Goal: Task Accomplishment & Management: Contribute content

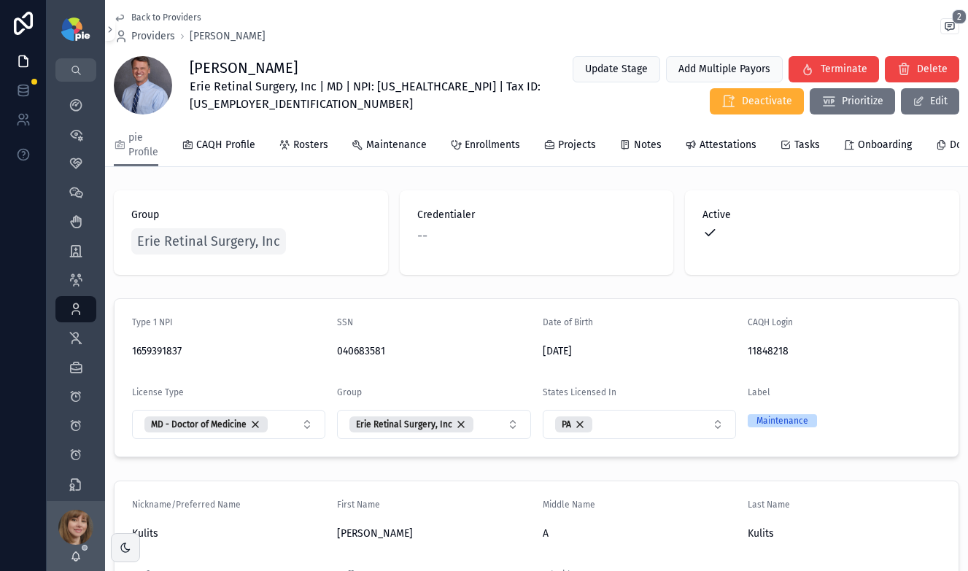
scroll to position [21, 0]
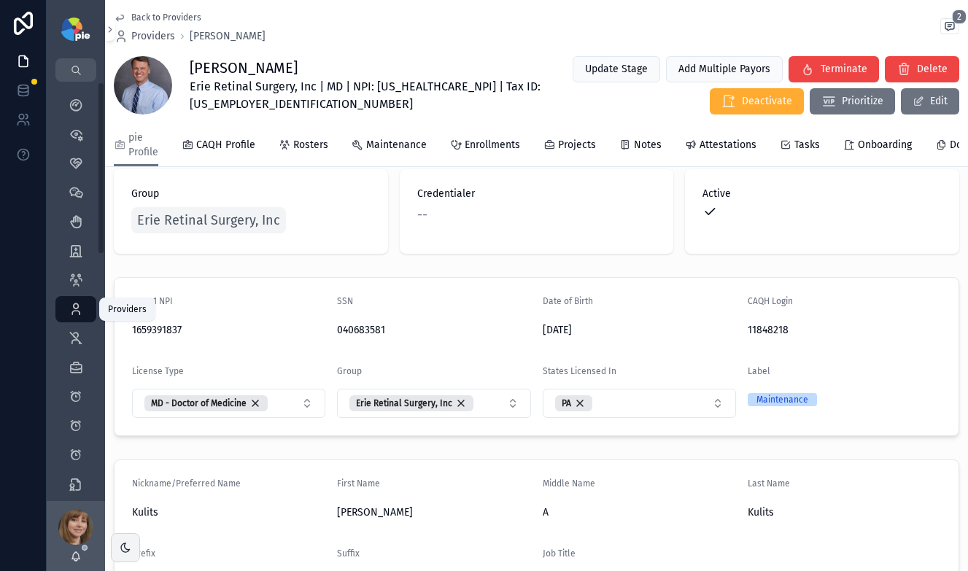
click at [77, 309] on icon "scrollable content" at bounding box center [76, 309] width 15 height 15
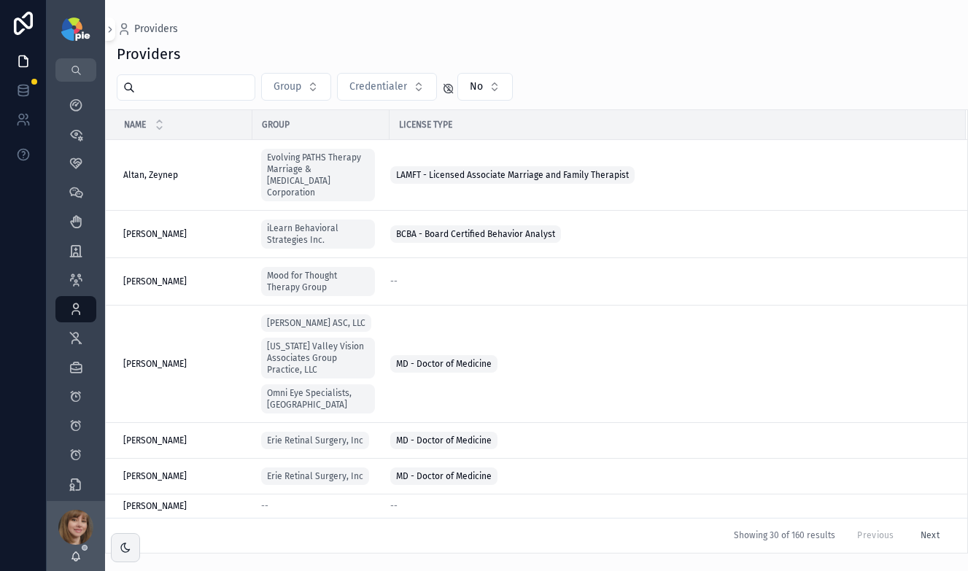
click at [180, 92] on input "scrollable content" at bounding box center [195, 87] width 120 height 20
type input "******"
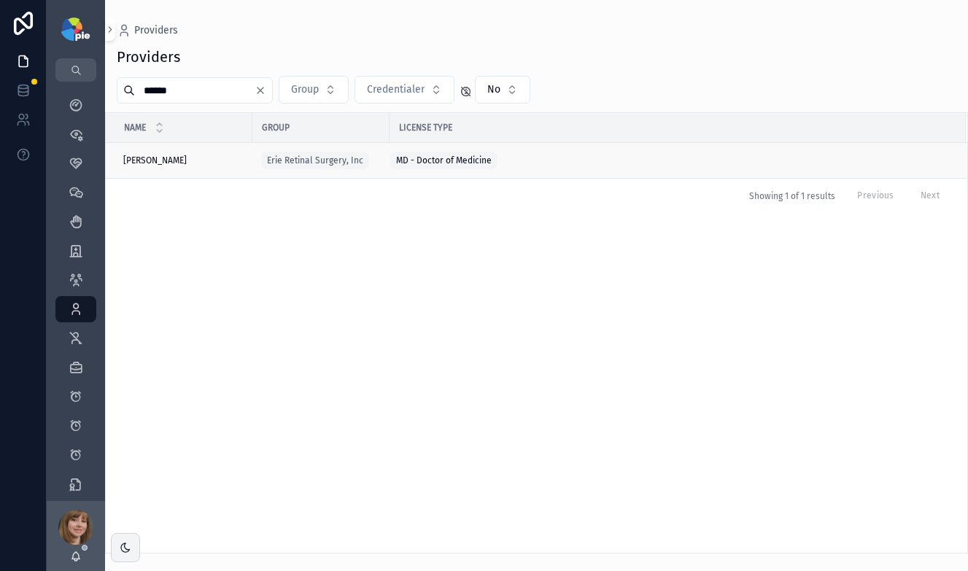
click at [193, 159] on div "Kulits, John Kulits, John" at bounding box center [183, 161] width 120 height 12
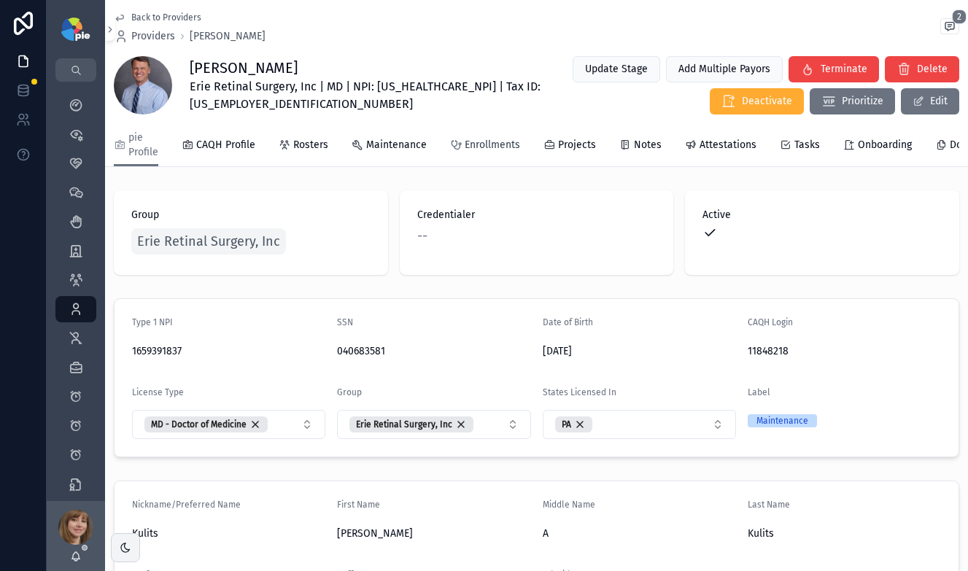
click at [514, 144] on span "Enrollments" at bounding box center [492, 145] width 55 height 15
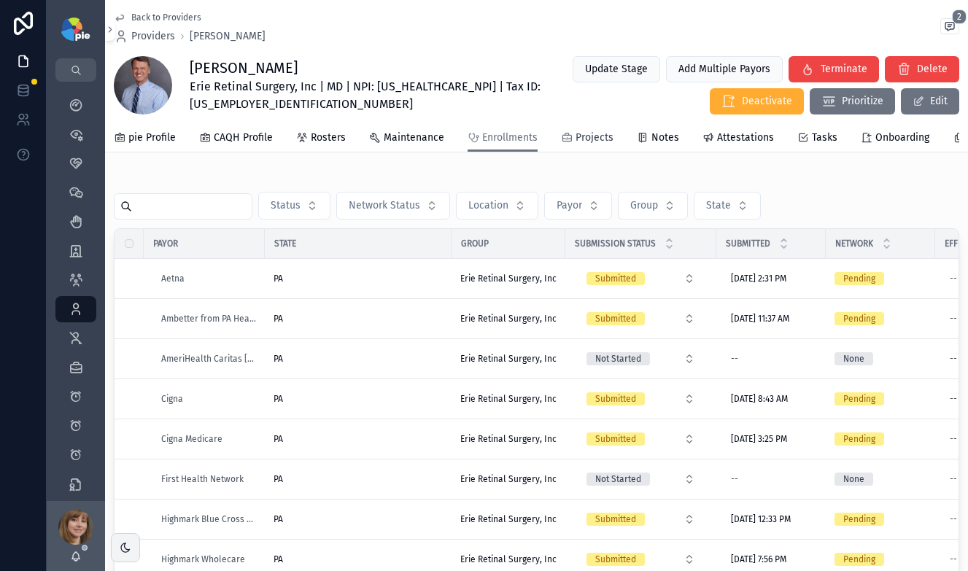
click at [581, 139] on span "Projects" at bounding box center [594, 138] width 38 height 15
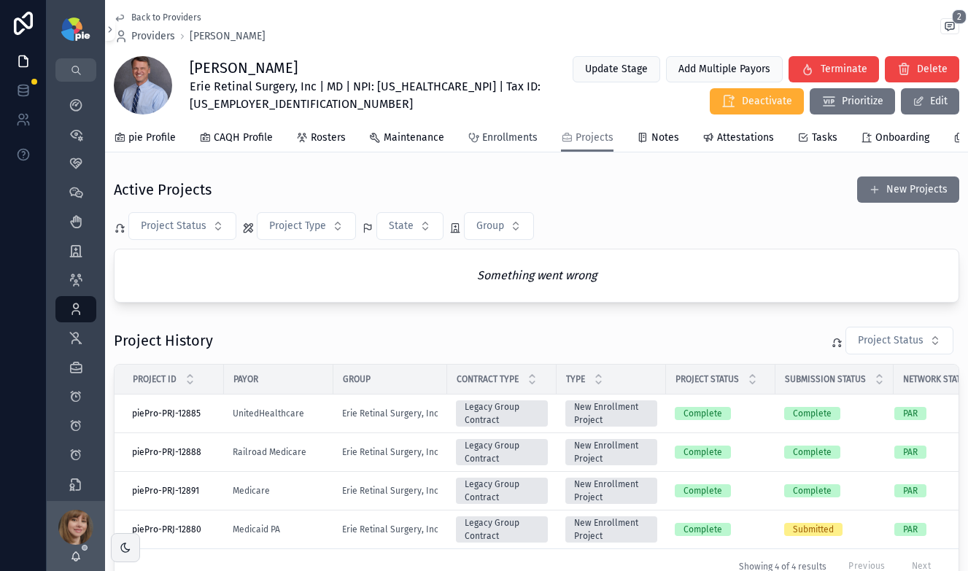
click at [496, 134] on span "Enrollments" at bounding box center [509, 138] width 55 height 15
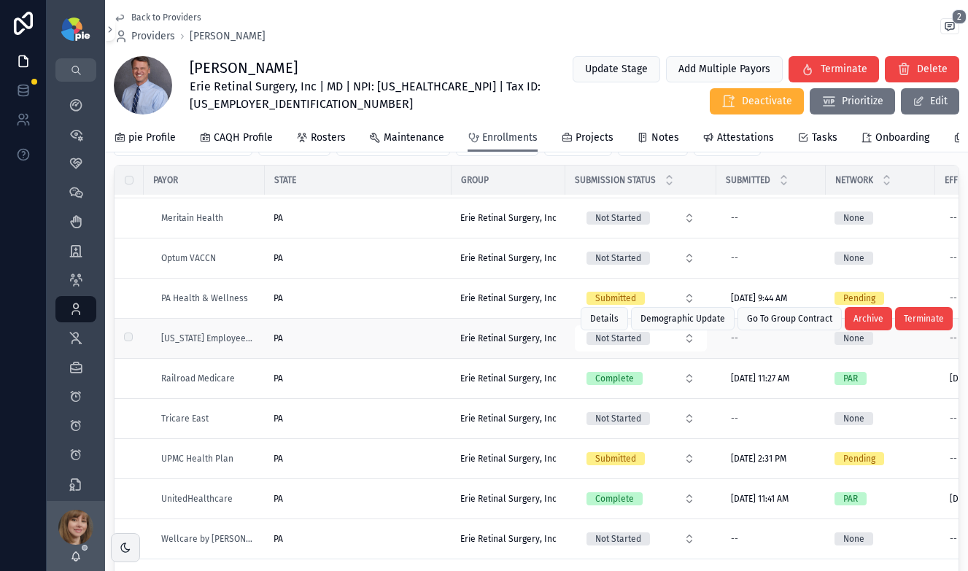
scroll to position [93, 0]
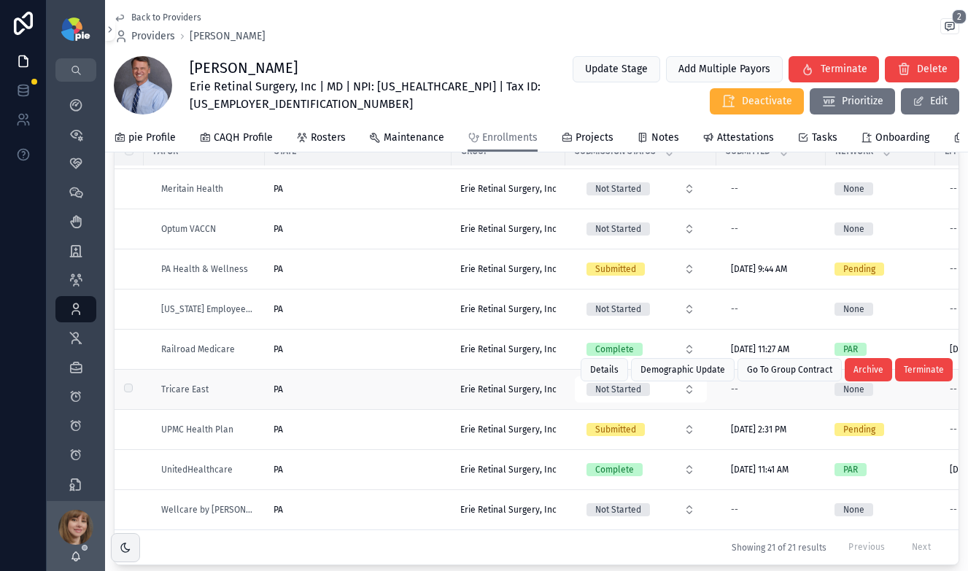
click at [424, 387] on div "PA" at bounding box center [358, 390] width 169 height 12
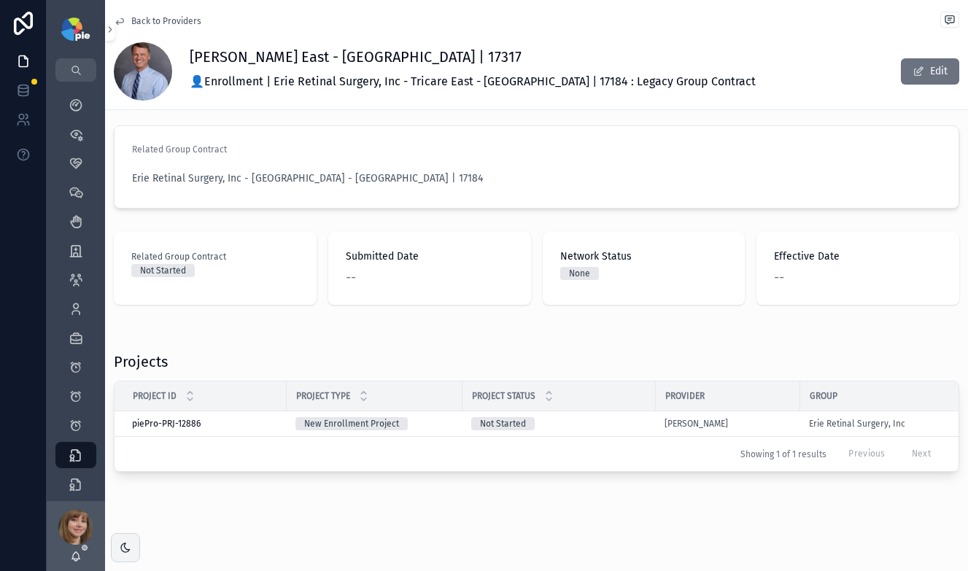
scroll to position [18, 0]
click at [438, 417] on div "New Enrollment Project" at bounding box center [374, 423] width 158 height 13
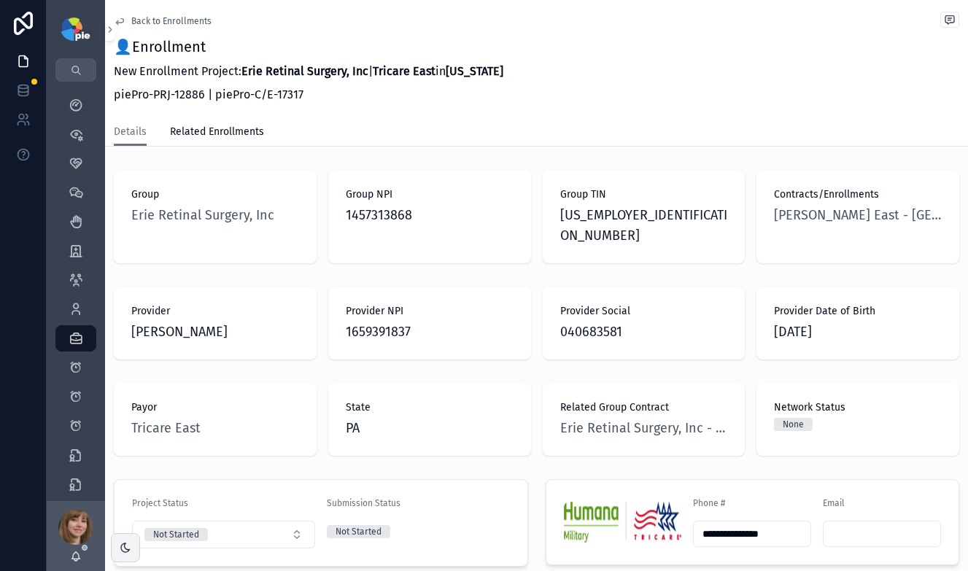
scroll to position [304, 0]
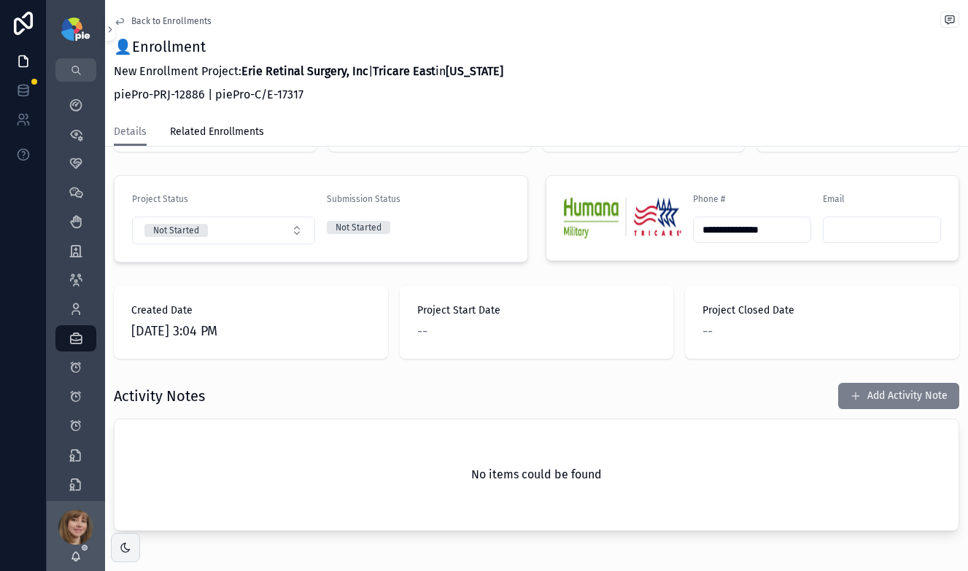
click at [885, 383] on button "Add Activity Note" at bounding box center [898, 396] width 121 height 26
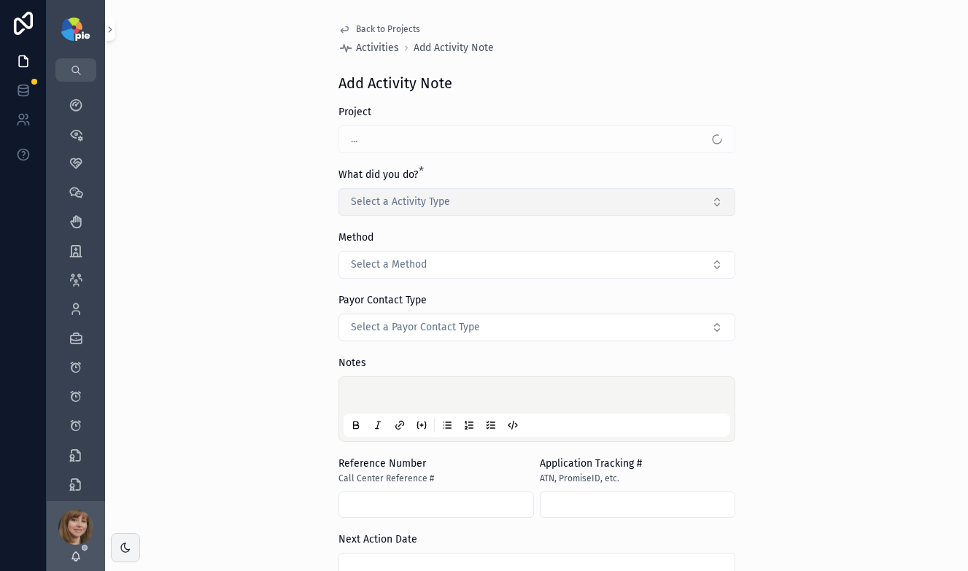
click at [486, 206] on button "Select a Activity Type" at bounding box center [536, 202] width 397 height 28
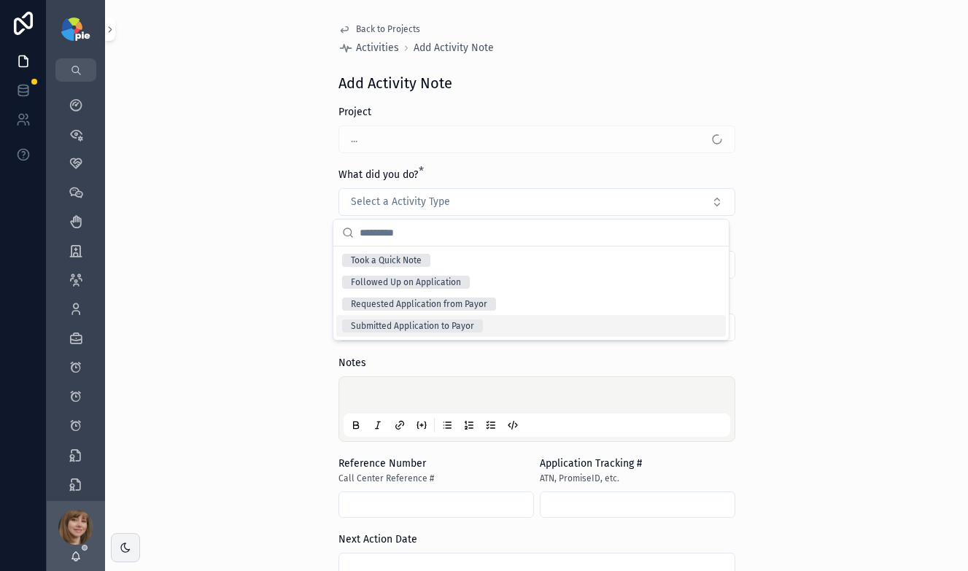
click at [470, 322] on div "Submitted Application to Payor" at bounding box center [412, 325] width 123 height 13
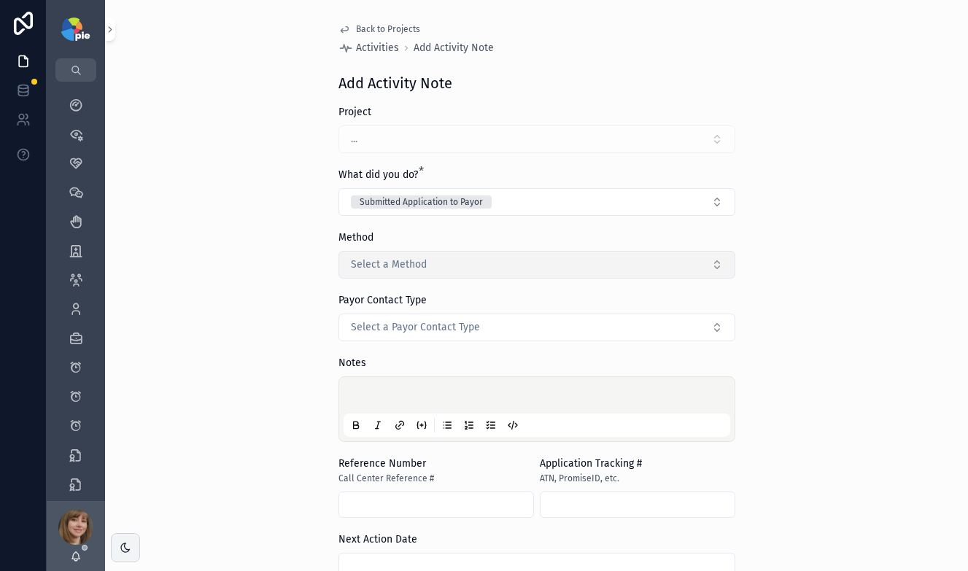
click at [416, 268] on span "Select a Method" at bounding box center [389, 264] width 76 height 15
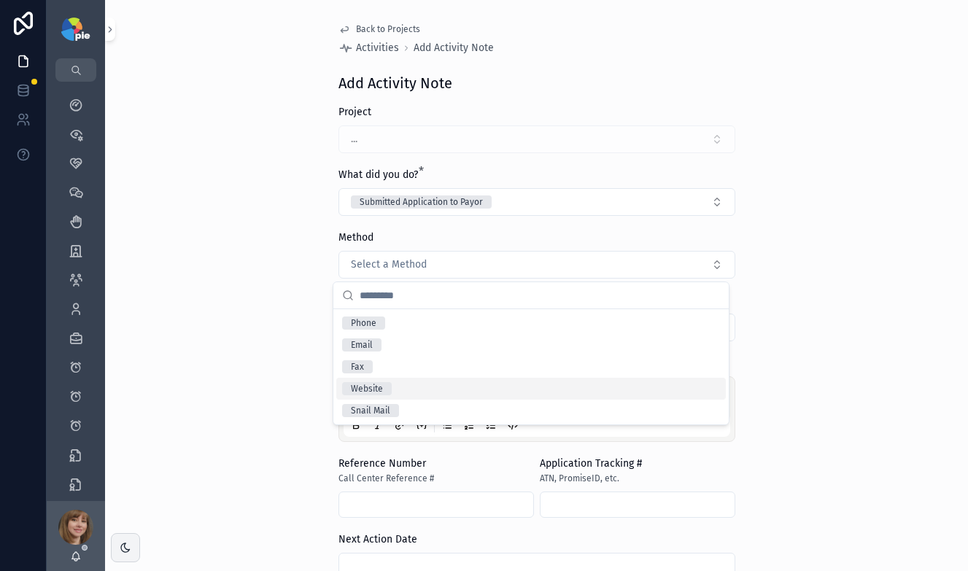
click at [401, 387] on div "Website" at bounding box center [530, 389] width 389 height 22
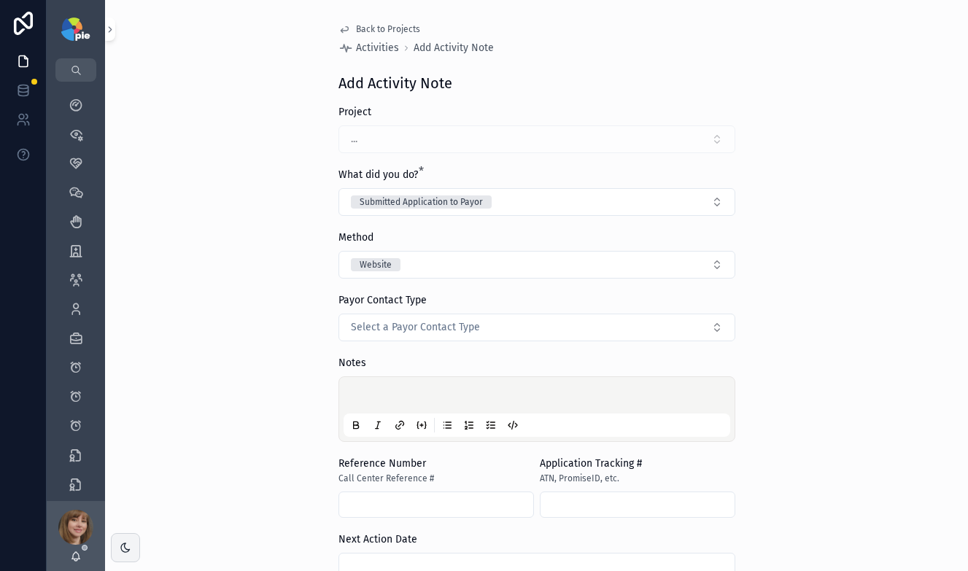
click at [375, 401] on p "scrollable content" at bounding box center [539, 397] width 387 height 15
click at [852, 347] on div "**********" at bounding box center [536, 285] width 863 height 571
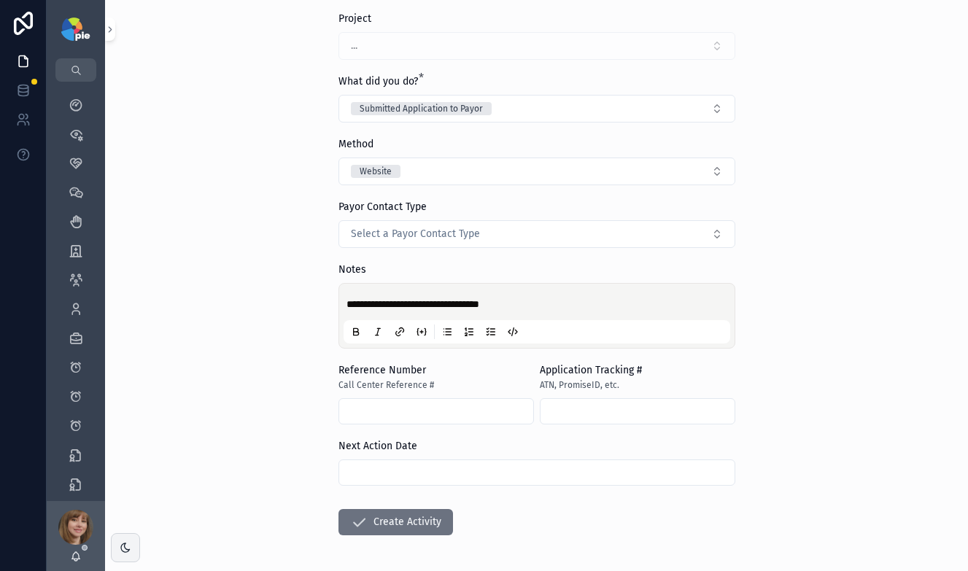
scroll to position [104, 0]
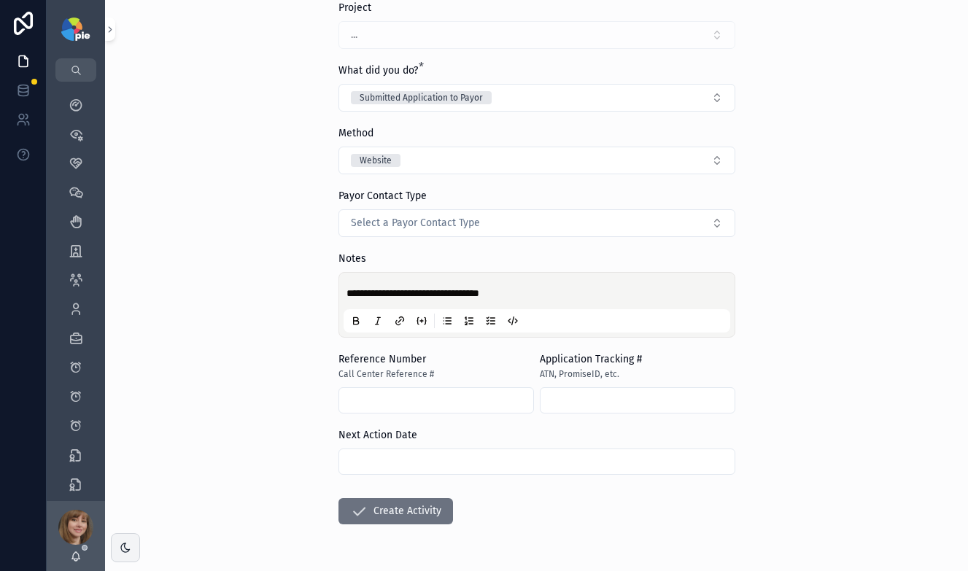
click at [570, 458] on input "scrollable content" at bounding box center [536, 461] width 395 height 20
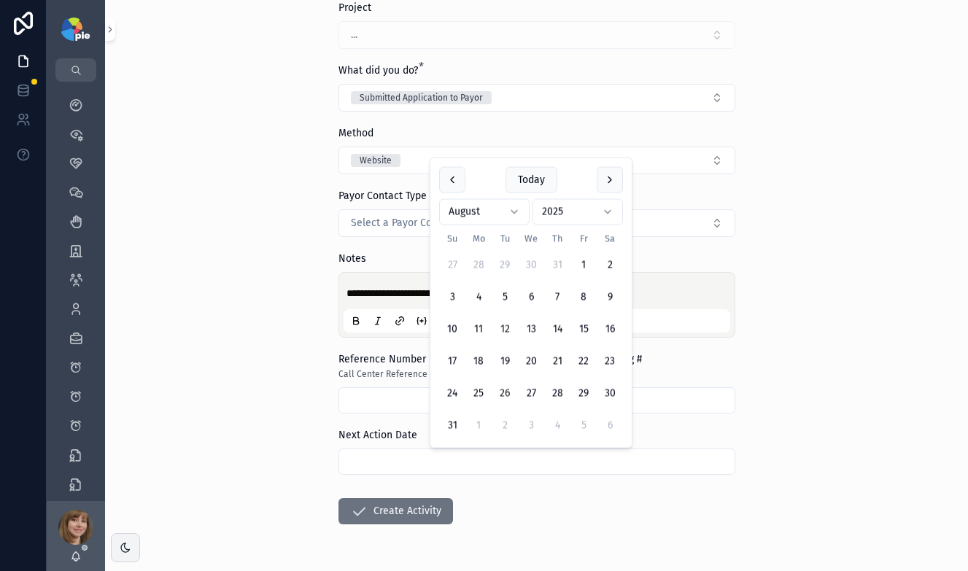
click at [505, 392] on button "26" at bounding box center [505, 394] width 26 height 26
click at [529, 389] on button "27" at bounding box center [531, 394] width 26 height 26
type input "*********"
click at [530, 502] on form "**********" at bounding box center [536, 309] width 397 height 617
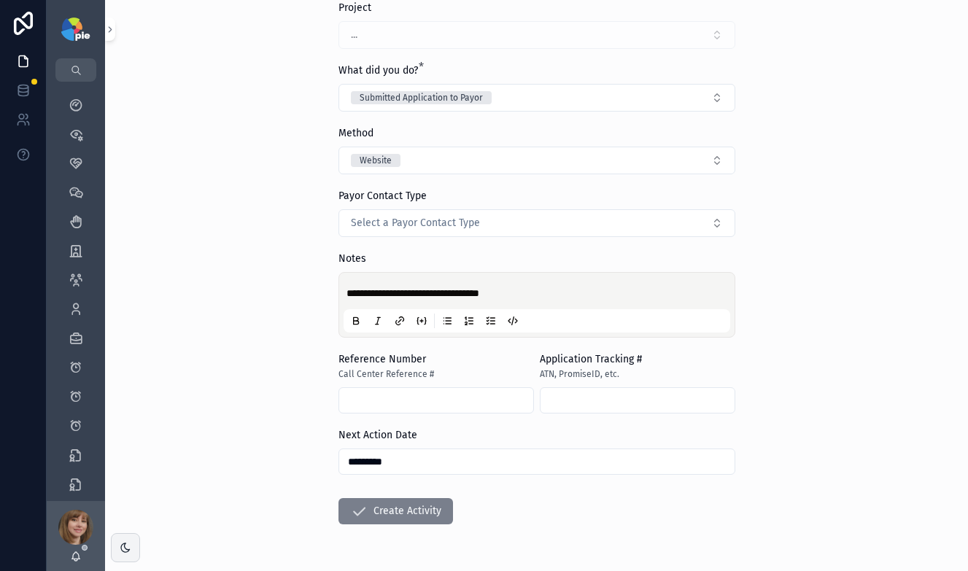
click at [417, 511] on button "Create Activity" at bounding box center [395, 511] width 115 height 26
click at [535, 494] on form "**********" at bounding box center [536, 309] width 397 height 617
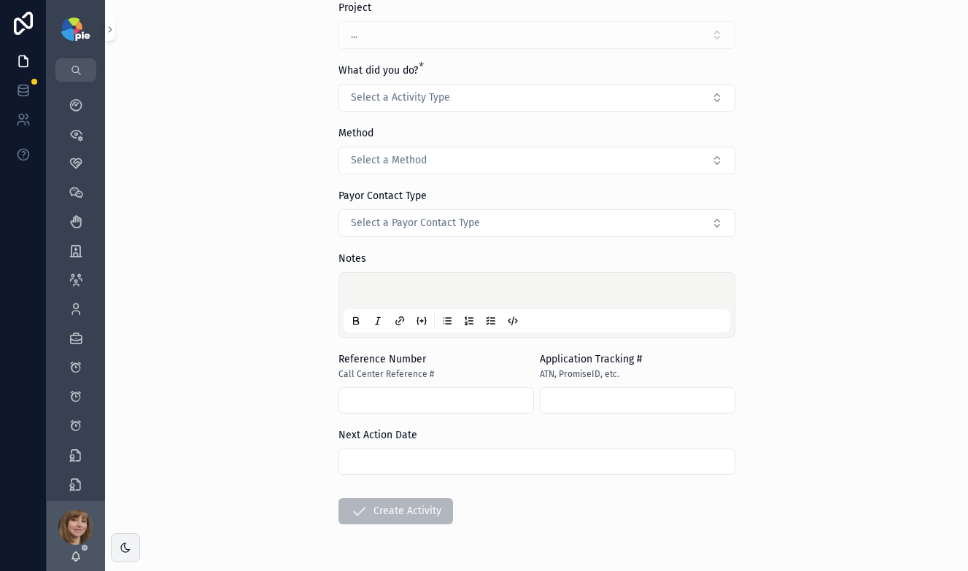
click at [224, 108] on div "Back to Projects Activities Add Activity Note Add Activity Note Project ... Wha…" at bounding box center [536, 181] width 863 height 571
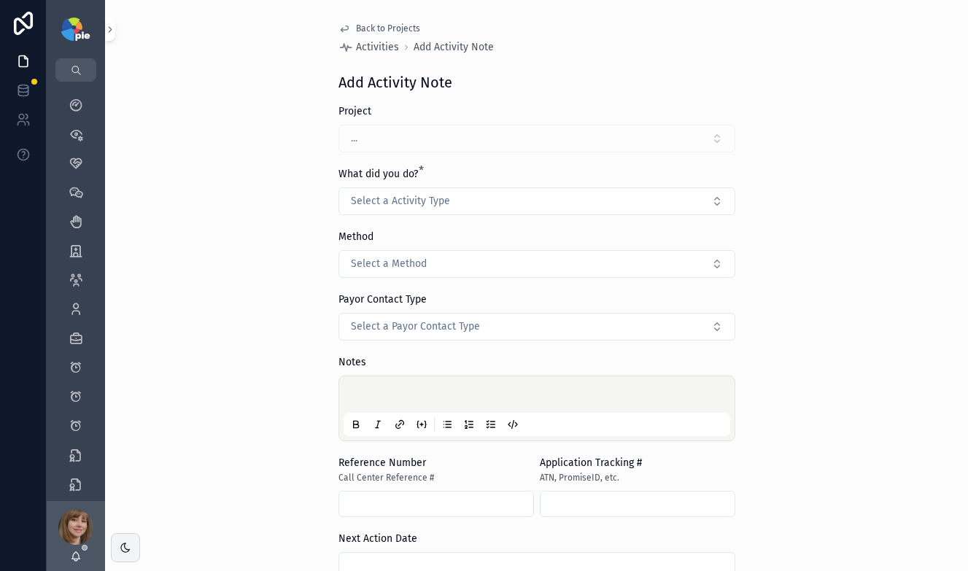
scroll to position [0, 0]
click at [359, 26] on span "Back to Projects" at bounding box center [388, 29] width 64 height 12
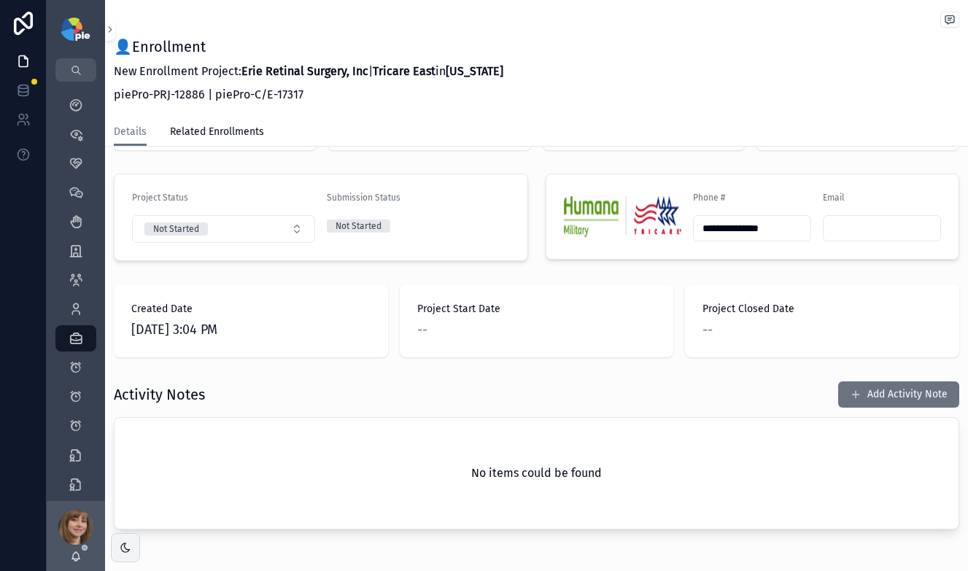
scroll to position [307, 0]
click at [863, 381] on button "Add Activity Note" at bounding box center [898, 393] width 121 height 26
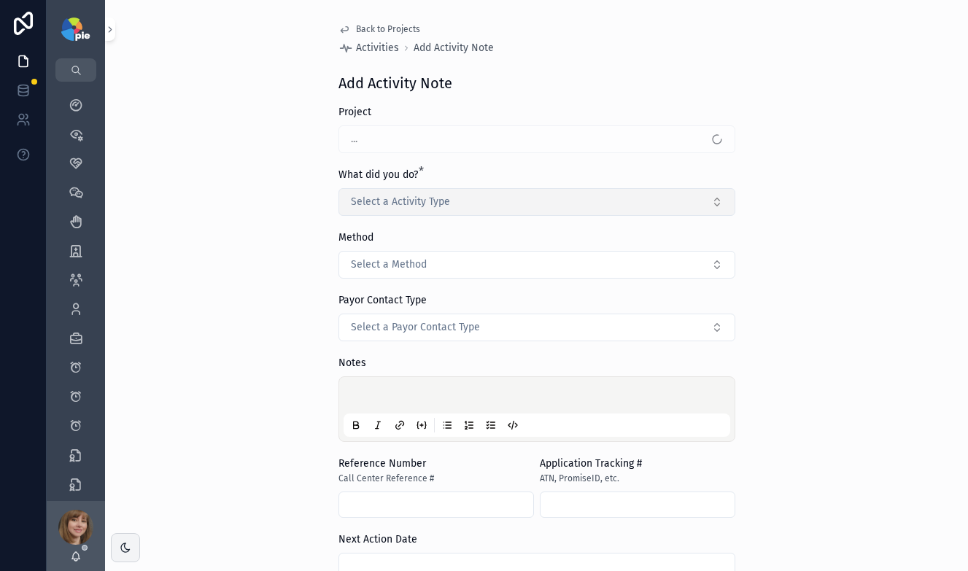
click at [468, 209] on button "Select a Activity Type" at bounding box center [536, 202] width 397 height 28
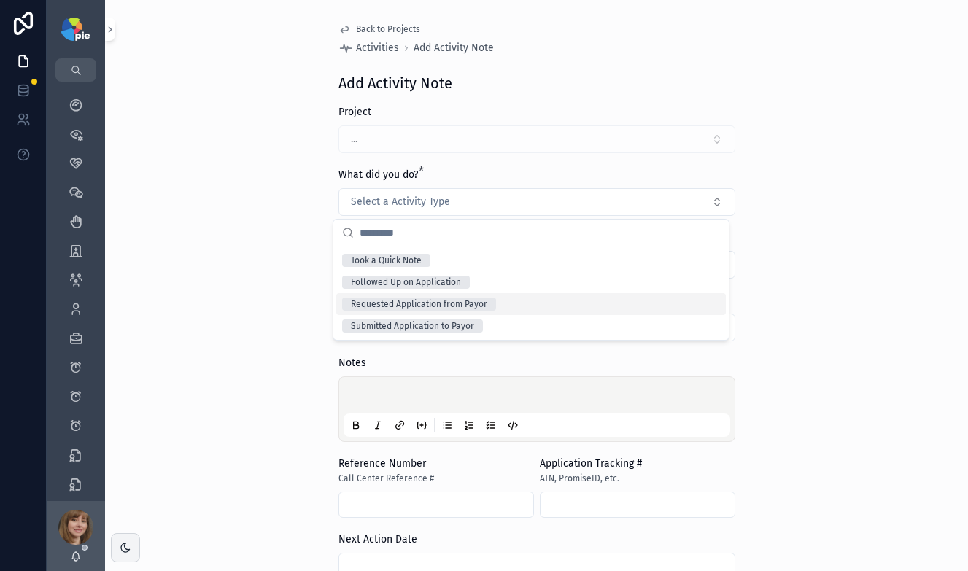
click at [203, 316] on div "Back to Projects Activities Add Activity Note Add Activity Note Project ... Wha…" at bounding box center [536, 285] width 863 height 571
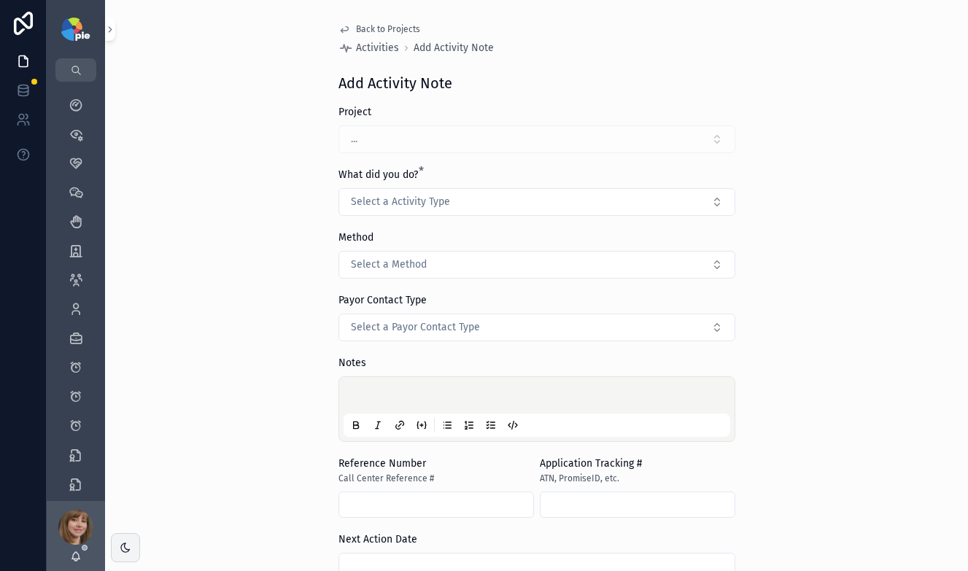
click at [376, 31] on span "Back to Projects" at bounding box center [388, 29] width 64 height 12
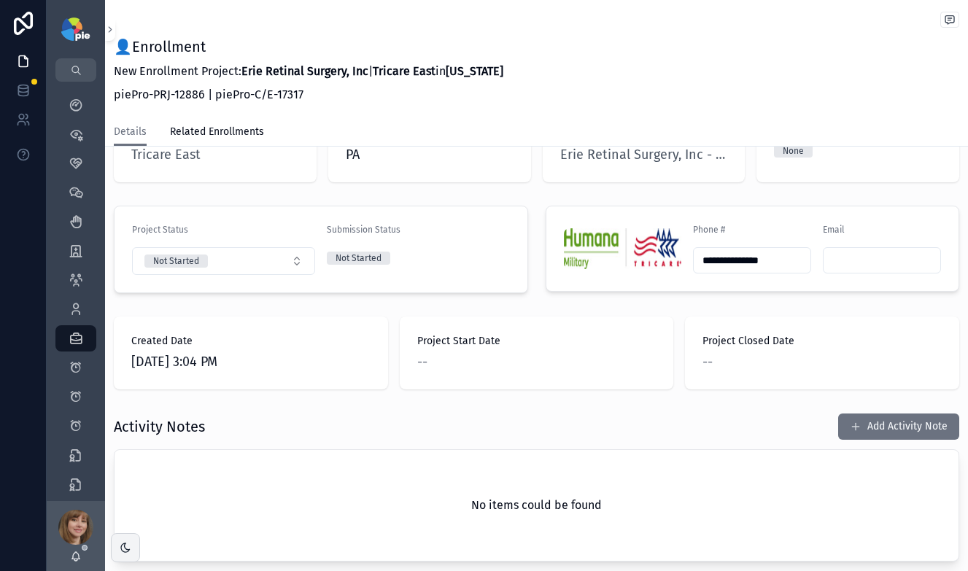
scroll to position [275, 0]
click at [880, 412] on button "Add Activity Note" at bounding box center [898, 425] width 121 height 26
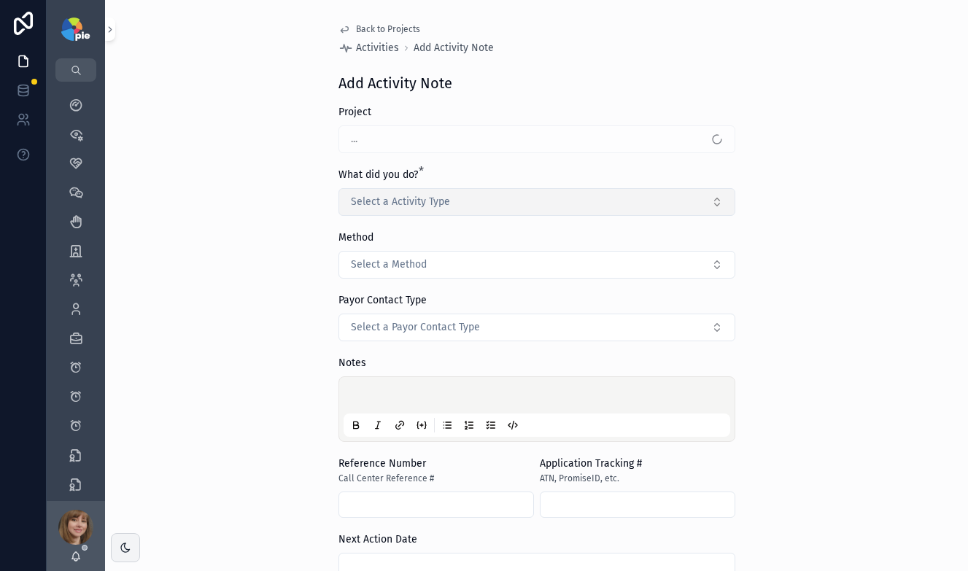
click at [456, 195] on button "Select a Activity Type" at bounding box center [536, 202] width 397 height 28
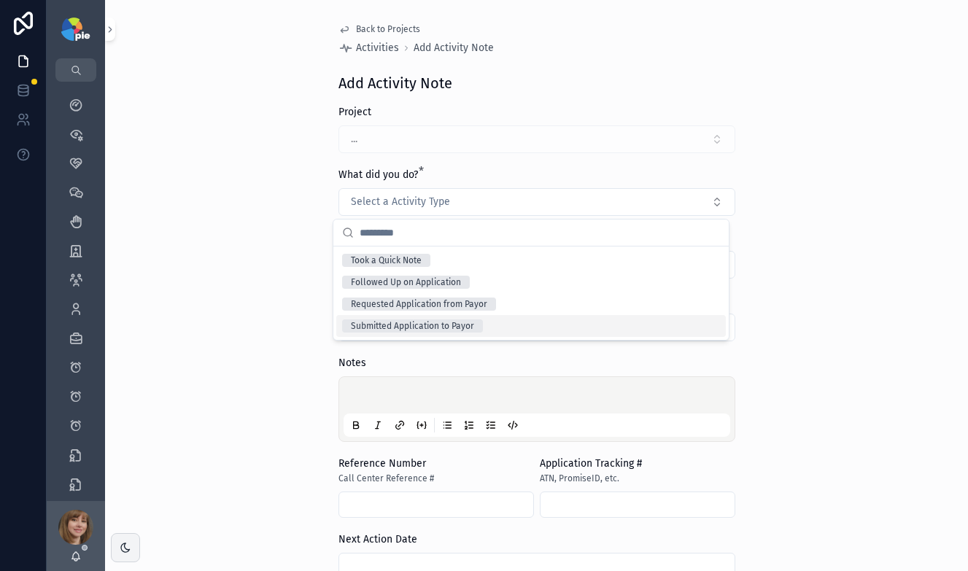
click at [412, 326] on div "Submitted Application to Payor" at bounding box center [412, 325] width 123 height 13
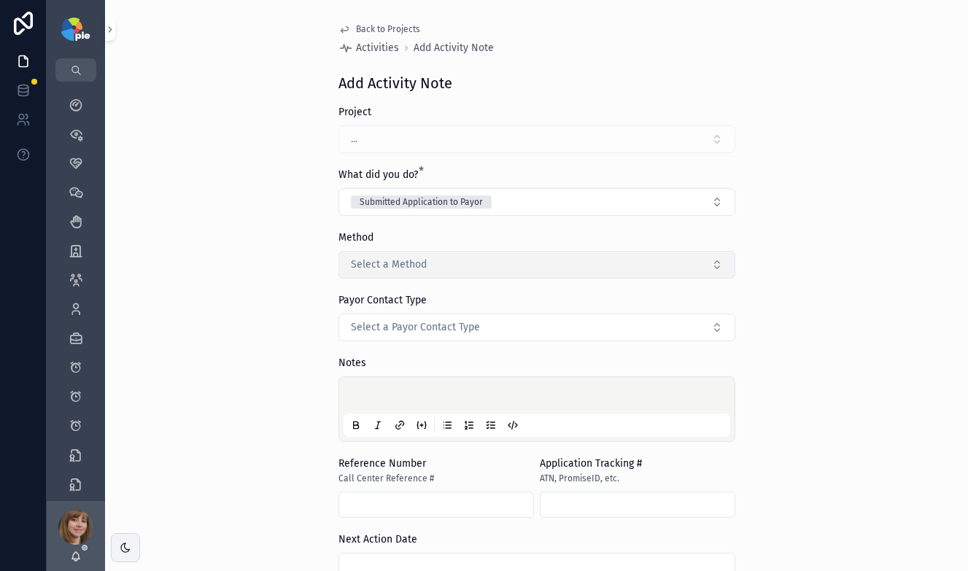
click at [452, 264] on button "Select a Method" at bounding box center [536, 265] width 397 height 28
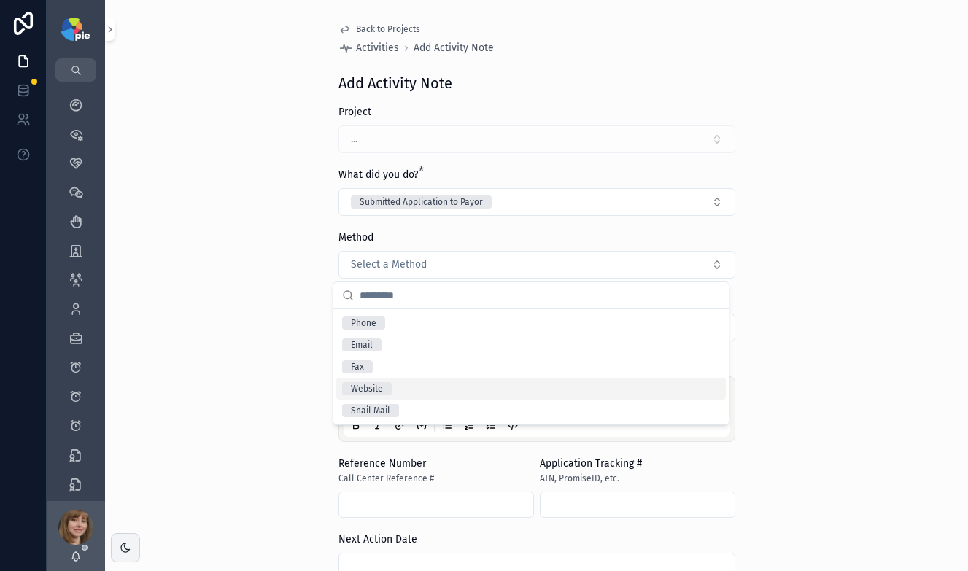
click at [405, 392] on div "Website" at bounding box center [530, 389] width 389 height 22
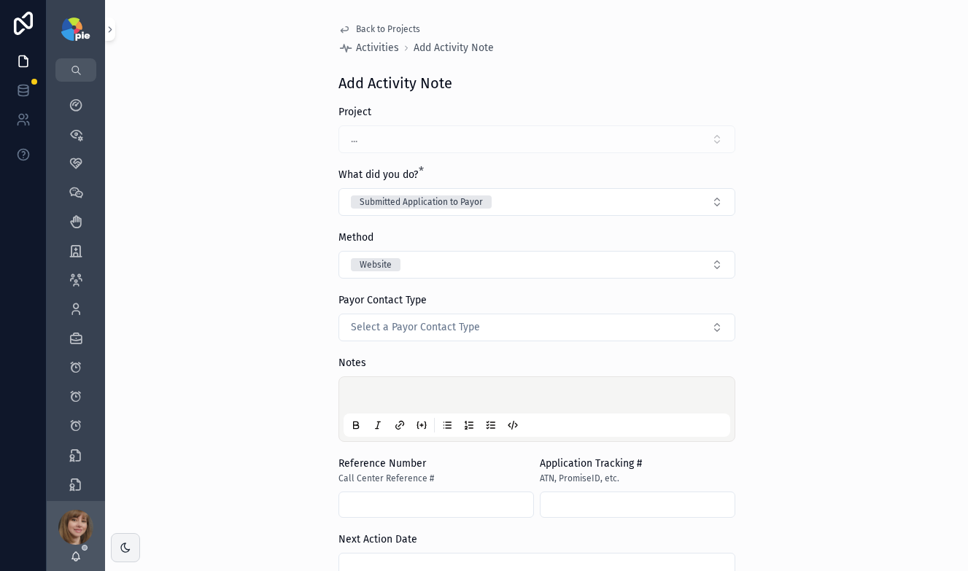
click at [397, 397] on p "scrollable content" at bounding box center [539, 397] width 387 height 15
click at [786, 390] on div "**********" at bounding box center [536, 285] width 863 height 571
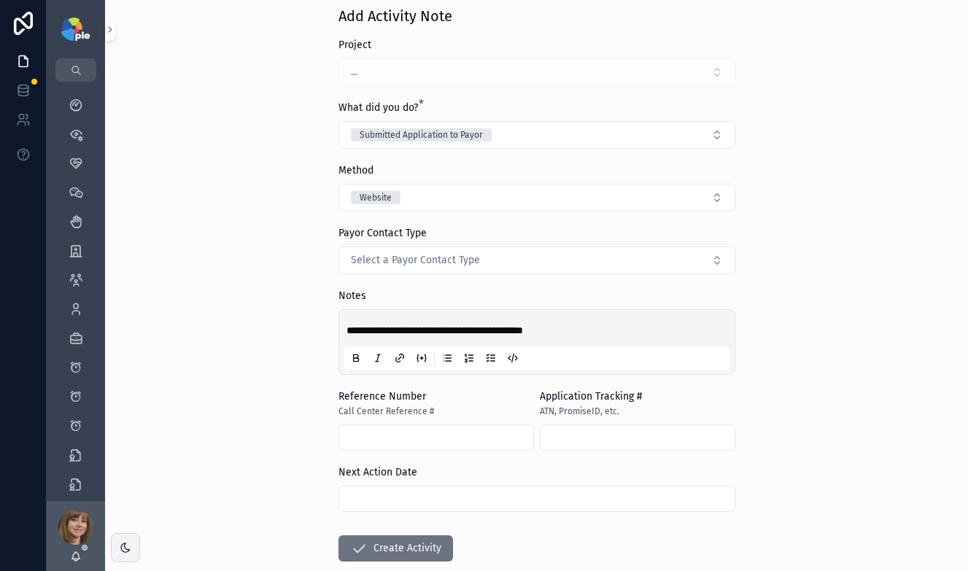
scroll to position [67, 0]
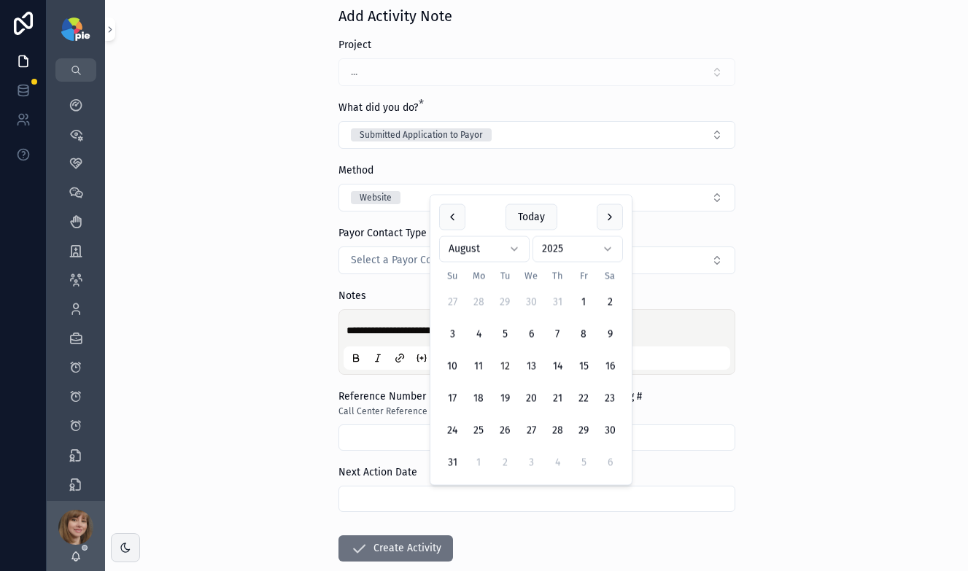
click at [542, 497] on input "scrollable content" at bounding box center [536, 499] width 395 height 20
click at [529, 427] on button "27" at bounding box center [531, 431] width 26 height 26
type input "*********"
click at [365, 549] on button "Create Activity" at bounding box center [395, 548] width 115 height 26
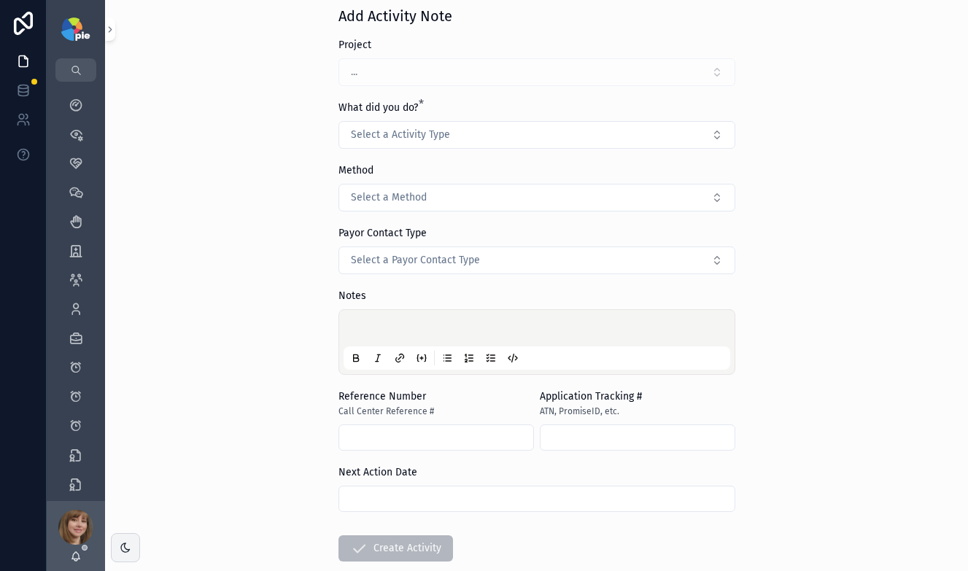
click at [273, 502] on div "Back to Projects Activities Add Activity Note Add Activity Note Project ... Wha…" at bounding box center [536, 218] width 863 height 571
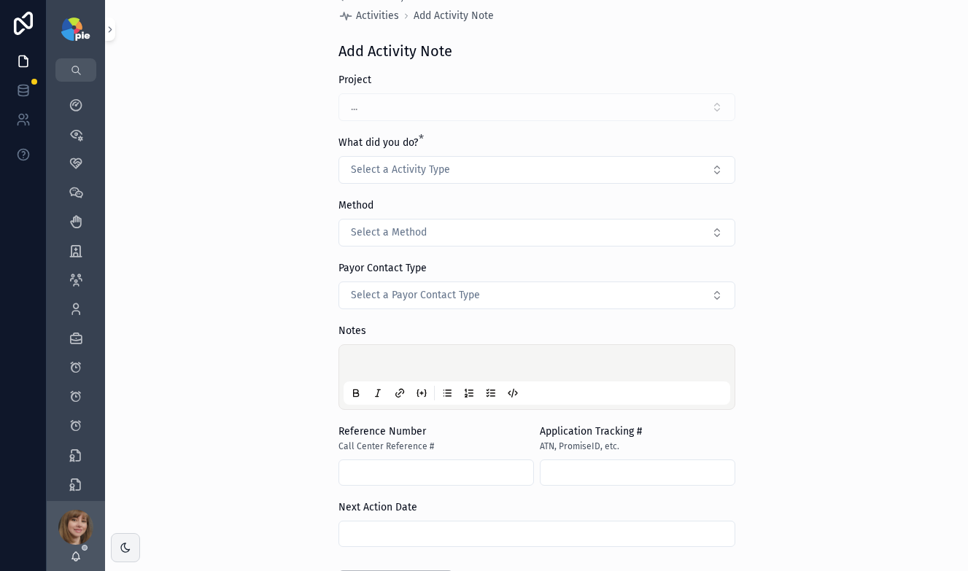
scroll to position [0, 0]
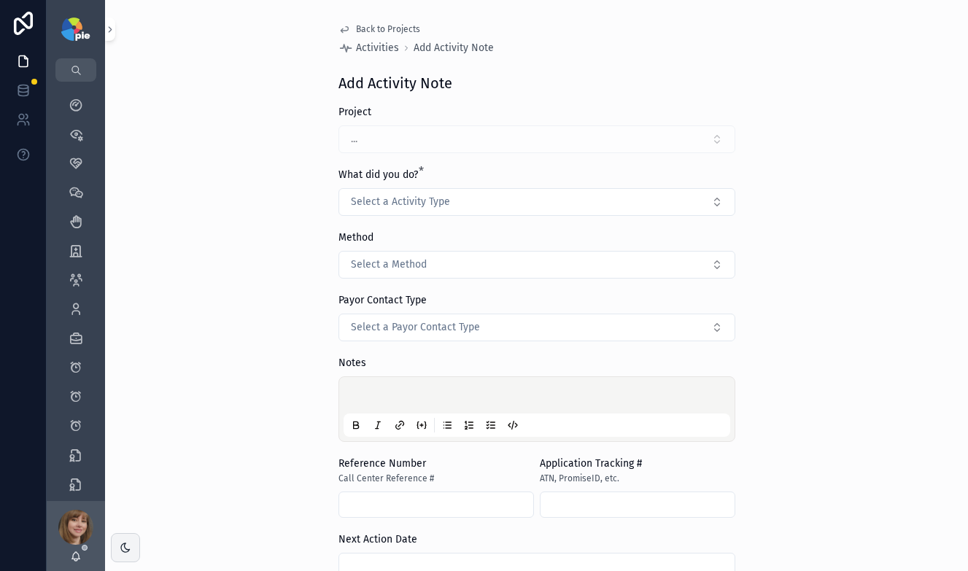
click at [365, 26] on span "Back to Projects" at bounding box center [388, 29] width 64 height 12
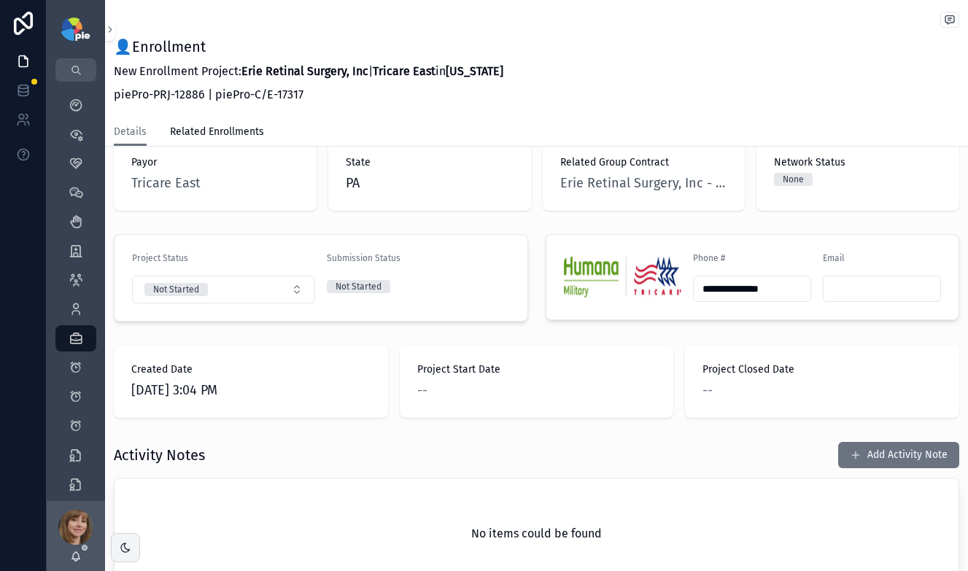
scroll to position [246, 0]
drag, startPoint x: 521, startPoint y: 418, endPoint x: 497, endPoint y: 157, distance: 262.2
click at [637, 48] on div "👤Enrollment New Enrollment Project: Erie Retinal Surgery, Inc | Tricare East in…" at bounding box center [536, 72] width 845 height 73
drag, startPoint x: 34, startPoint y: 449, endPoint x: 274, endPoint y: 459, distance: 240.2
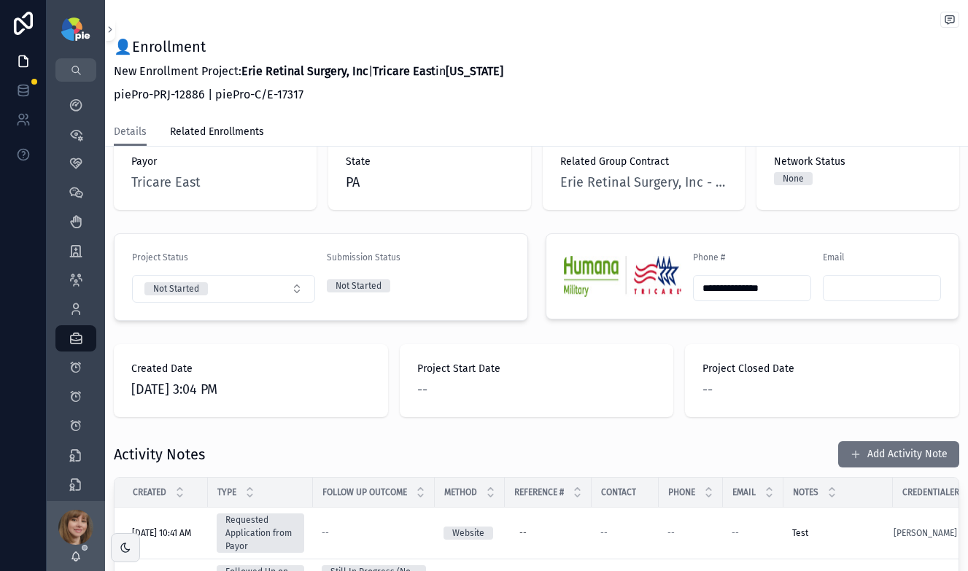
click at [515, 133] on div "Details Related Enrollments" at bounding box center [536, 132] width 845 height 28
click at [73, 101] on icon "scrollable content" at bounding box center [76, 105] width 15 height 15
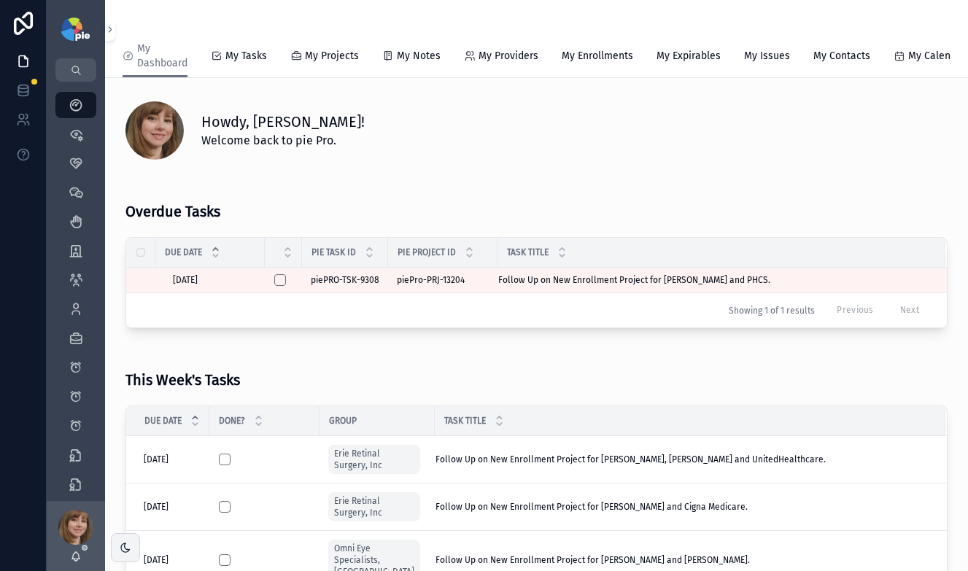
drag, startPoint x: 949, startPoint y: 263, endPoint x: 966, endPoint y: 208, distance: 57.4
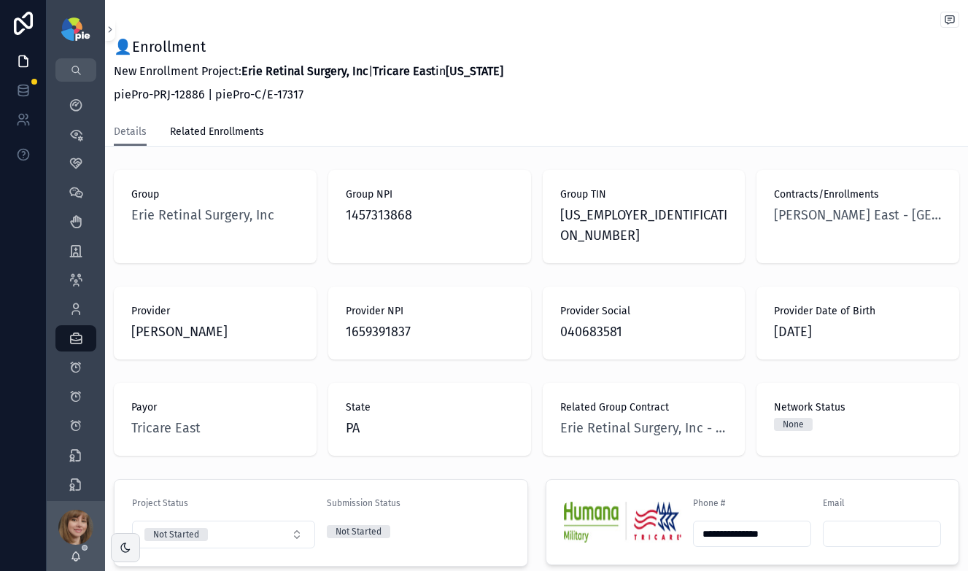
drag, startPoint x: 966, startPoint y: 208, endPoint x: 497, endPoint y: 77, distance: 486.8
click at [71, 98] on icon "scrollable content" at bounding box center [76, 105] width 15 height 15
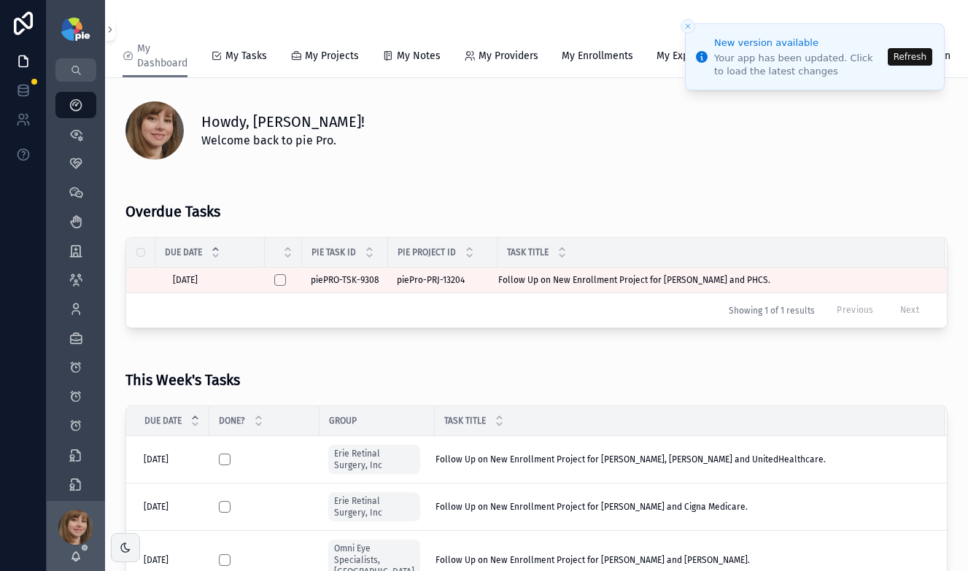
click at [921, 50] on button "Refresh" at bounding box center [910, 57] width 44 height 18
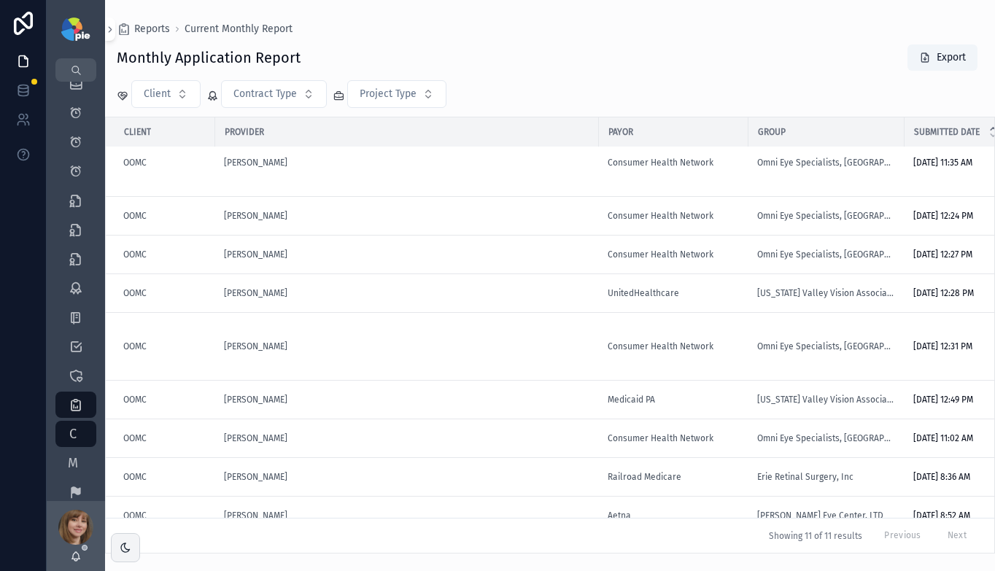
scroll to position [142, 0]
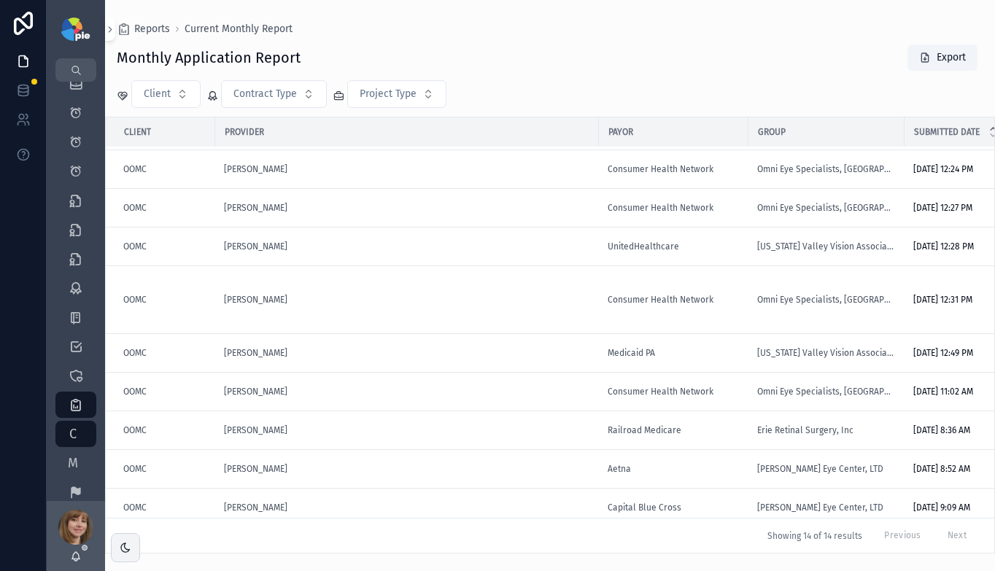
click at [453, 57] on div "Monthly Application Report Export" at bounding box center [550, 58] width 866 height 28
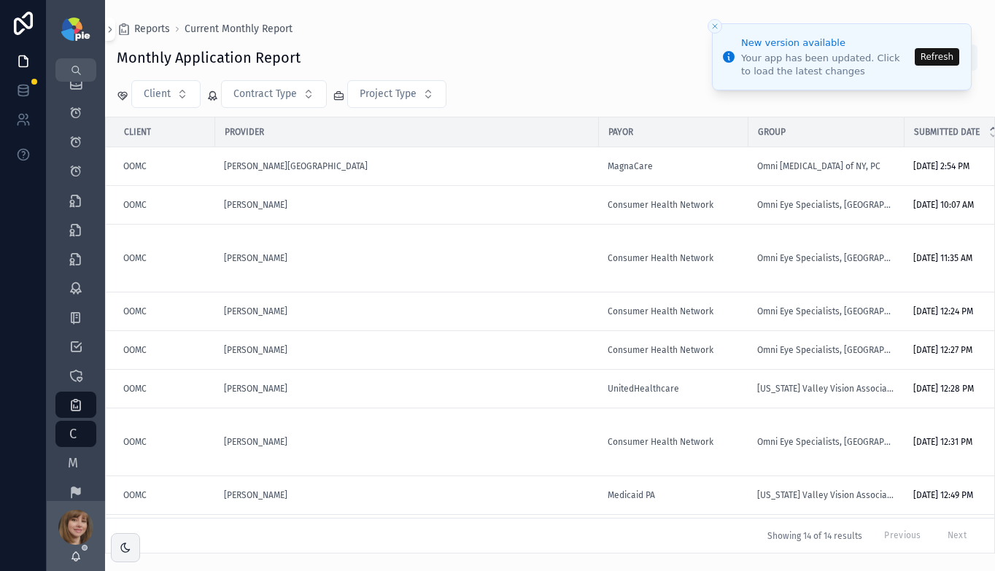
drag, startPoint x: 864, startPoint y: 89, endPoint x: 932, endPoint y: 39, distance: 84.5
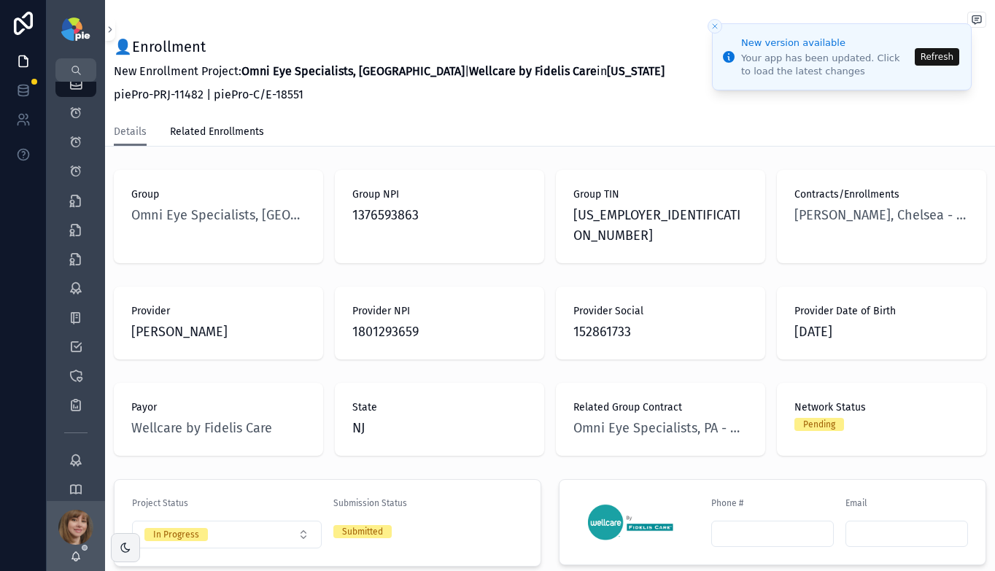
click at [947, 53] on button "Refresh" at bounding box center [937, 57] width 44 height 18
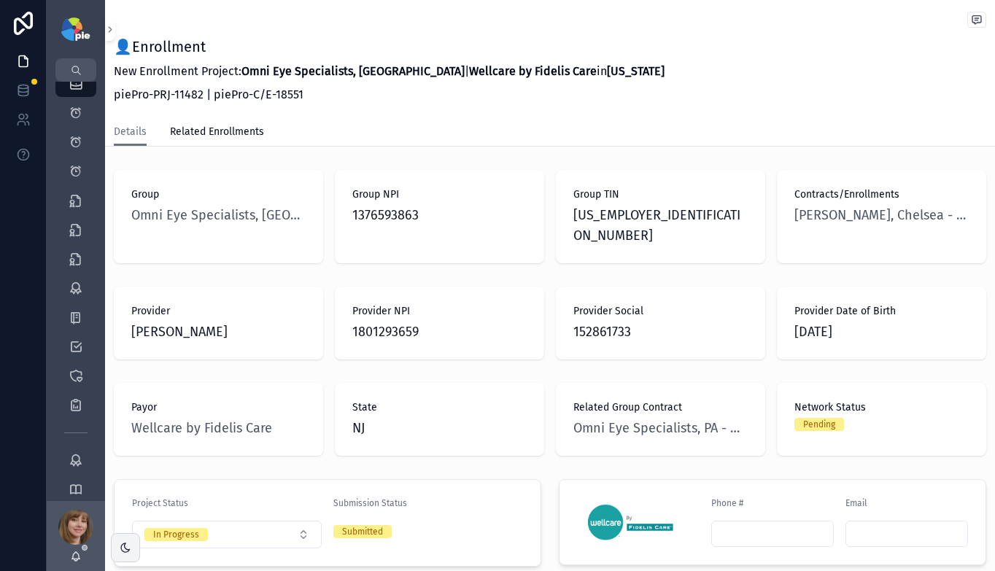
click at [703, 96] on div "👤Enrollment New Enrollment Project: Omni Eye Specialists, PA | Wellcare by Fide…" at bounding box center [550, 72] width 872 height 73
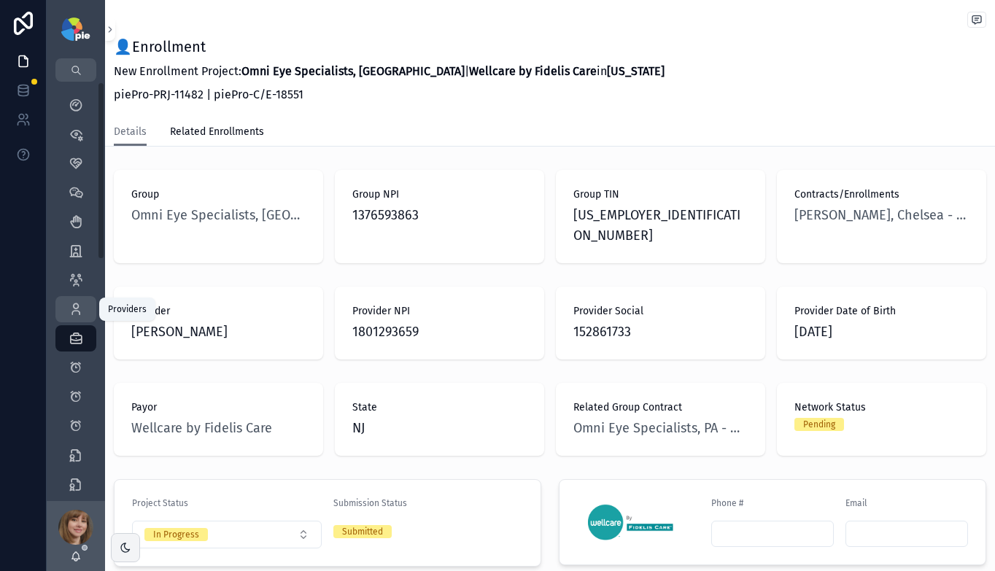
click at [79, 306] on icon "scrollable content" at bounding box center [76, 309] width 15 height 15
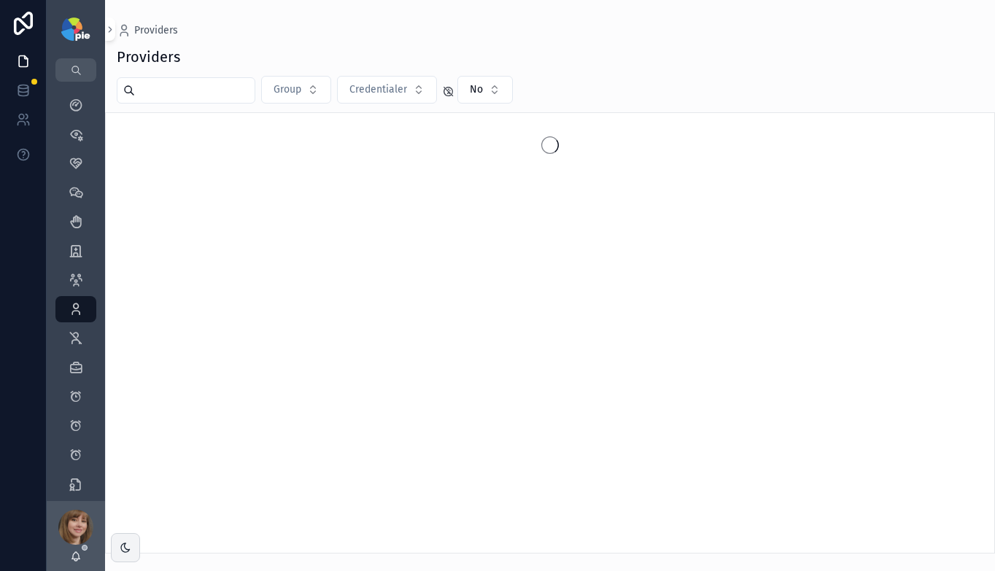
click at [205, 85] on input "scrollable content" at bounding box center [195, 90] width 120 height 20
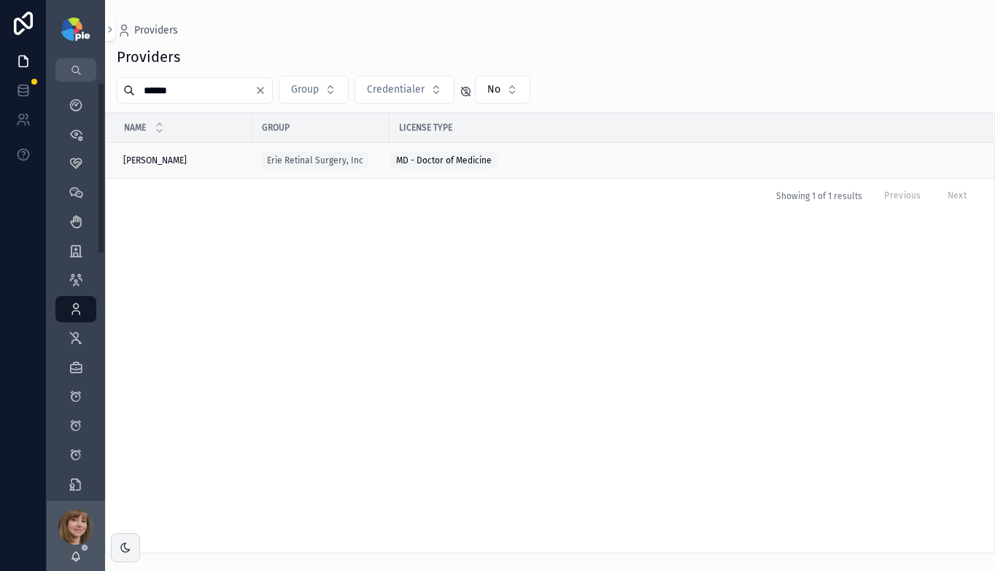
type input "******"
click at [194, 161] on div "Kulits, John Kulits, John" at bounding box center [183, 161] width 120 height 12
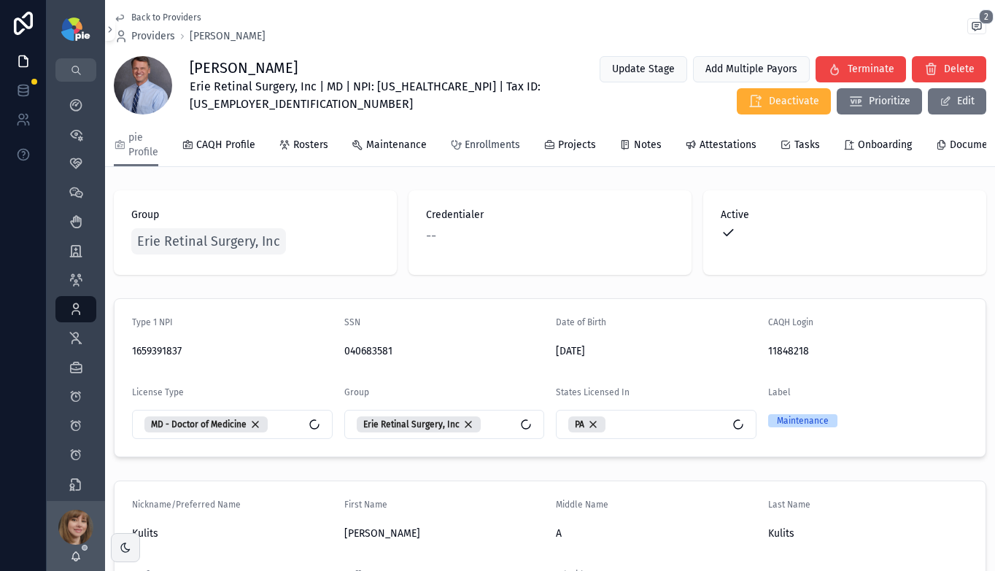
click at [482, 145] on span "Enrollments" at bounding box center [492, 145] width 55 height 15
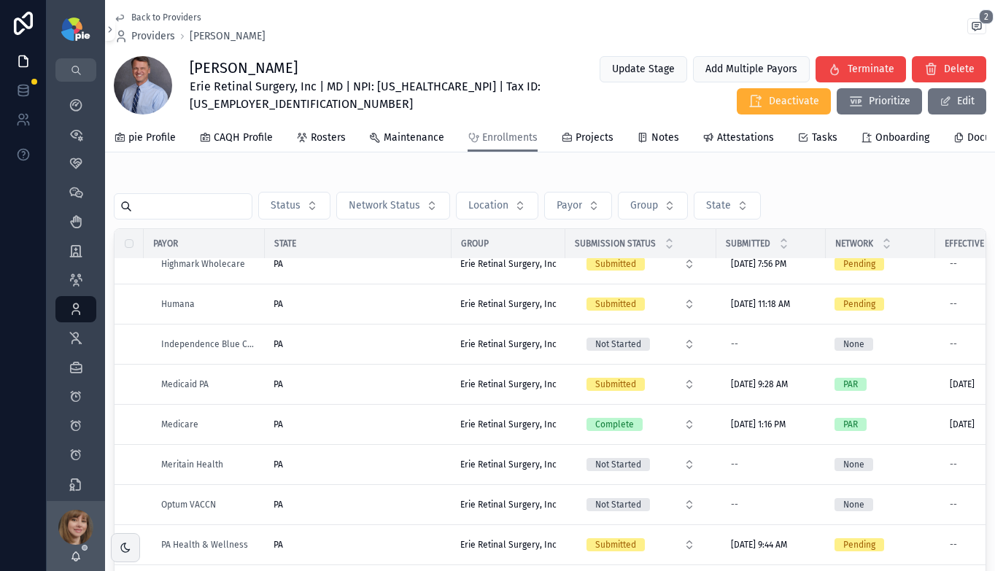
scroll to position [293, 0]
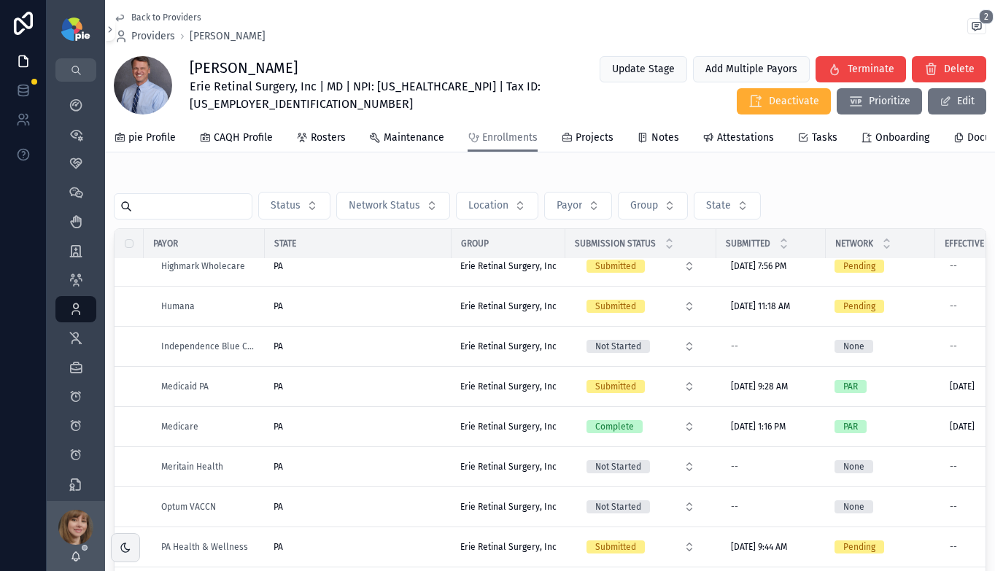
click at [240, 217] on input "scrollable content" at bounding box center [192, 206] width 120 height 20
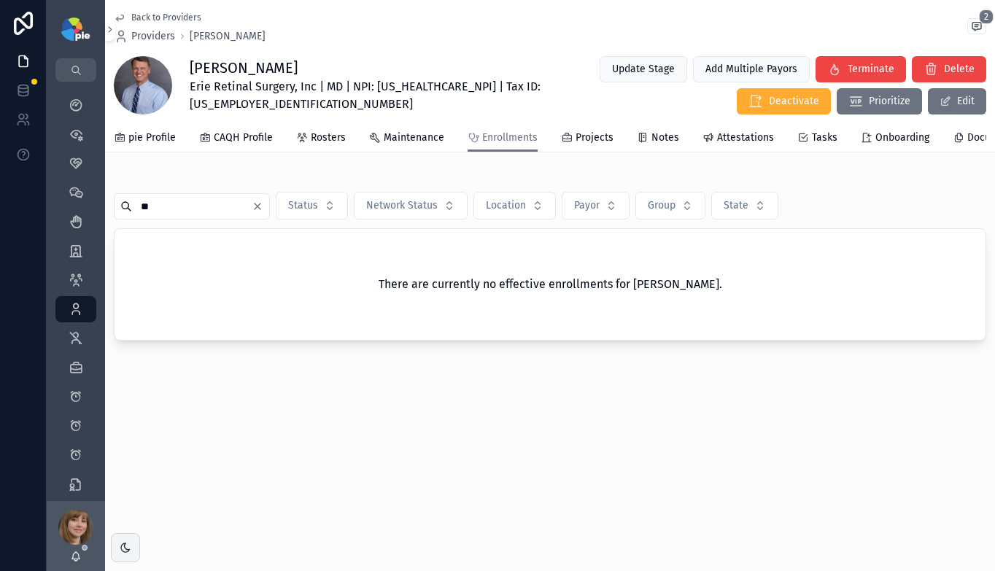
type input "*"
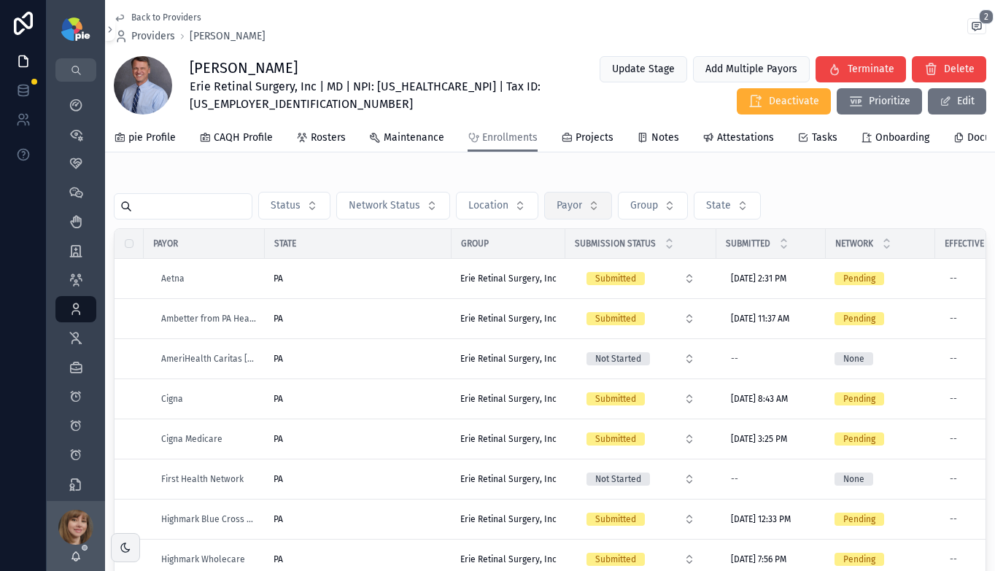
click at [568, 213] on span "Payor" at bounding box center [569, 205] width 26 height 15
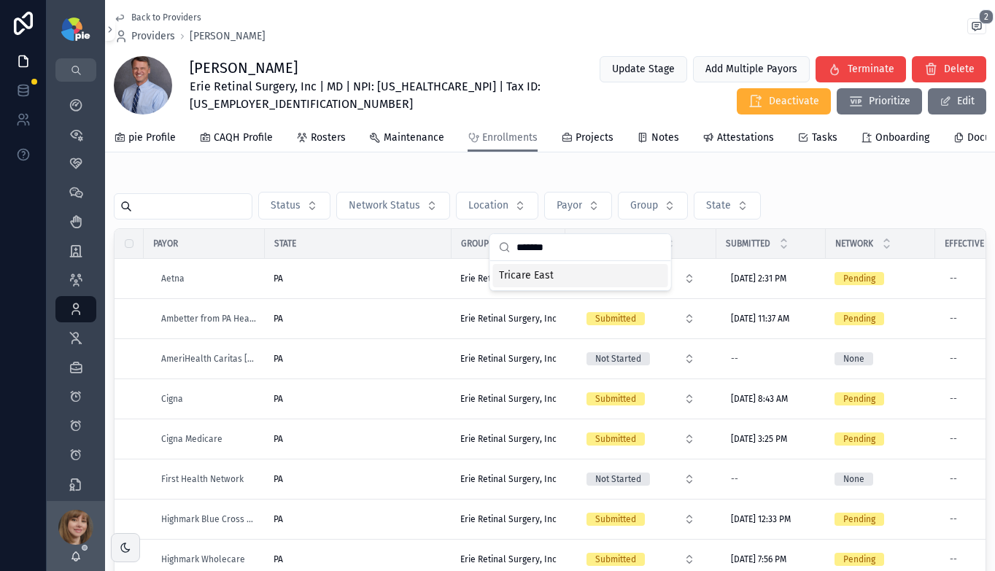
type input "*******"
click at [543, 273] on span "Tricare East" at bounding box center [526, 275] width 55 height 15
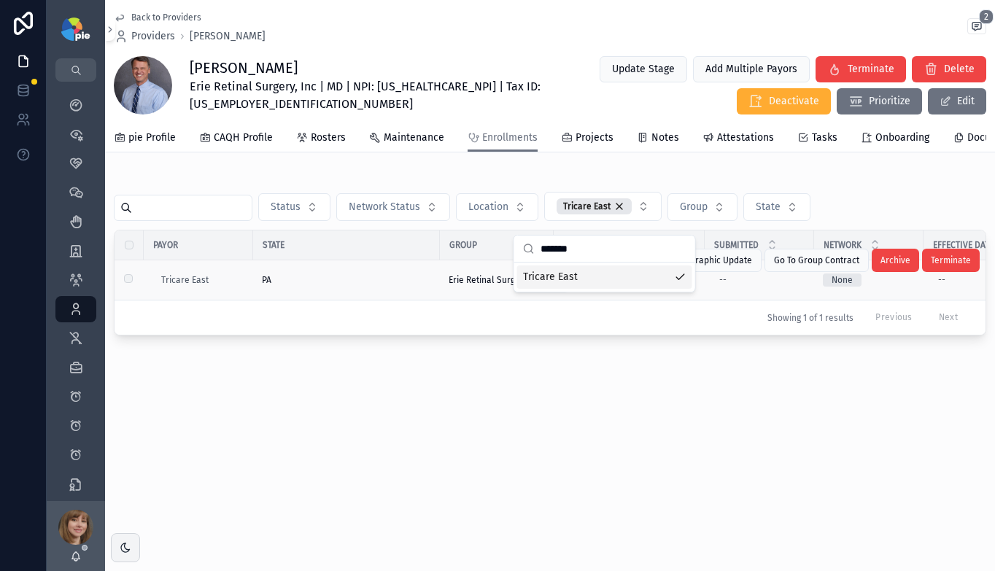
click at [346, 284] on div "PA" at bounding box center [346, 280] width 169 height 12
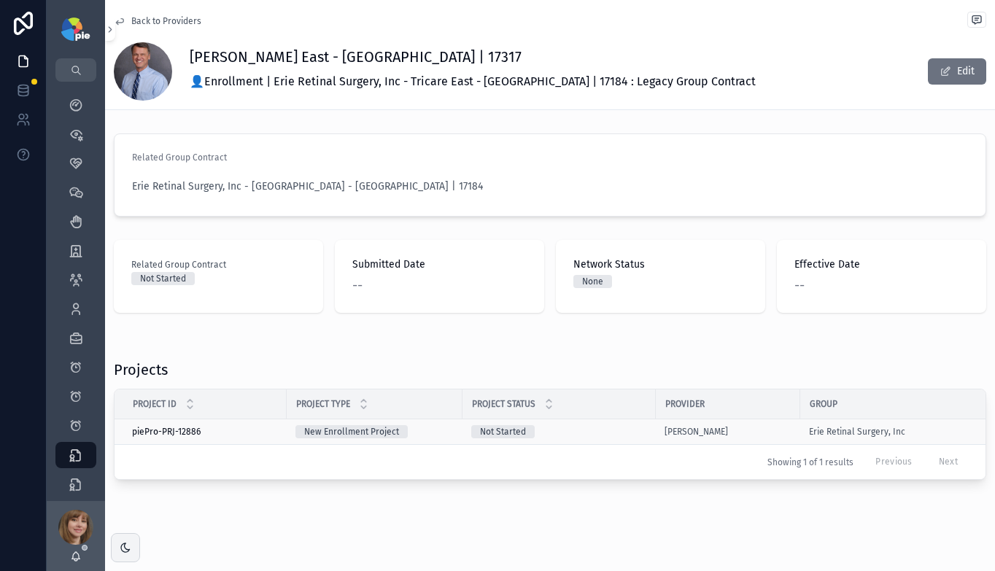
click at [627, 427] on div "Not Started" at bounding box center [559, 431] width 176 height 13
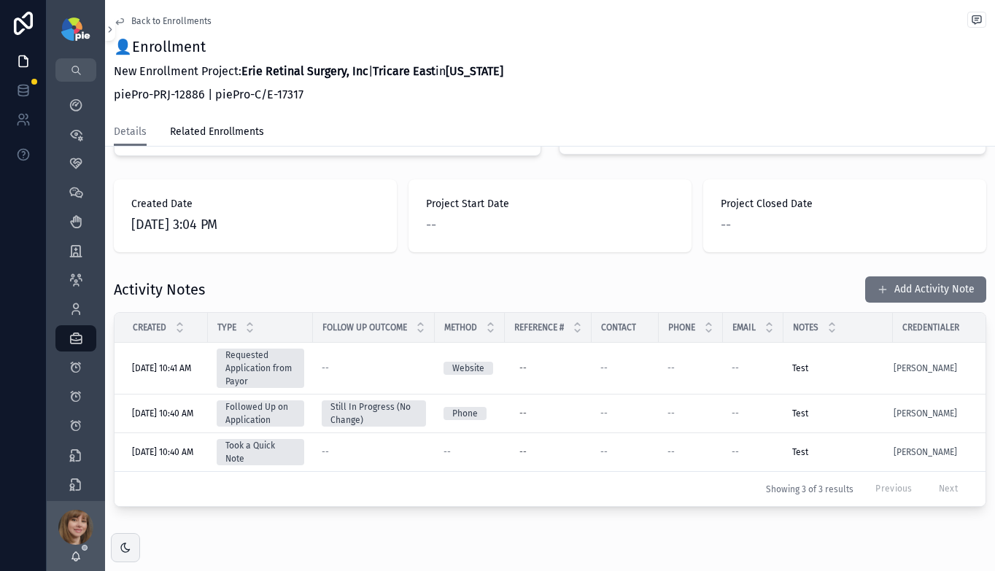
scroll to position [407, 0]
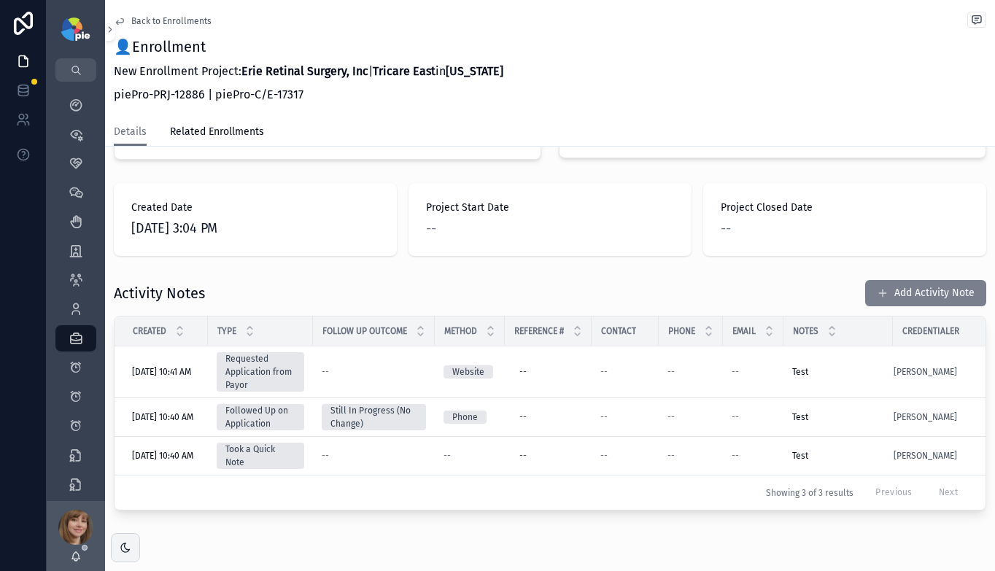
click at [905, 280] on button "Add Activity Note" at bounding box center [925, 293] width 121 height 26
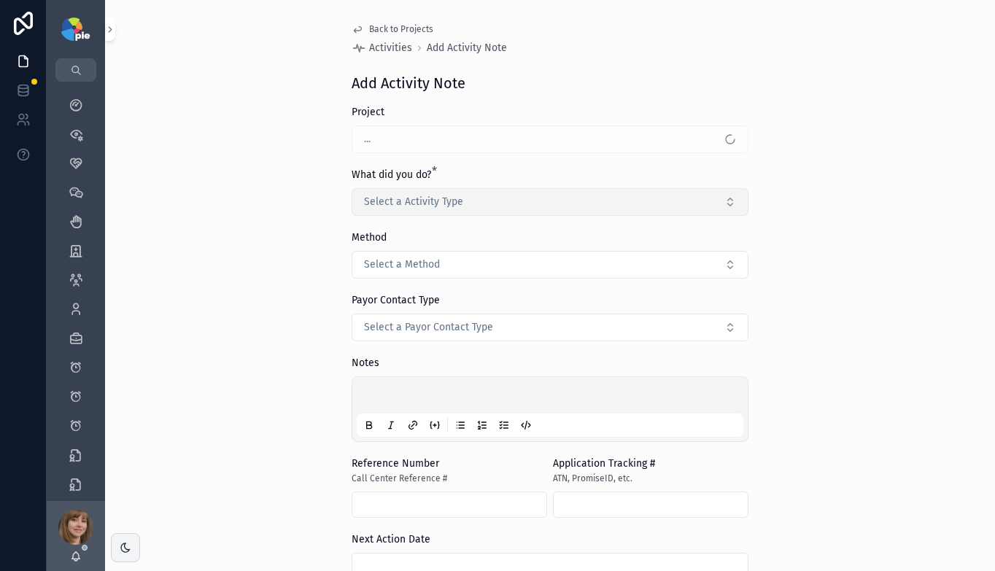
click at [417, 206] on span "Select a Activity Type" at bounding box center [413, 202] width 99 height 15
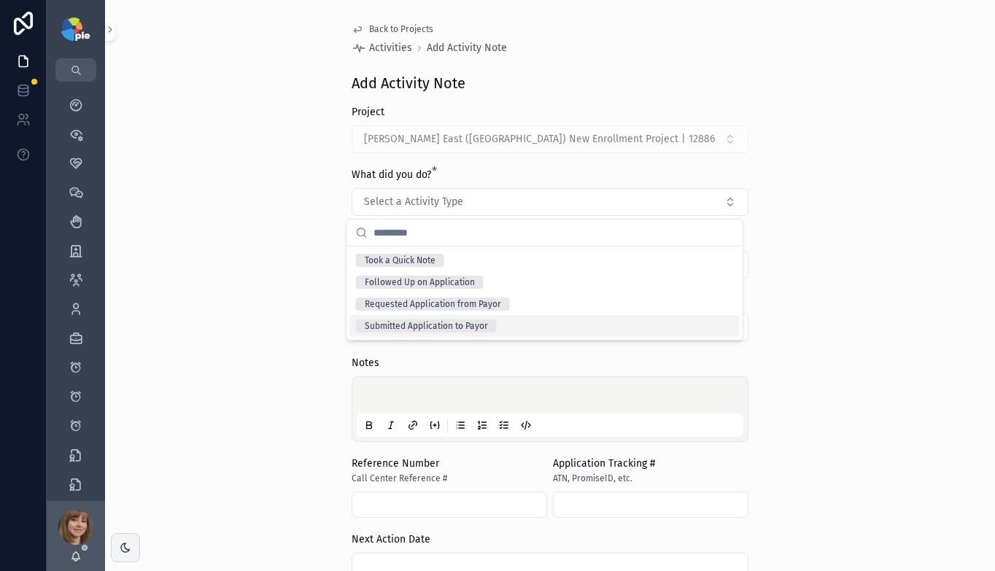
click at [454, 324] on div "Submitted Application to Payor" at bounding box center [426, 325] width 123 height 13
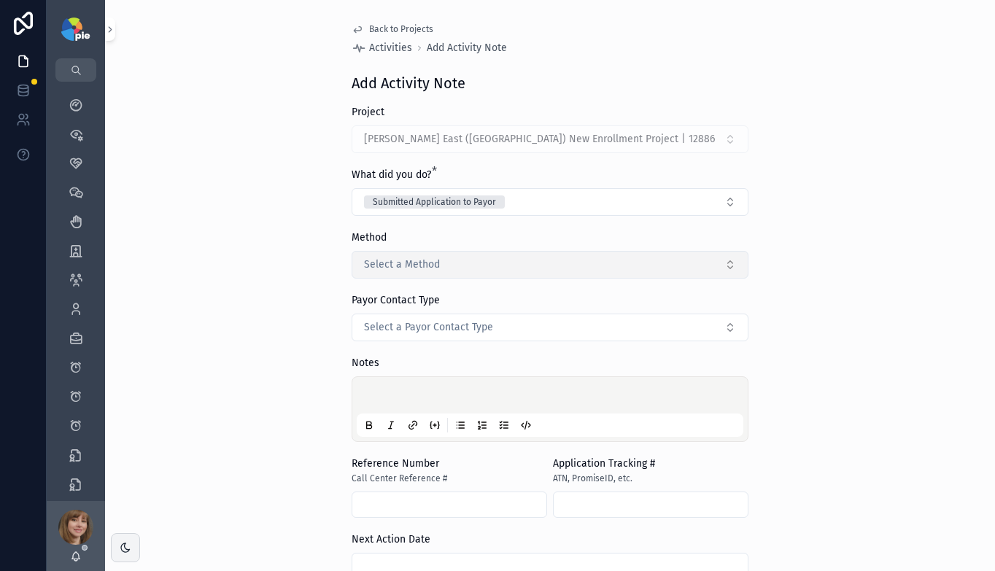
click at [451, 261] on button "Select a Method" at bounding box center [550, 265] width 397 height 28
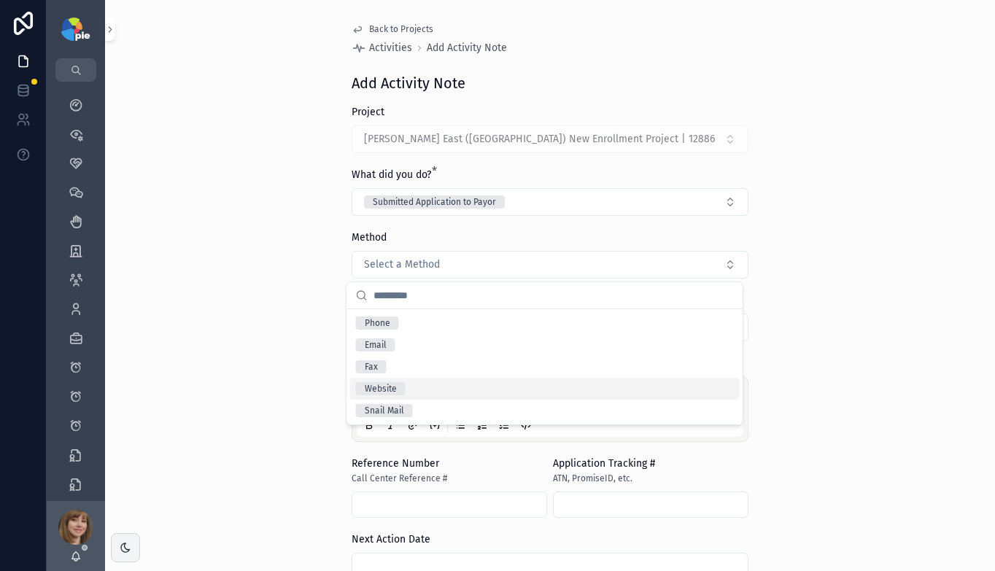
click at [430, 389] on div "Website" at bounding box center [544, 389] width 389 height 22
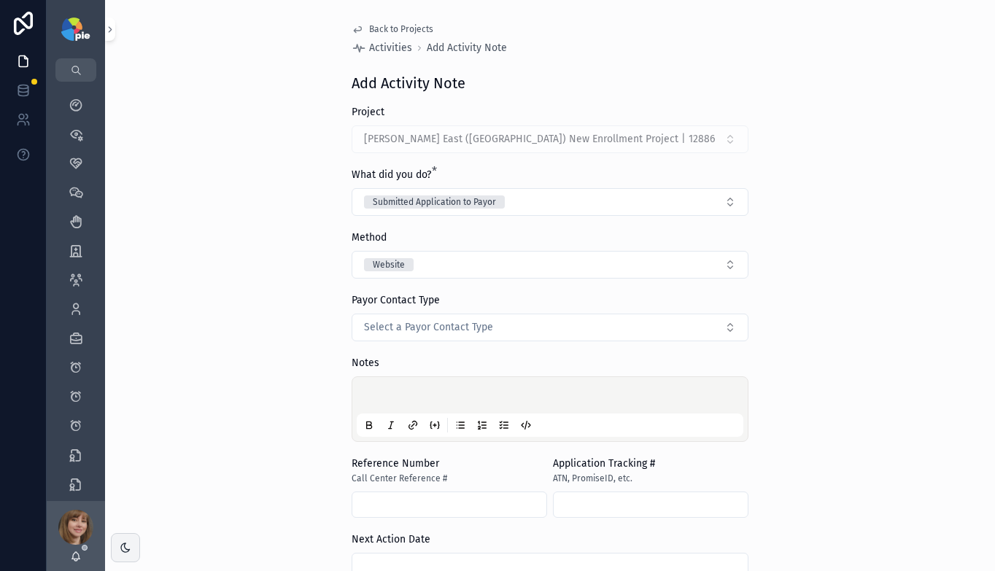
click at [430, 390] on p "scrollable content" at bounding box center [553, 397] width 387 height 15
click at [808, 381] on div "**********" at bounding box center [550, 285] width 890 height 571
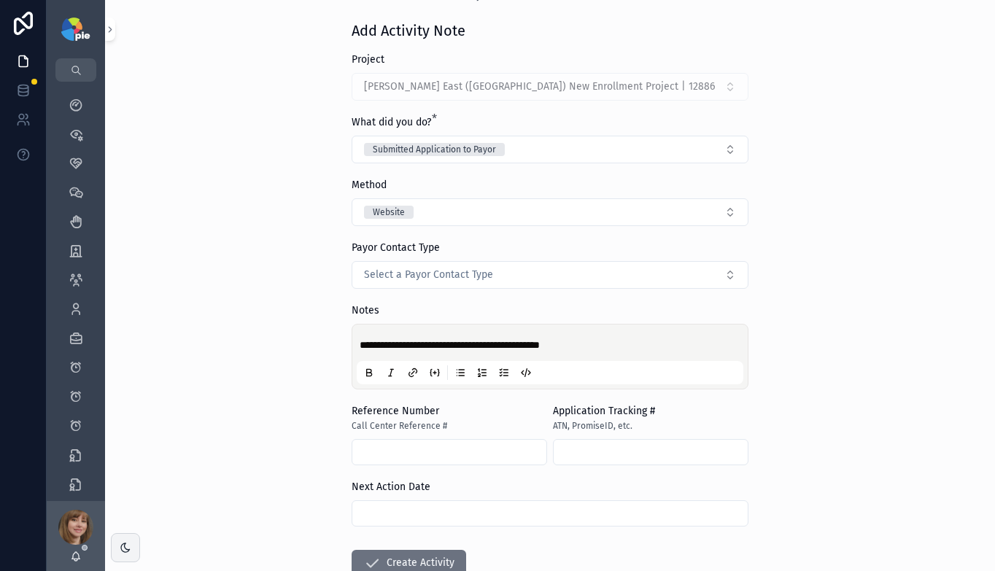
scroll to position [151, 0]
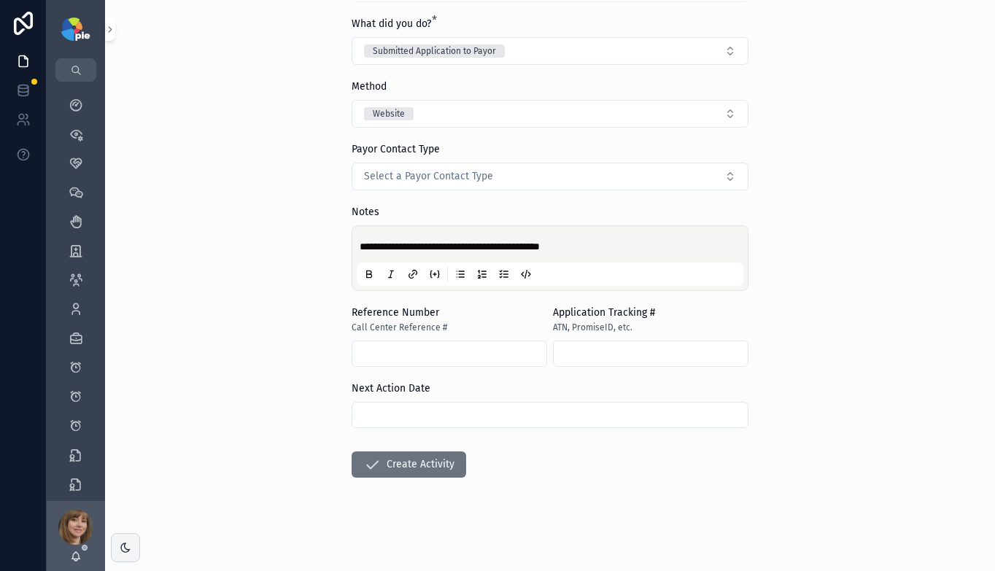
click at [476, 408] on input "scrollable content" at bounding box center [549, 415] width 395 height 20
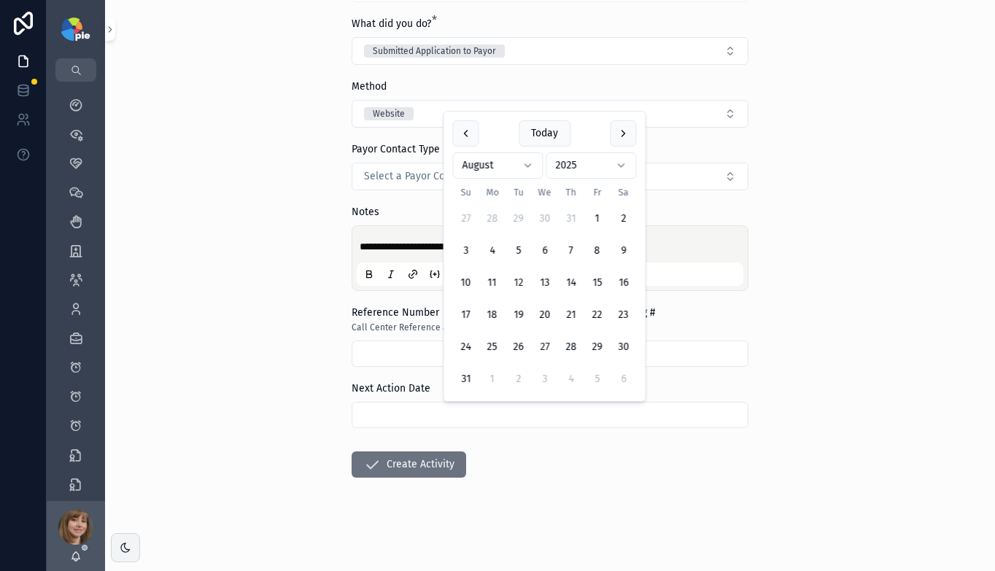
click at [548, 343] on button "27" at bounding box center [545, 347] width 26 height 26
type input "*********"
click at [414, 469] on button "Create Activity" at bounding box center [409, 464] width 115 height 26
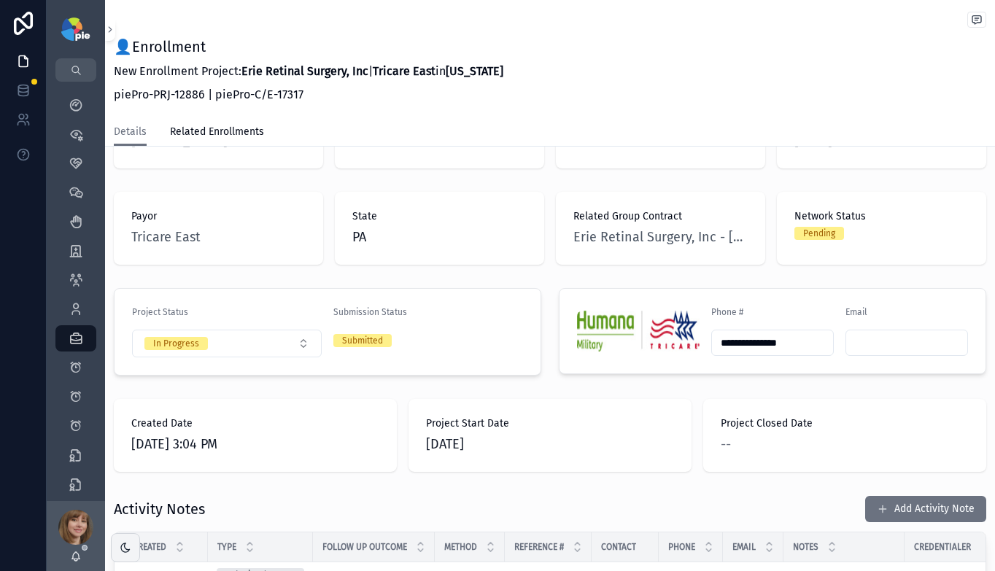
scroll to position [190, 0]
click at [76, 99] on icon "scrollable content" at bounding box center [76, 105] width 15 height 15
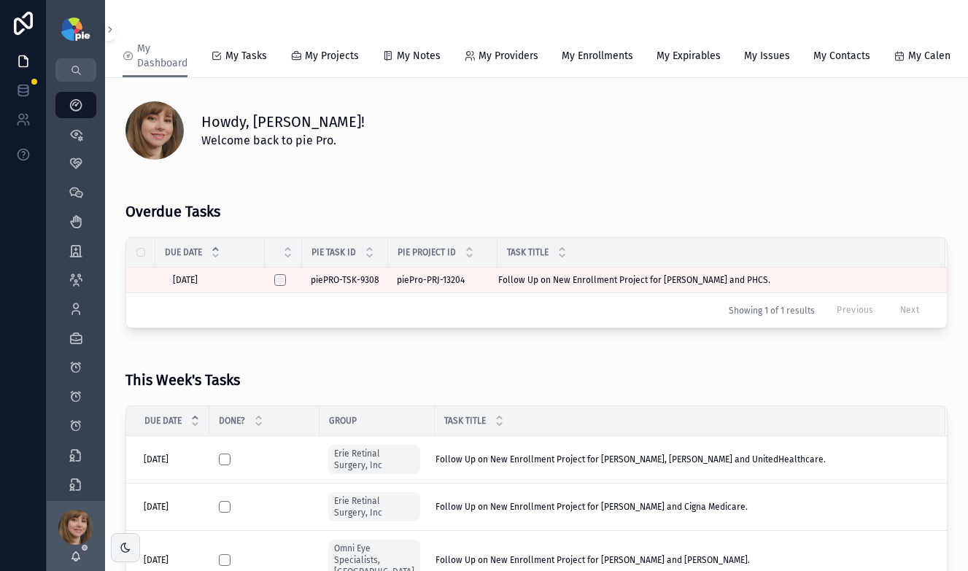
click at [397, 375] on div "This Week's Tasks" at bounding box center [536, 374] width 822 height 45
click at [79, 306] on icon "scrollable content" at bounding box center [76, 309] width 15 height 15
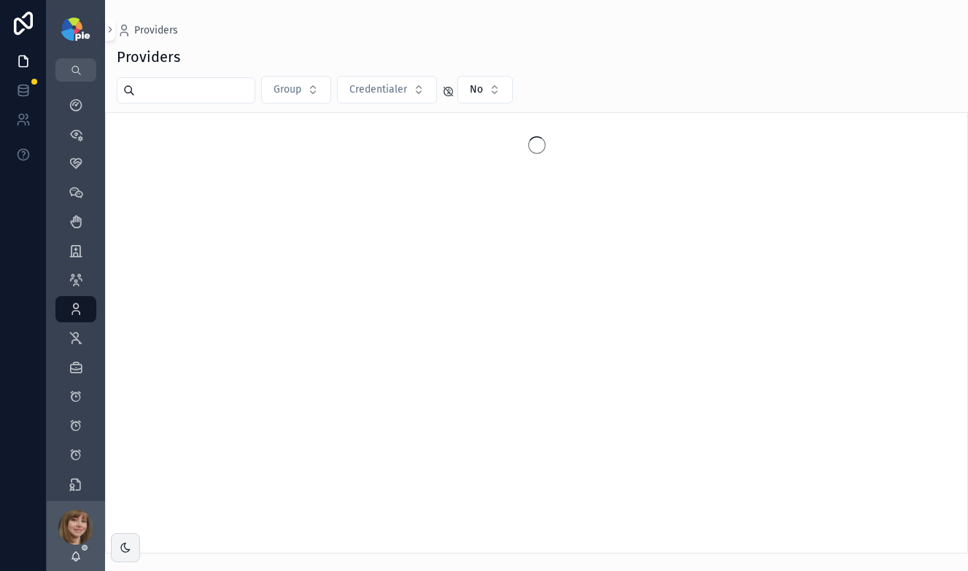
click at [162, 88] on input "scrollable content" at bounding box center [195, 90] width 120 height 20
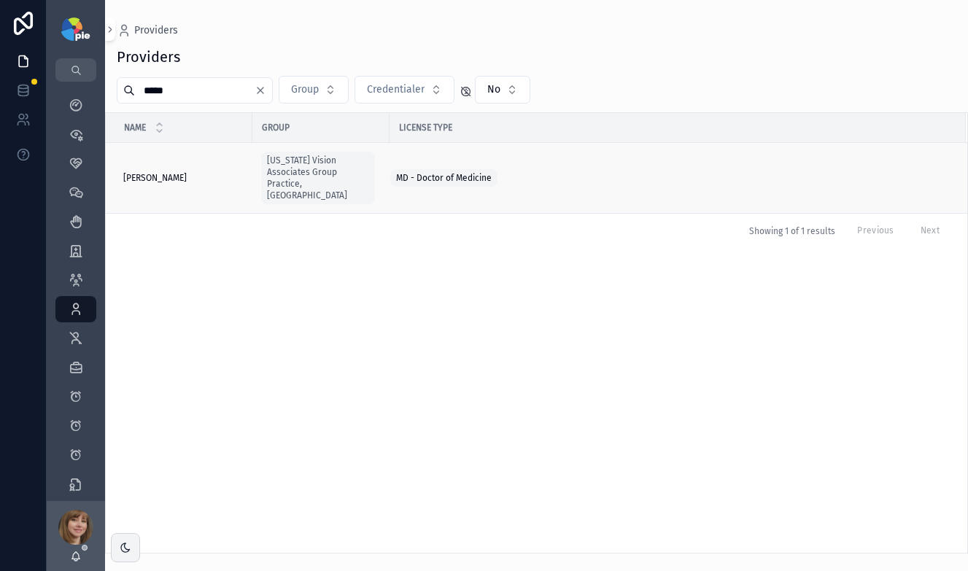
type input "*****"
click at [182, 174] on div "Silva, Amila Silva, Amila" at bounding box center [183, 178] width 120 height 12
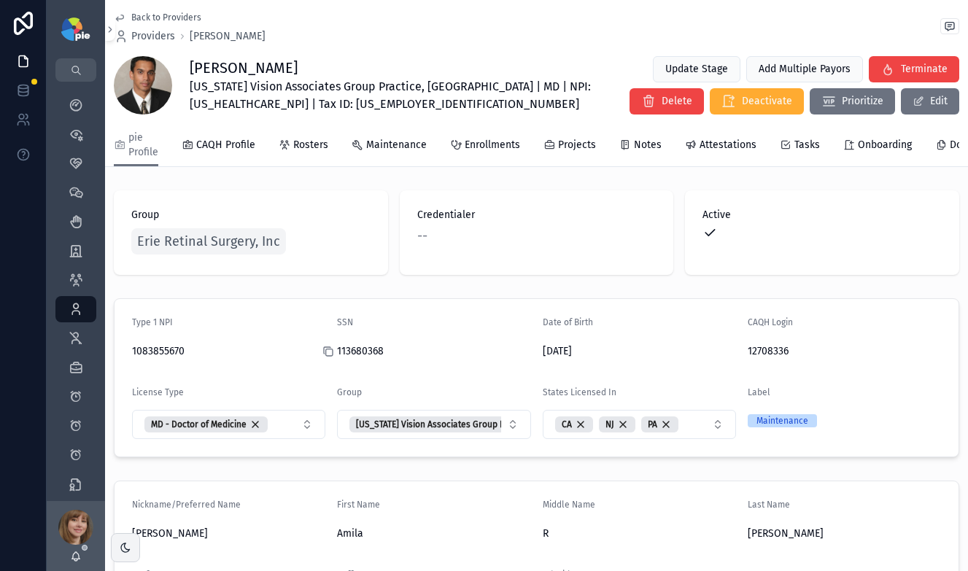
click at [330, 356] on icon "scrollable content" at bounding box center [329, 352] width 7 height 7
click at [496, 141] on span "Enrollments" at bounding box center [492, 145] width 55 height 15
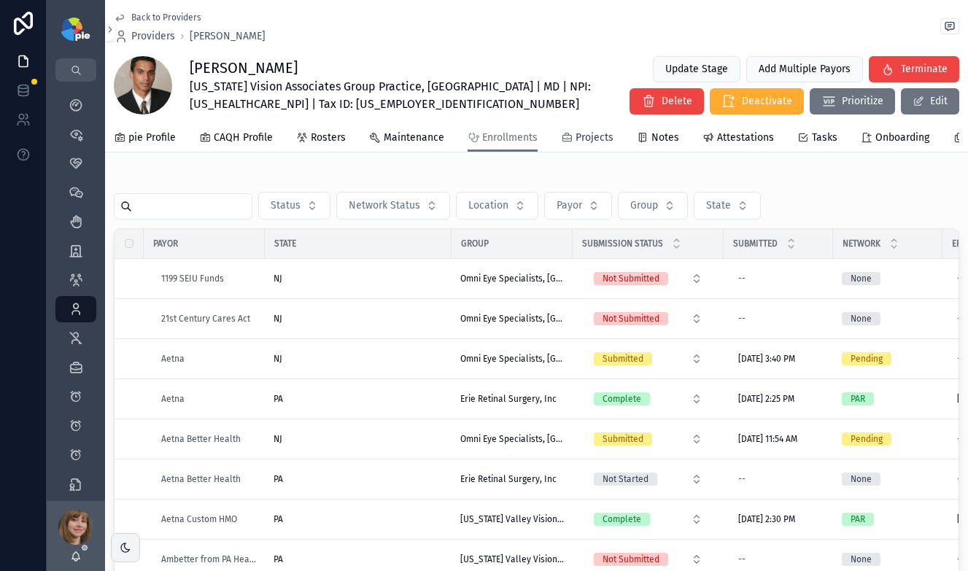
click at [586, 139] on span "Projects" at bounding box center [594, 138] width 38 height 15
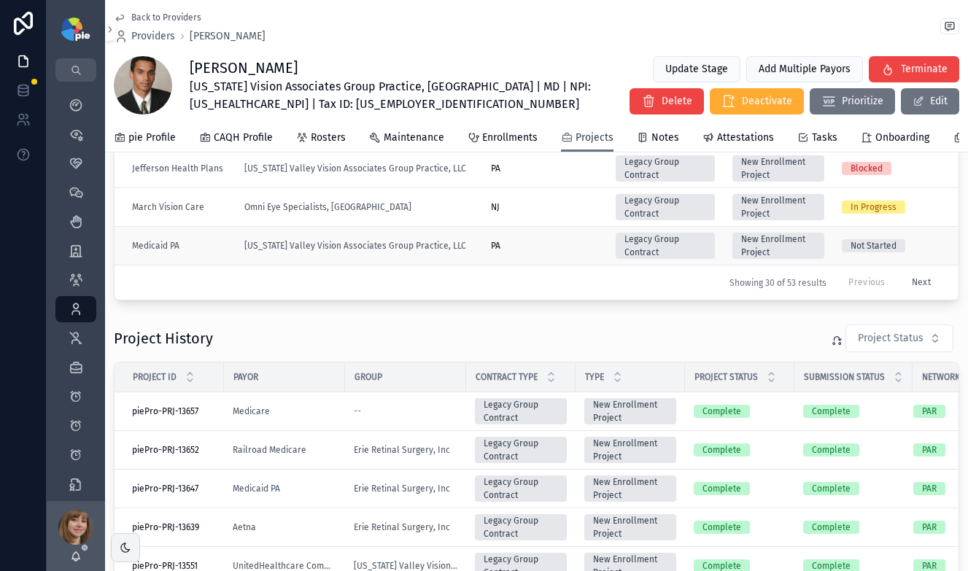
scroll to position [377, 0]
click at [904, 280] on button "Next" at bounding box center [920, 283] width 39 height 23
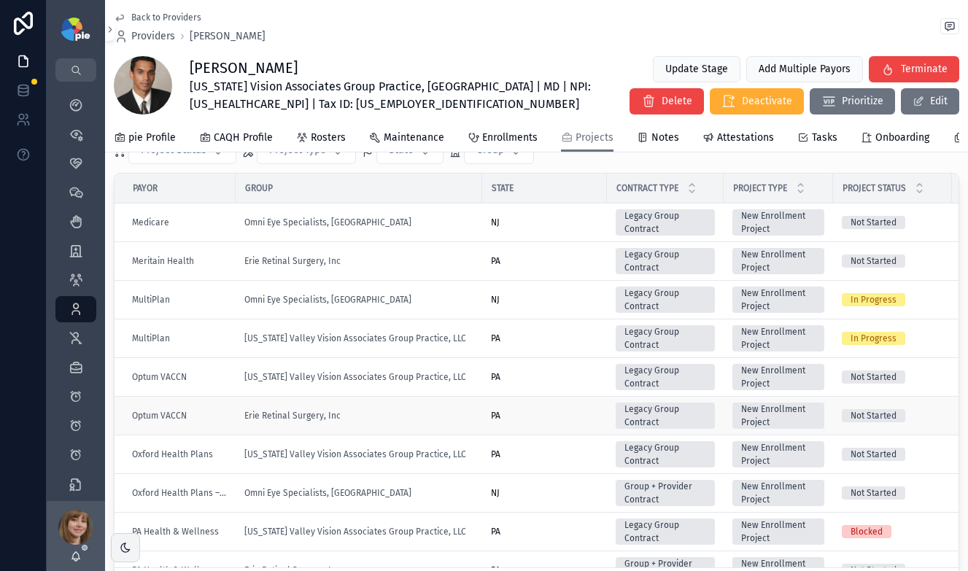
scroll to position [74, 0]
click at [485, 133] on span "Enrollments" at bounding box center [509, 138] width 55 height 15
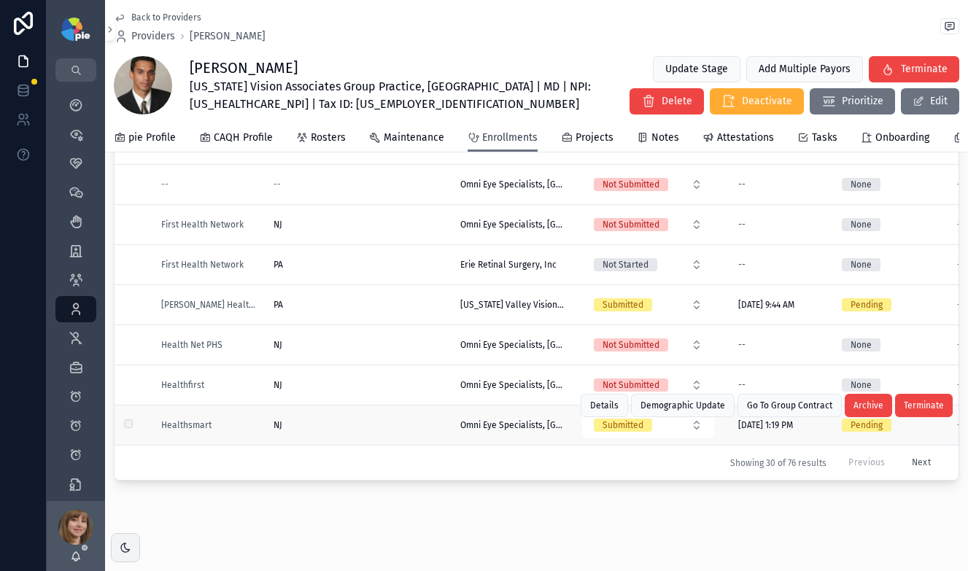
scroll to position [180, 0]
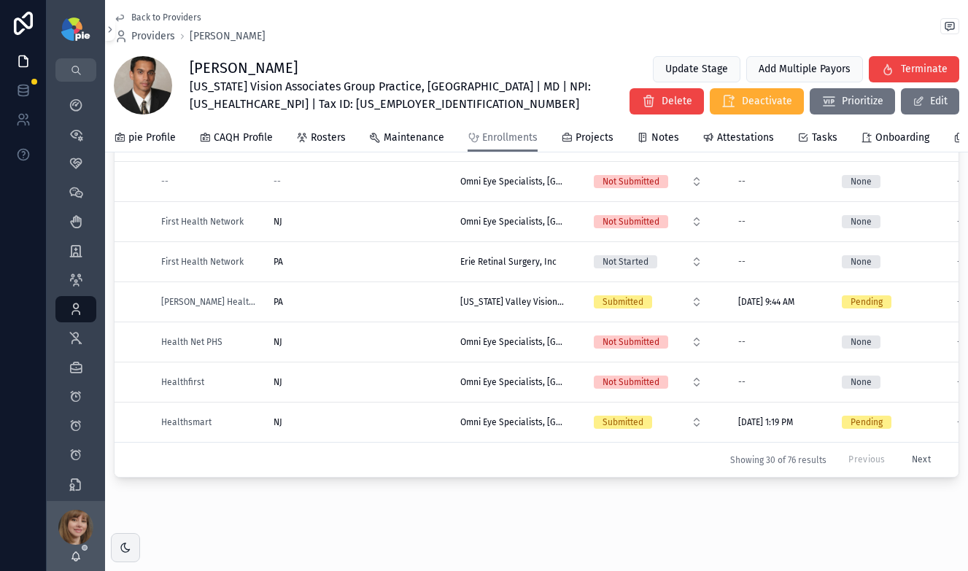
click at [903, 457] on button "Next" at bounding box center [920, 460] width 39 height 23
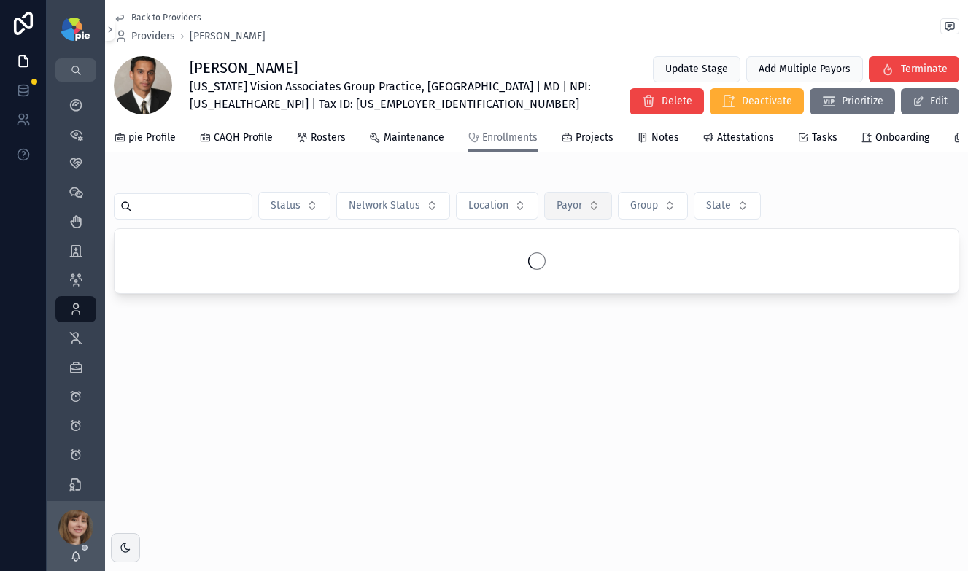
click at [574, 213] on span "Payor" at bounding box center [569, 205] width 26 height 15
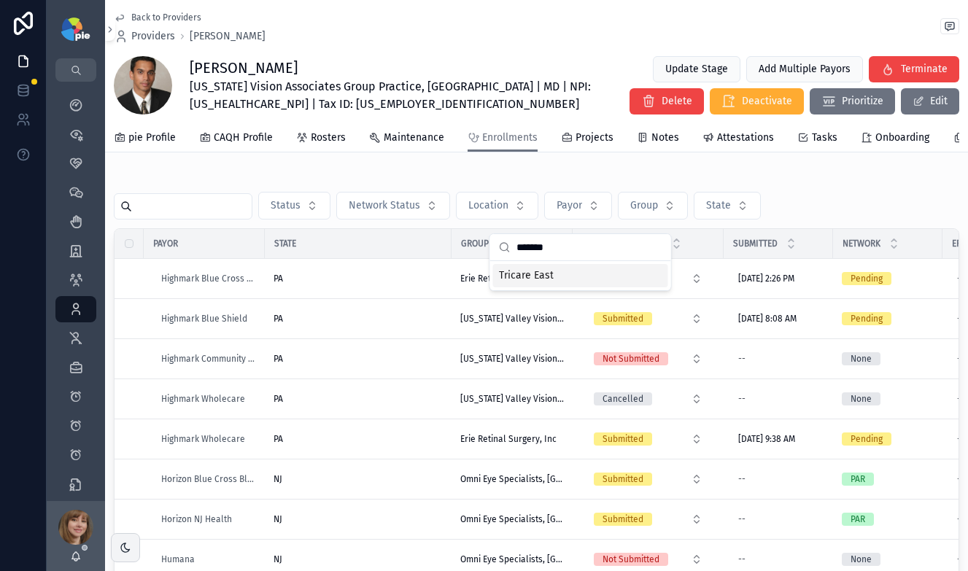
type input "*******"
click at [546, 274] on span "Tricare East" at bounding box center [526, 275] width 55 height 15
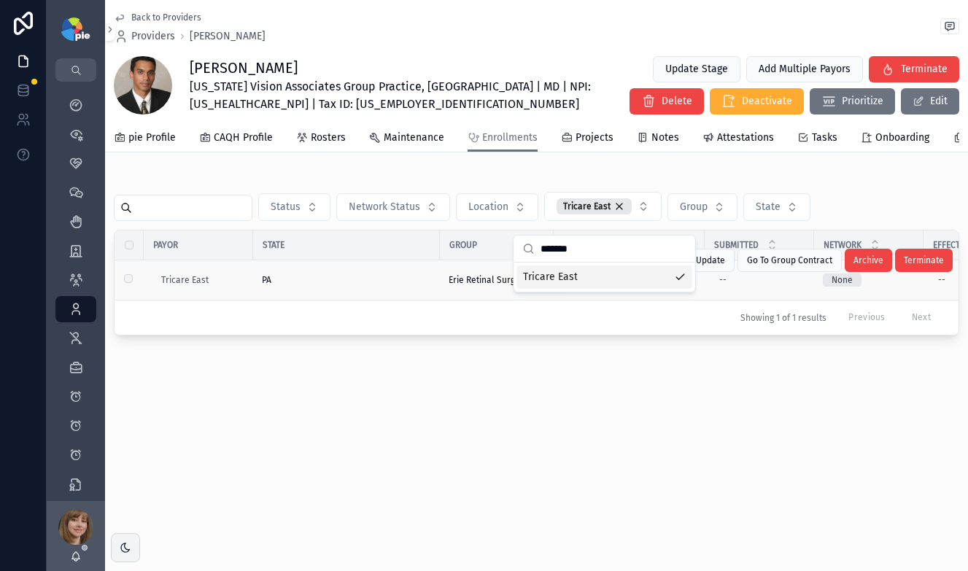
click at [345, 286] on div "PA" at bounding box center [346, 280] width 169 height 12
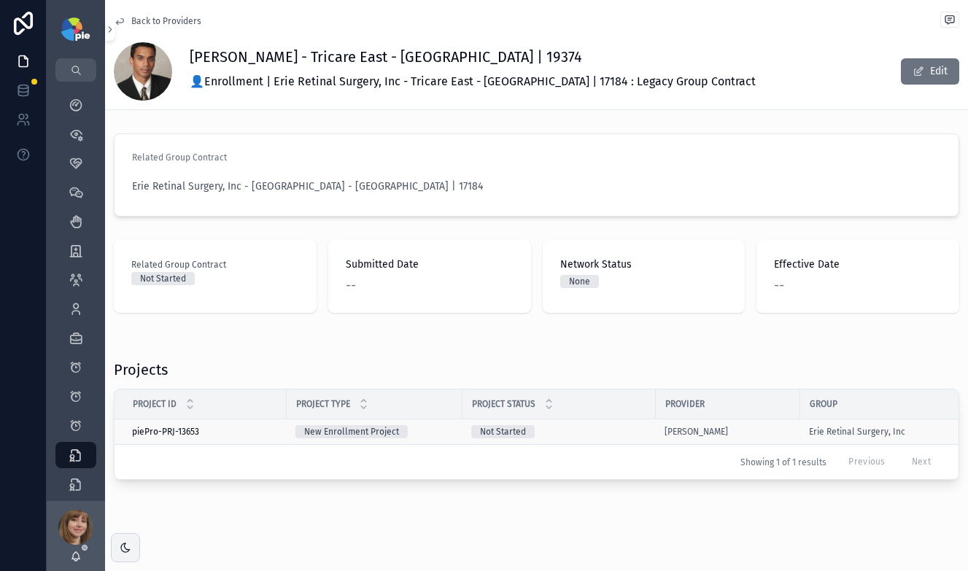
click at [600, 433] on div "Not Started" at bounding box center [559, 431] width 176 height 13
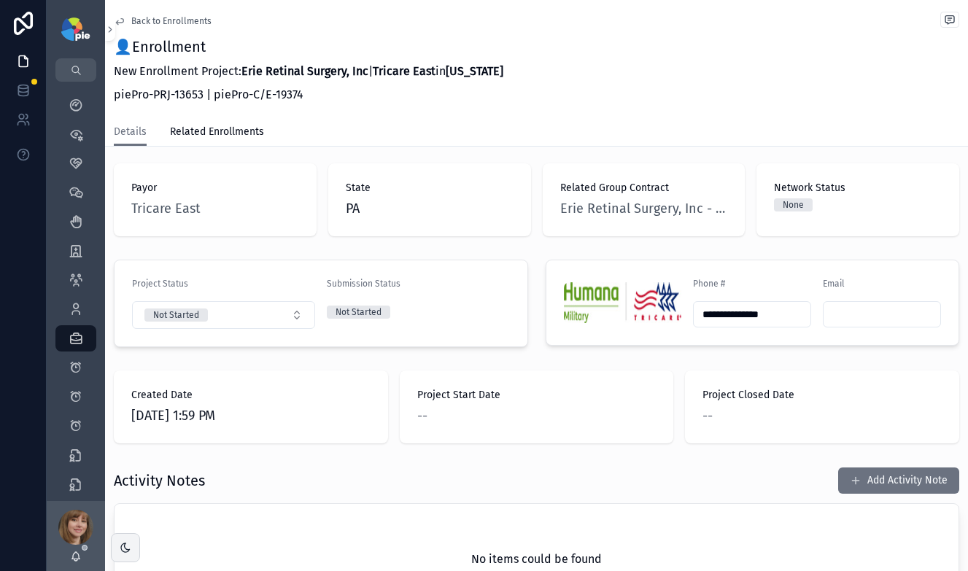
scroll to position [236, 0]
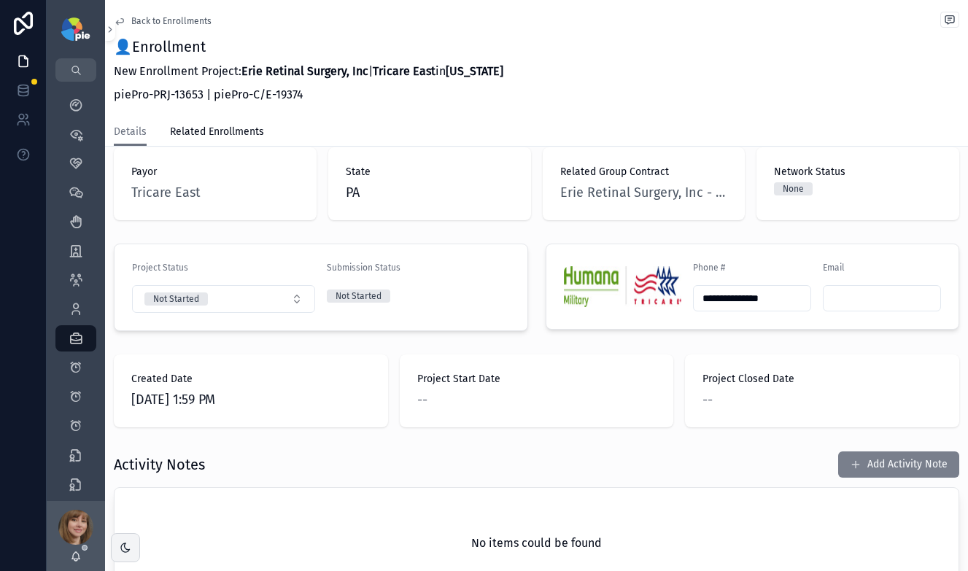
click at [862, 451] on button "Add Activity Note" at bounding box center [898, 464] width 121 height 26
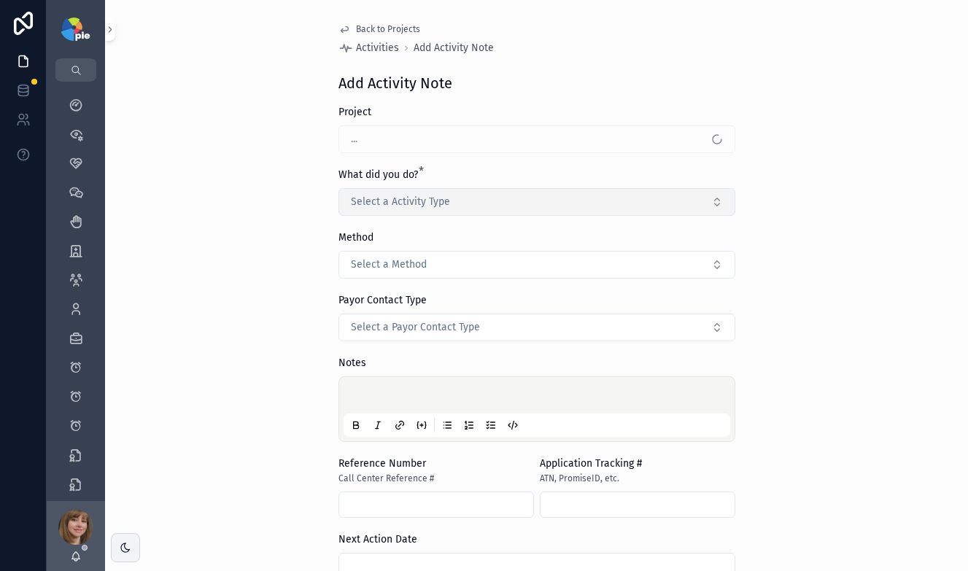
click at [451, 207] on button "Select a Activity Type" at bounding box center [536, 202] width 397 height 28
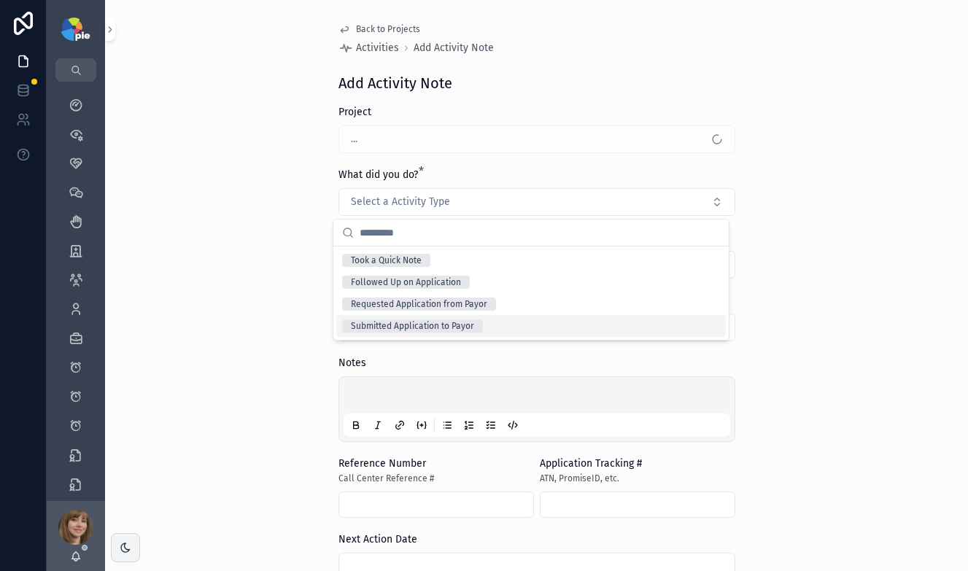
click at [480, 319] on span "Submitted Application to Payor" at bounding box center [412, 325] width 141 height 13
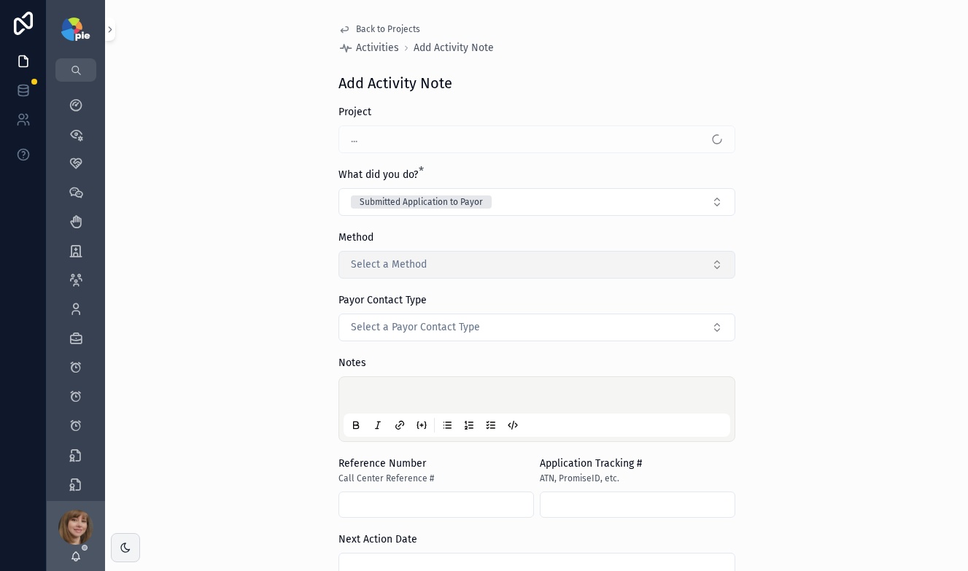
click at [433, 268] on button "Select a Method" at bounding box center [536, 265] width 397 height 28
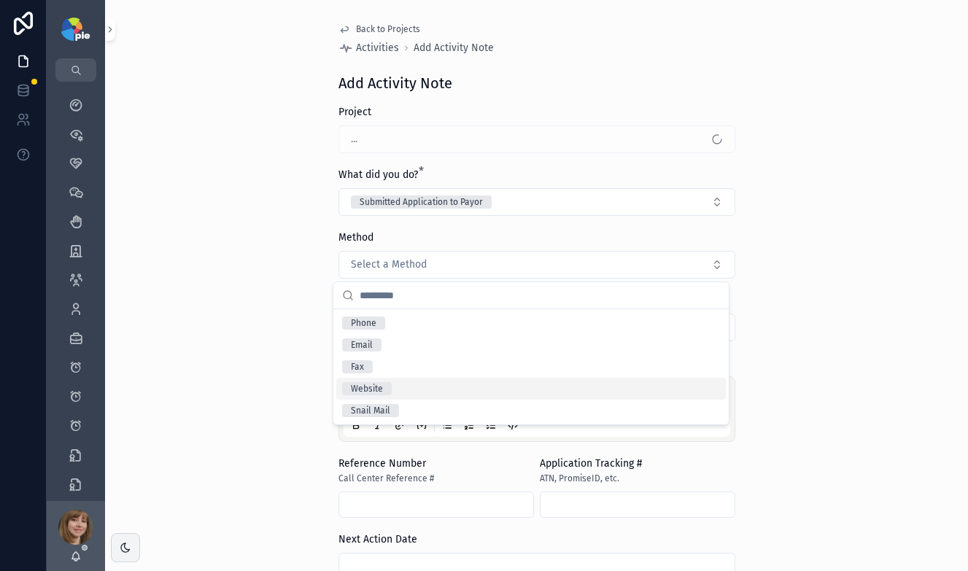
click at [403, 384] on div "Website" at bounding box center [530, 389] width 389 height 22
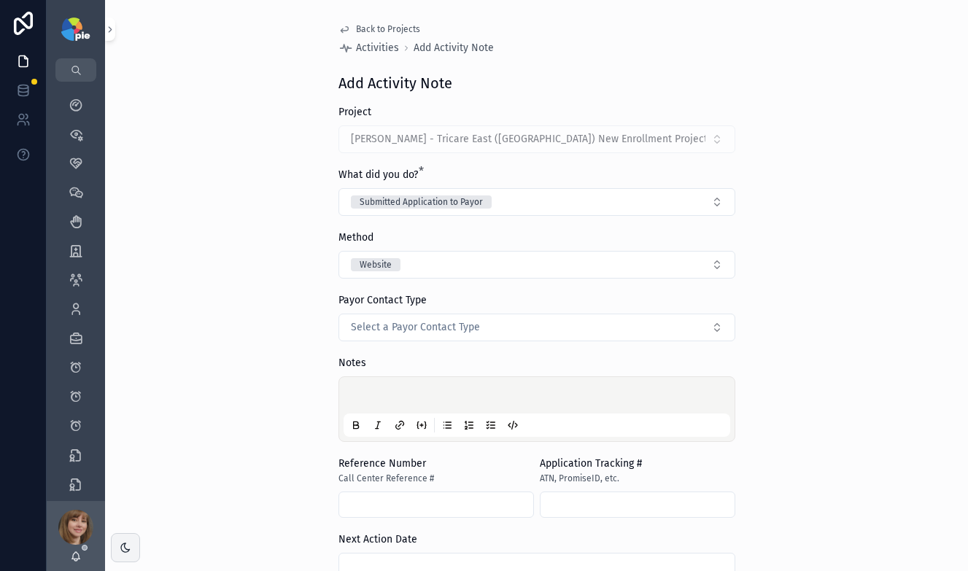
click at [386, 388] on div "scrollable content" at bounding box center [537, 408] width 387 height 55
click at [384, 393] on p "scrollable content" at bounding box center [539, 397] width 387 height 15
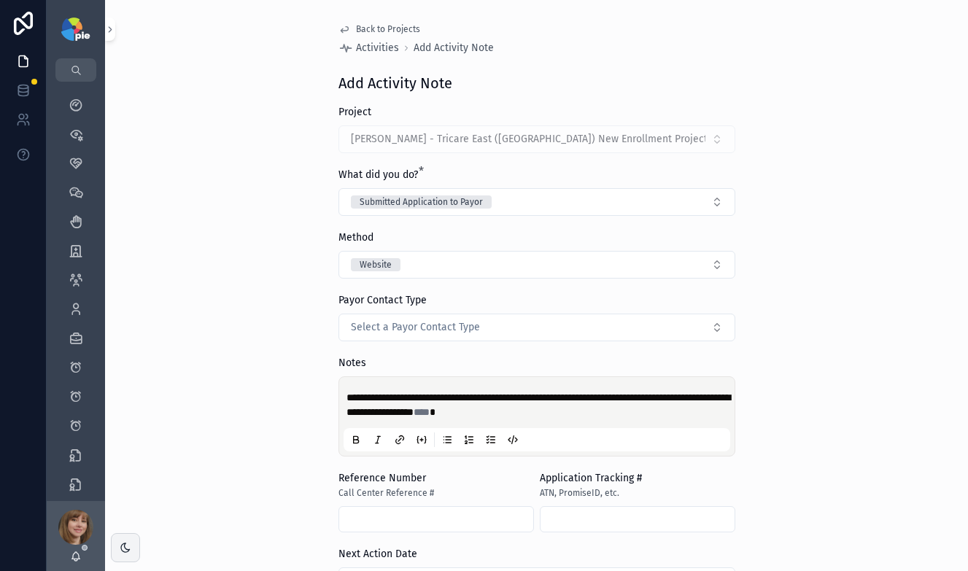
click at [234, 407] on div "**********" at bounding box center [536, 285] width 863 height 571
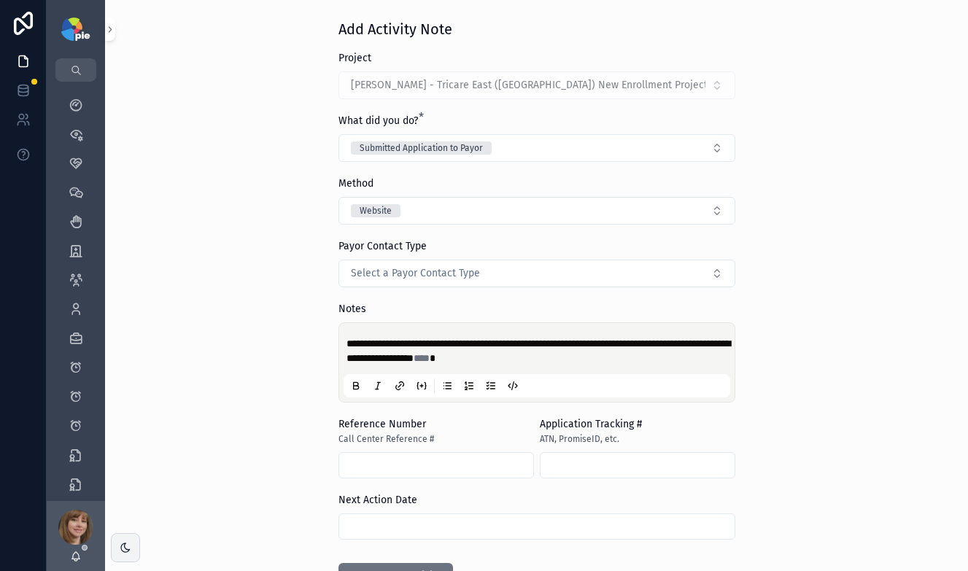
scroll to position [166, 0]
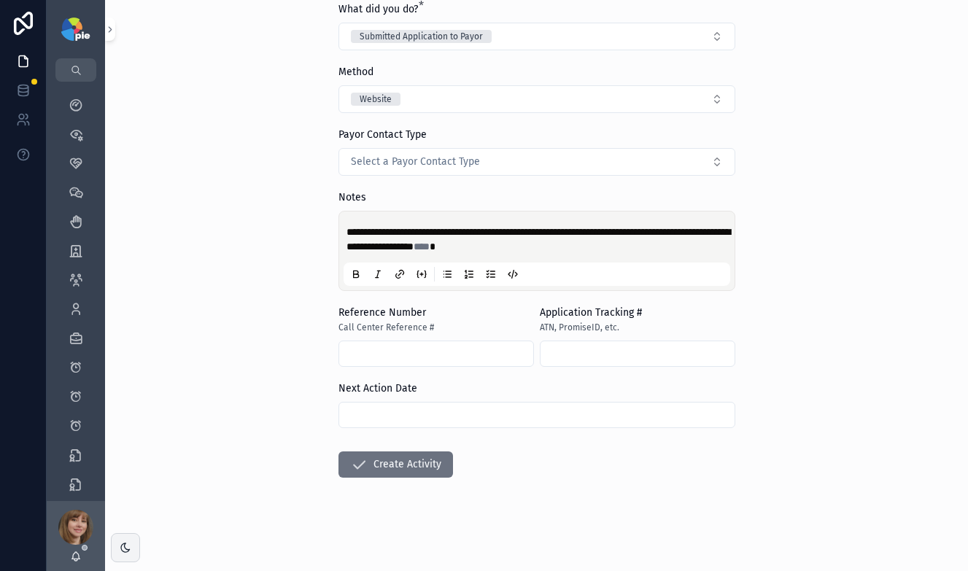
click at [415, 414] on input "scrollable content" at bounding box center [536, 415] width 395 height 20
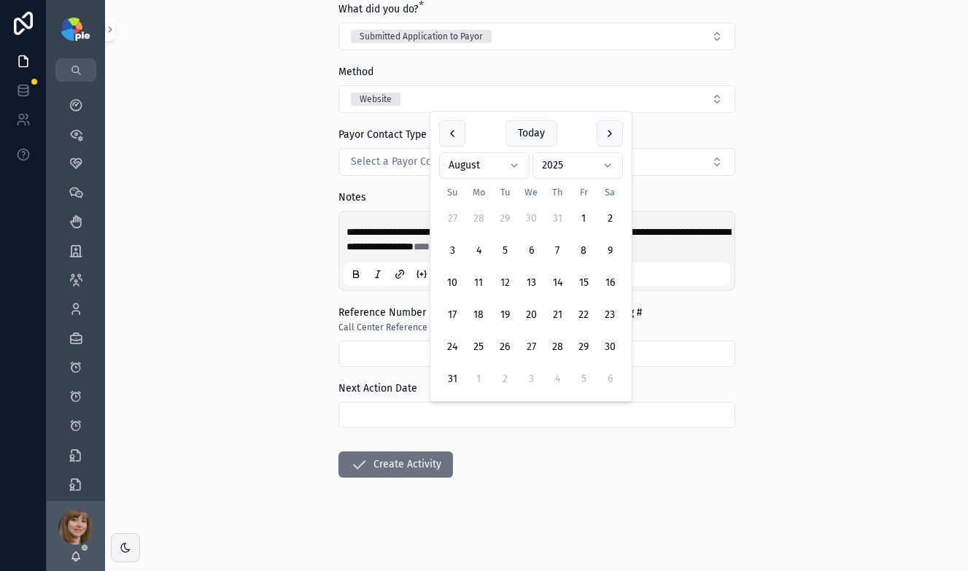
click at [535, 348] on button "27" at bounding box center [531, 347] width 26 height 26
type input "*********"
click at [545, 474] on form "**********" at bounding box center [536, 255] width 397 height 632
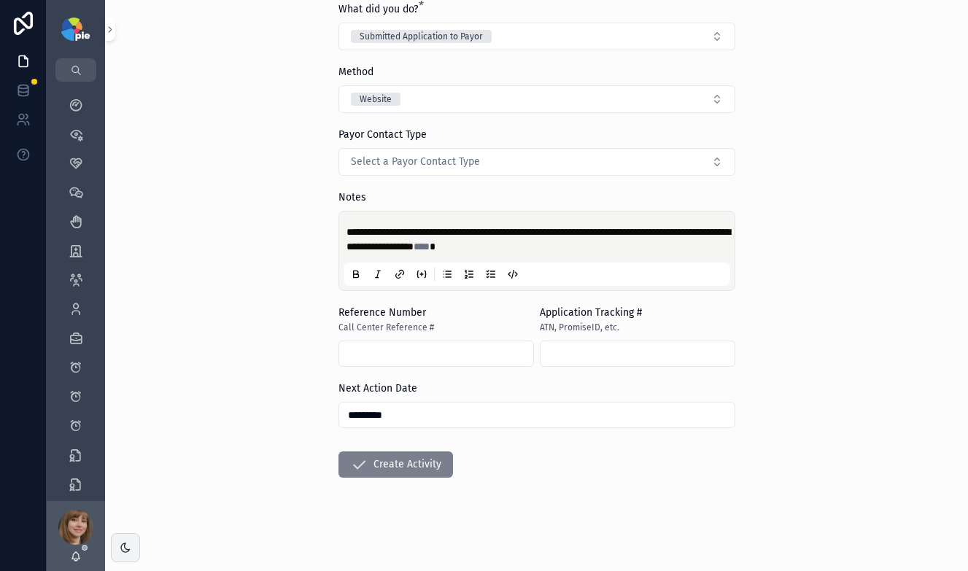
click at [389, 467] on button "Create Activity" at bounding box center [395, 464] width 115 height 26
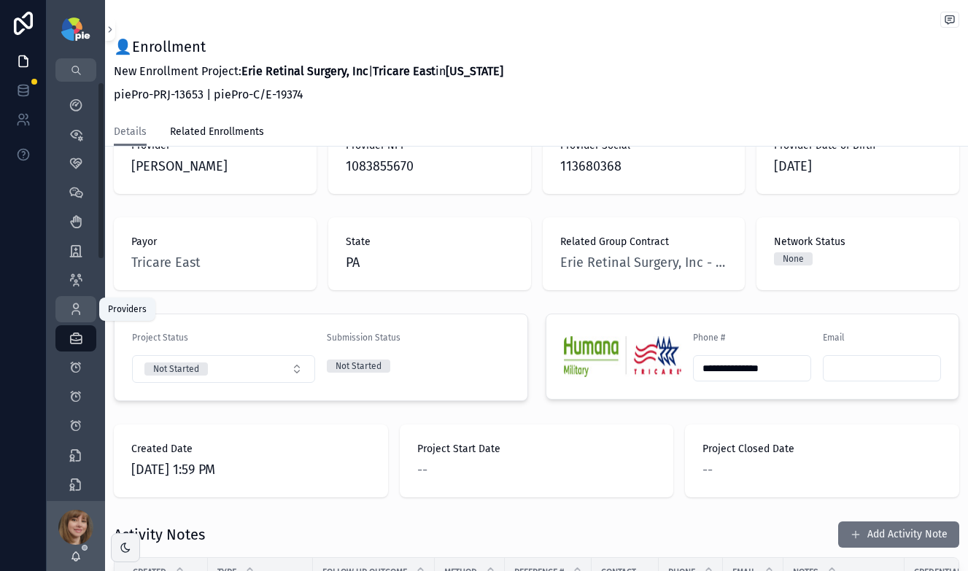
click at [77, 307] on icon "scrollable content" at bounding box center [76, 309] width 15 height 15
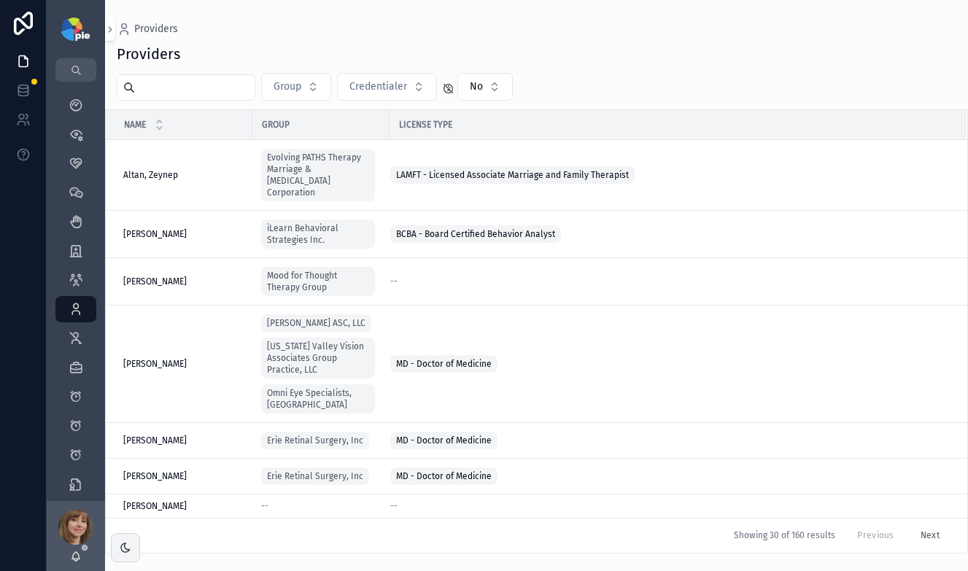
click at [215, 90] on input "scrollable content" at bounding box center [195, 87] width 120 height 20
type input "****"
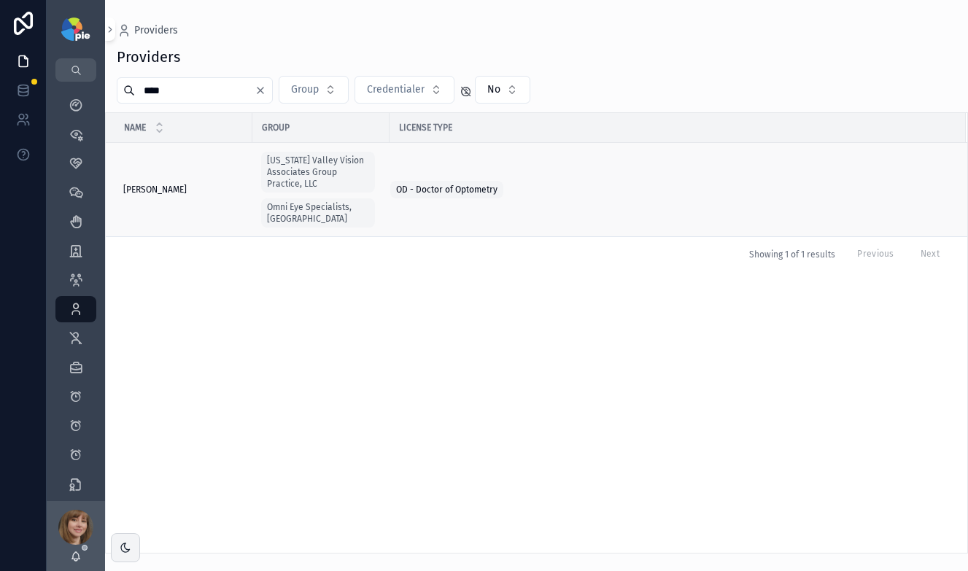
click at [195, 184] on div "Syed, Sabrina Syed, Sabrina" at bounding box center [183, 190] width 120 height 12
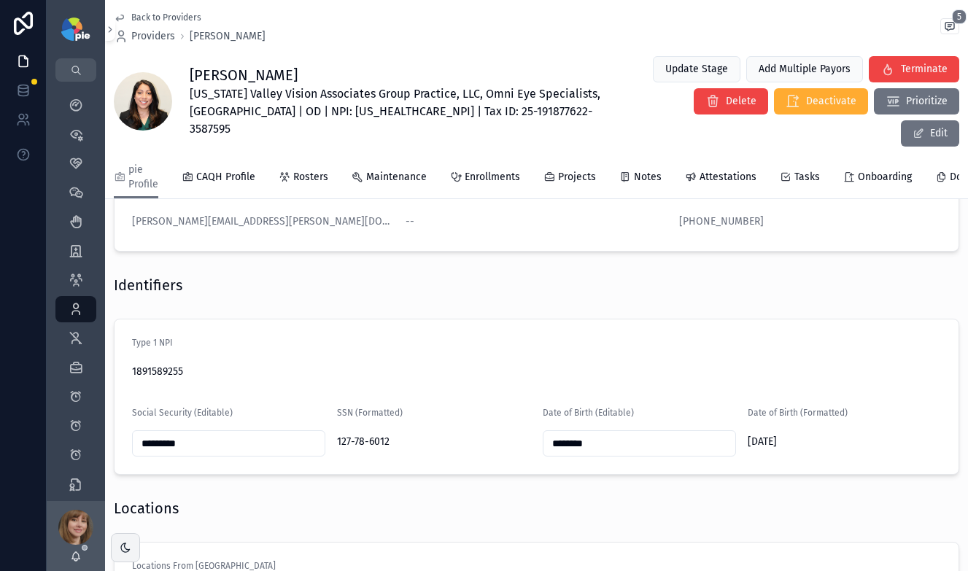
scroll to position [897, 0]
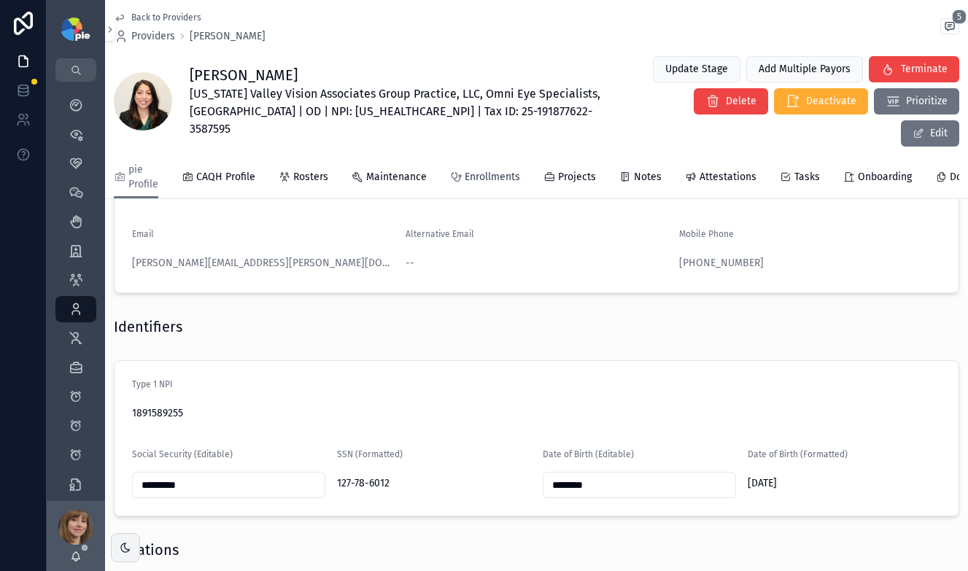
click at [490, 170] on span "Enrollments" at bounding box center [492, 177] width 55 height 15
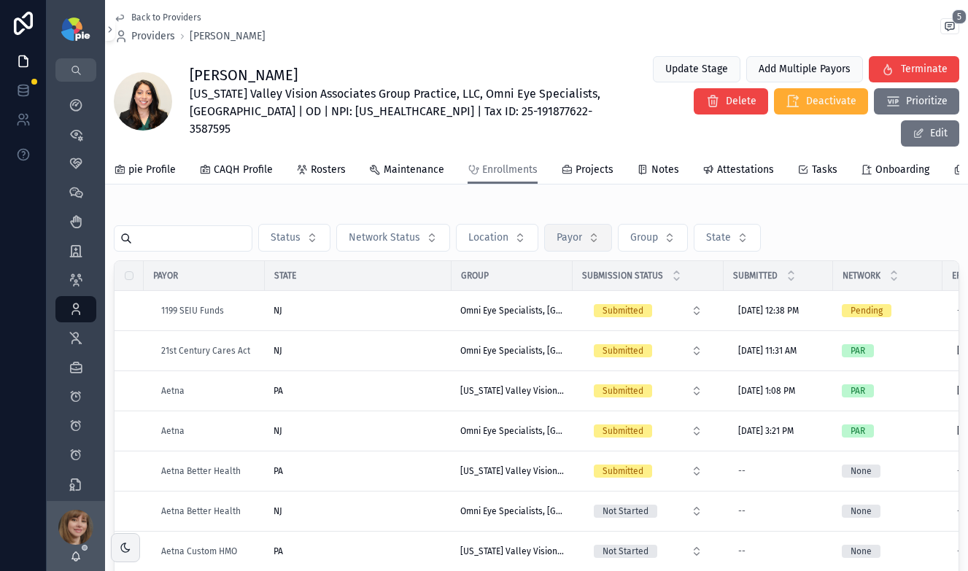
click at [570, 230] on span "Payor" at bounding box center [569, 237] width 26 height 15
type input "*******"
click at [788, 224] on div "Status Network Status Location Payor Group State" at bounding box center [536, 238] width 845 height 28
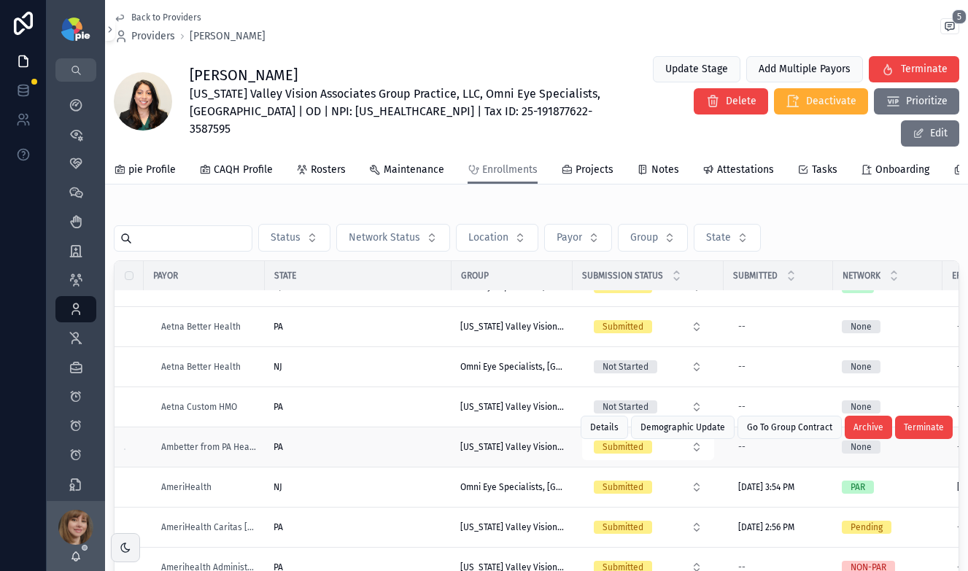
scroll to position [147, 0]
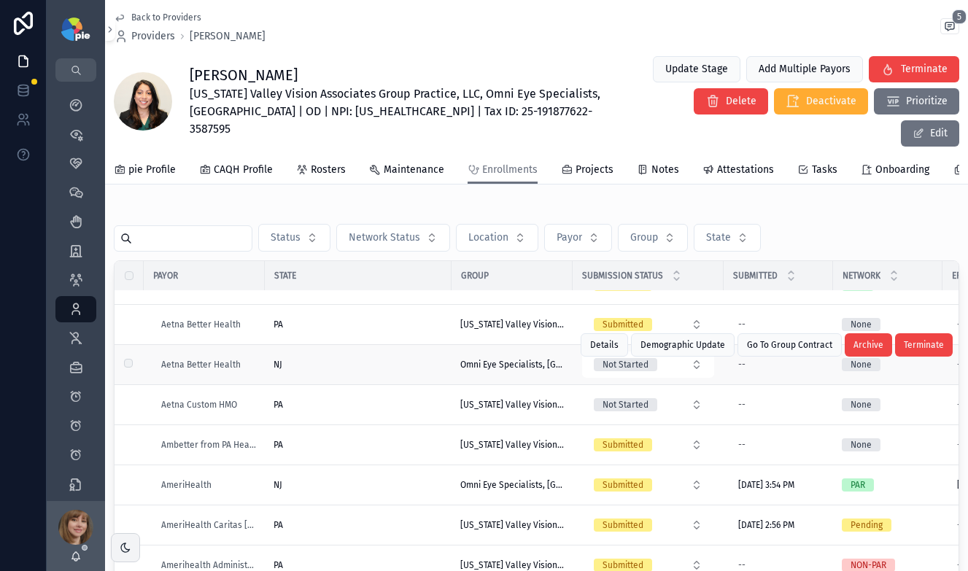
click at [373, 359] on div "NJ" at bounding box center [358, 365] width 169 height 12
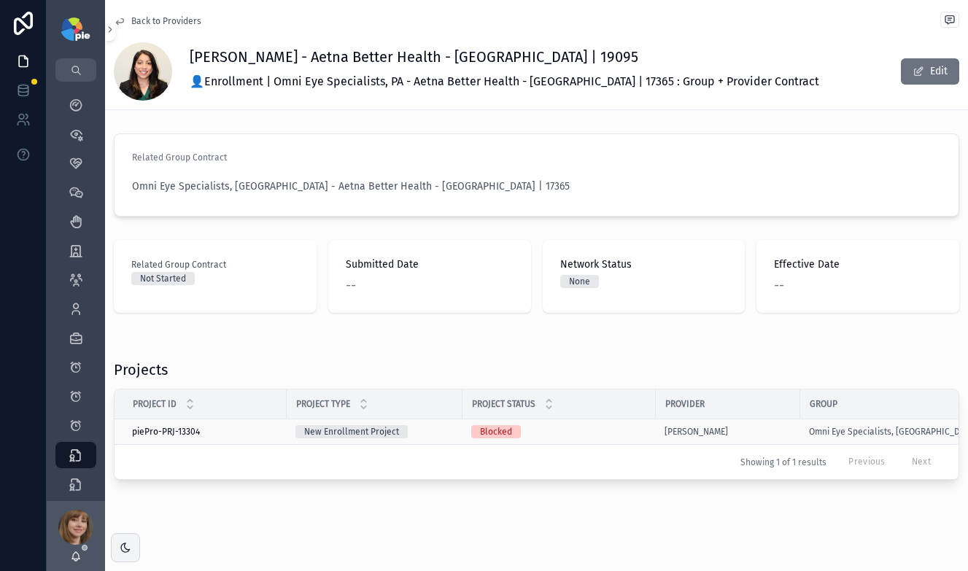
click at [570, 427] on div "Blocked" at bounding box center [559, 431] width 176 height 13
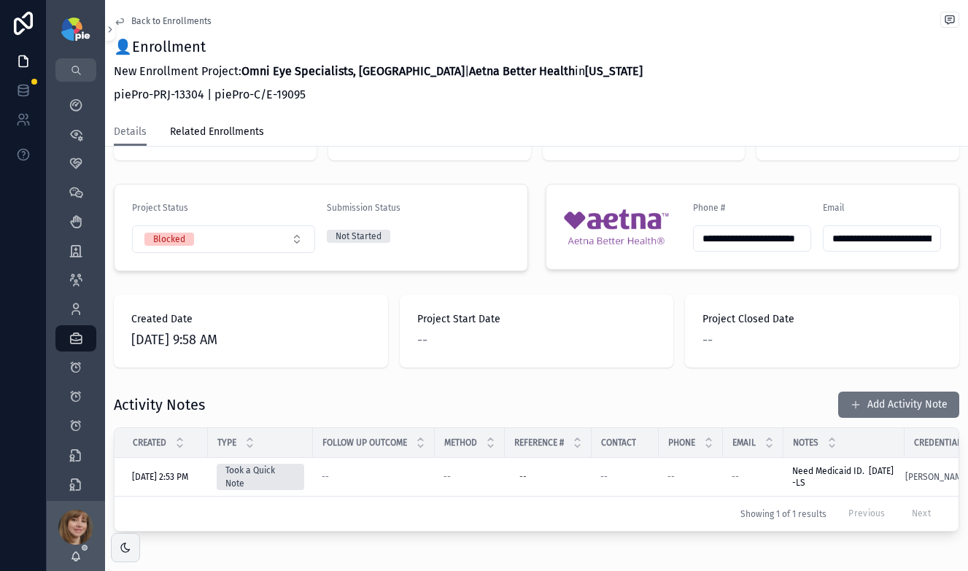
scroll to position [85, 0]
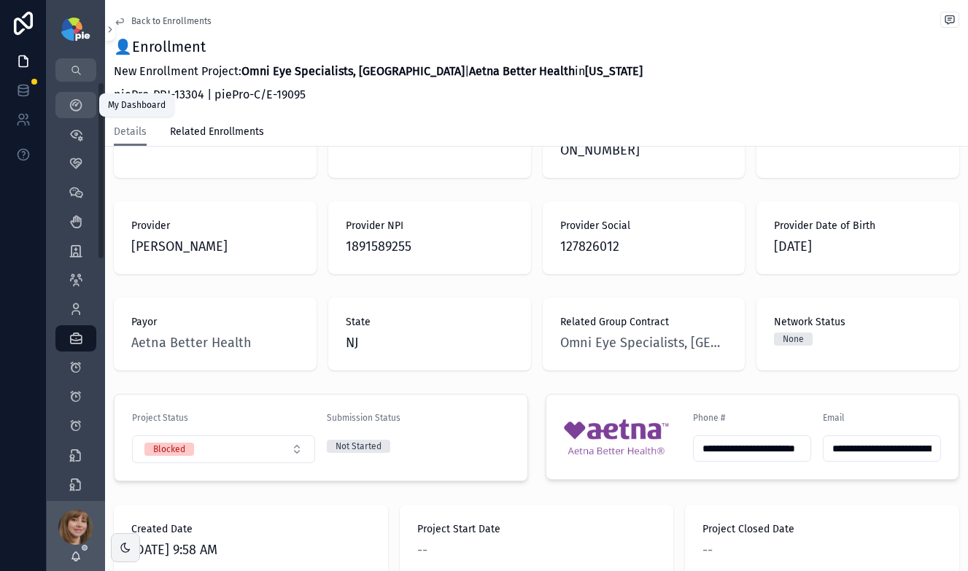
click at [67, 107] on div "My Dashboard" at bounding box center [75, 104] width 23 height 23
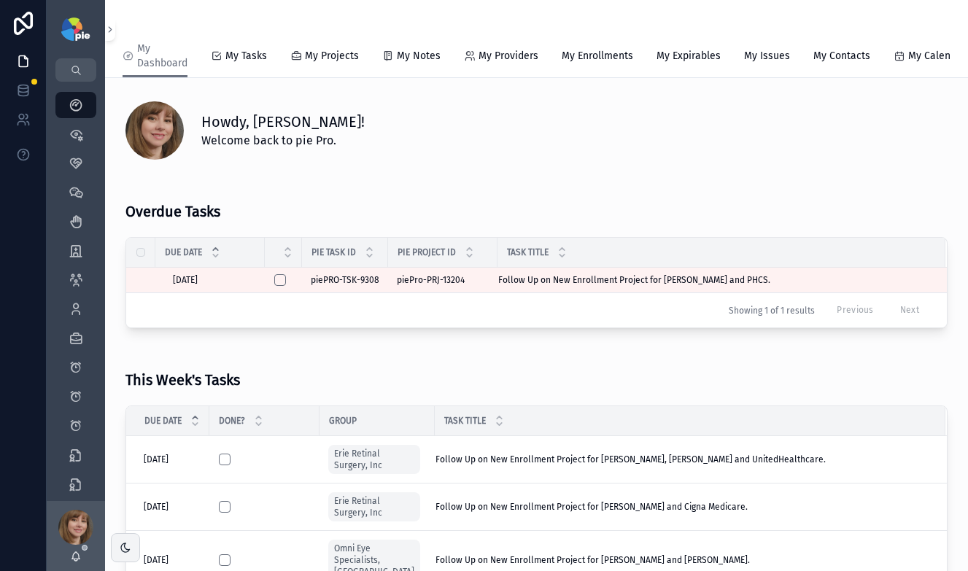
click at [365, 193] on div "Overdue Tasks Due Date Pie Task ID Pie Project ID Task Title 8/8/2025 8/8/2025 …" at bounding box center [536, 255] width 839 height 157
drag, startPoint x: 749, startPoint y: 290, endPoint x: 27, endPoint y: 283, distance: 722.1
click at [749, 286] on div "Follow Up on New Enrollment Project for Bene, David and PHCS. Follow Up on New …" at bounding box center [713, 280] width 430 height 12
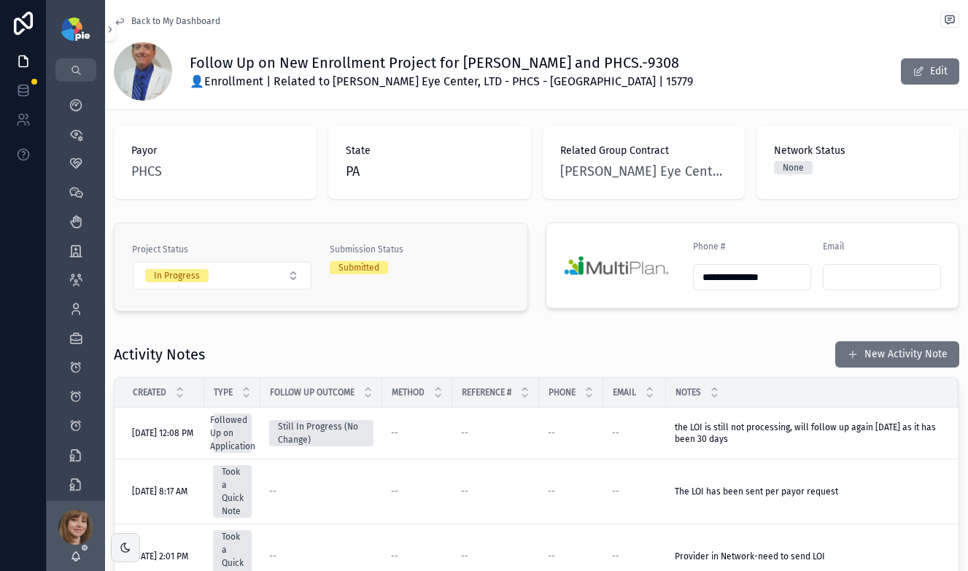
scroll to position [214, 0]
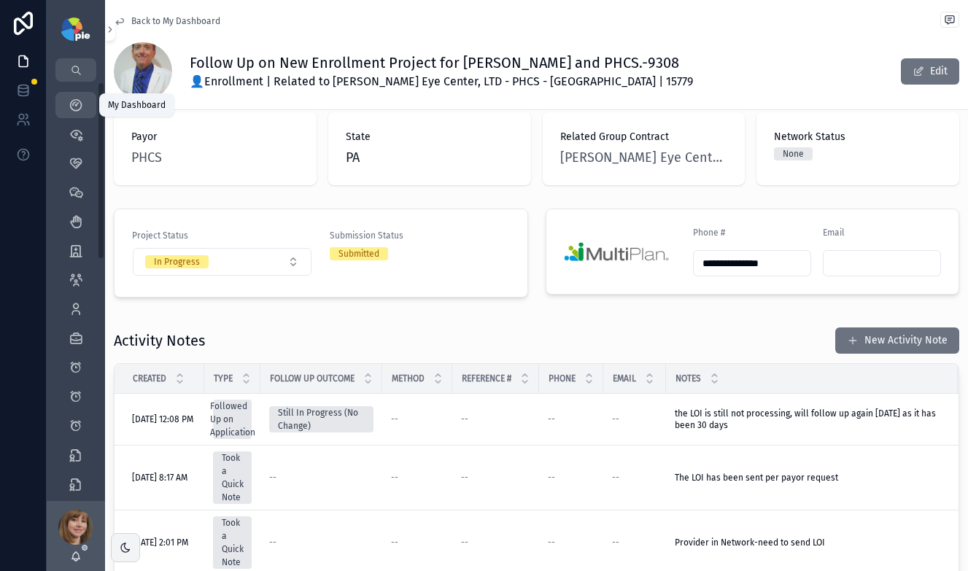
click at [72, 102] on icon "scrollable content" at bounding box center [76, 105] width 15 height 15
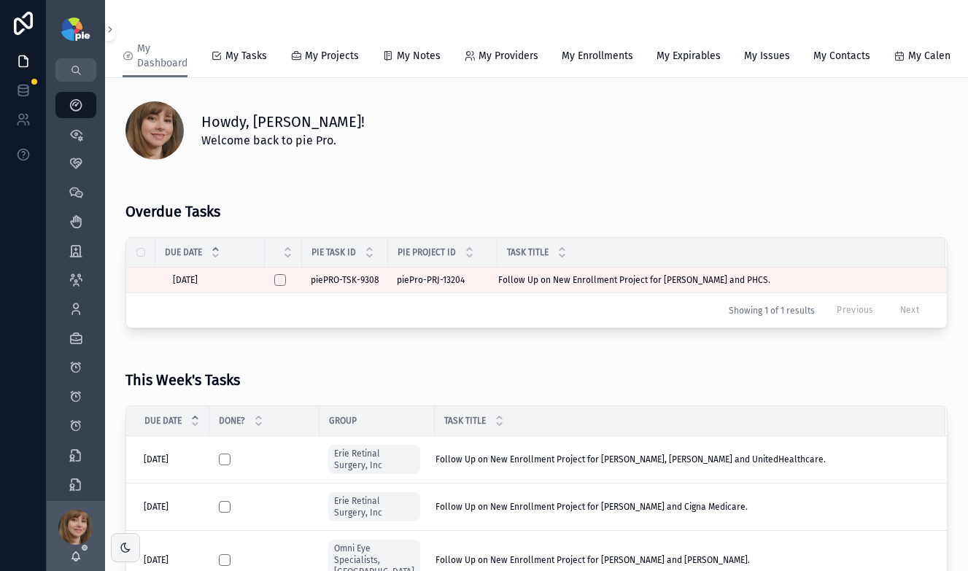
click at [395, 382] on div "This Week's Tasks" at bounding box center [536, 374] width 822 height 45
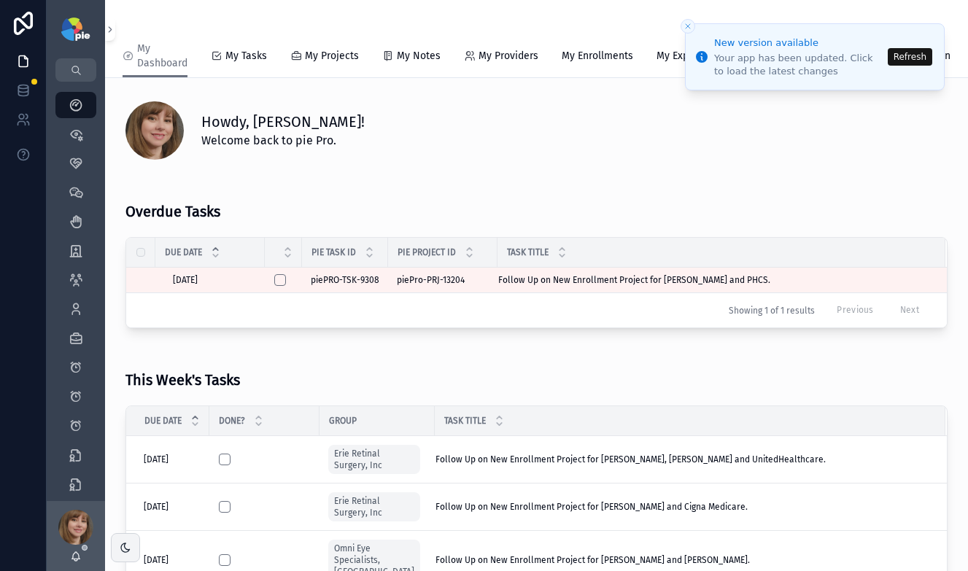
click at [910, 58] on button "Refresh" at bounding box center [910, 57] width 44 height 18
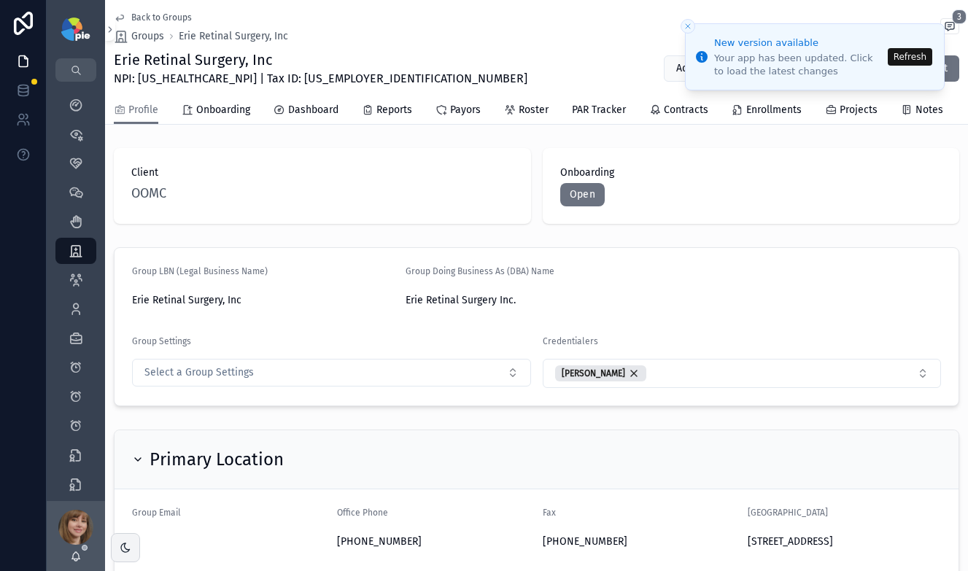
click at [893, 57] on button "Refresh" at bounding box center [910, 57] width 44 height 18
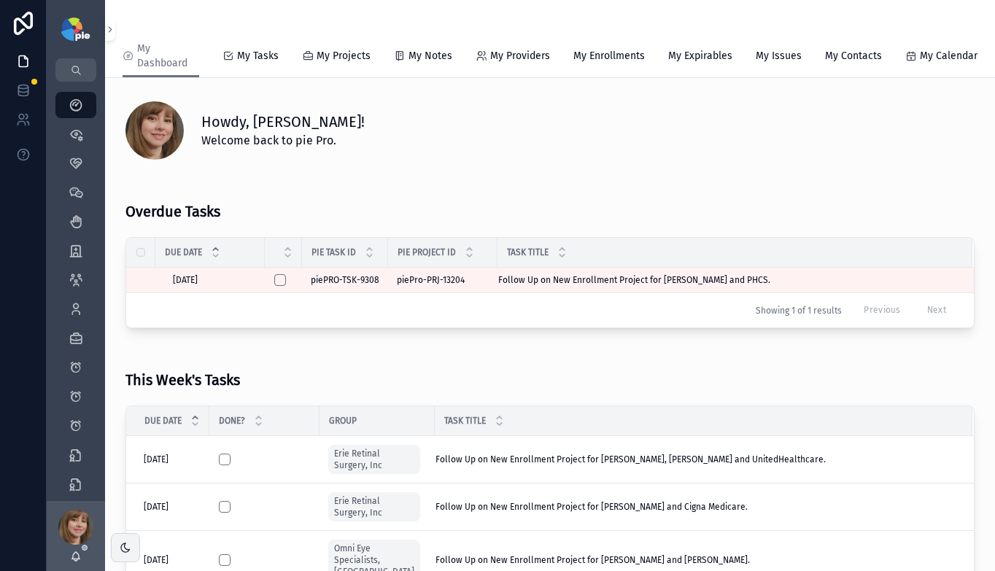
click at [454, 163] on div "Howdy, [PERSON_NAME]! Welcome back to pie Pro." at bounding box center [550, 128] width 866 height 76
click at [657, 189] on div "Overdue Tasks" at bounding box center [549, 205] width 849 height 45
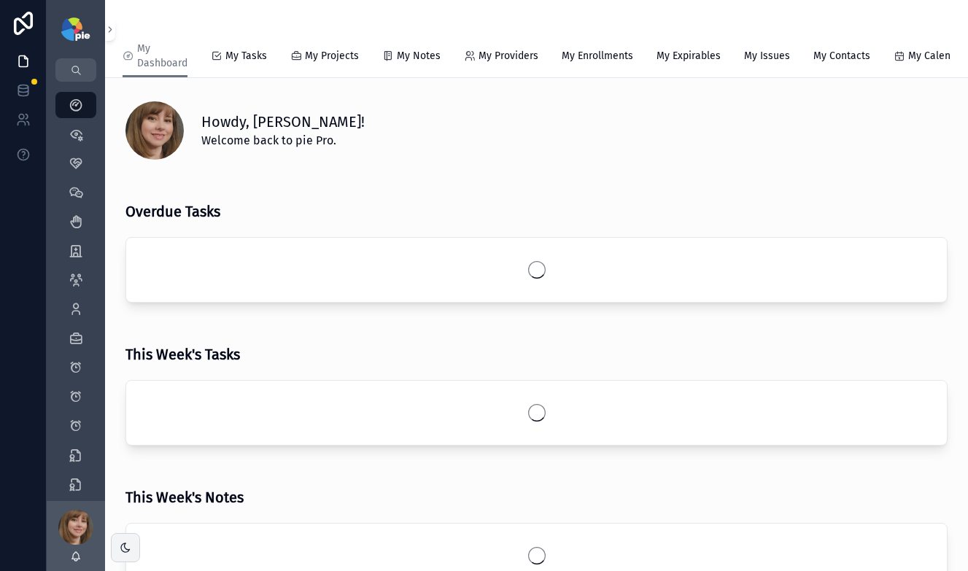
click at [433, 113] on div "Howdy, [PERSON_NAME]! Welcome back to pie Pro." at bounding box center [536, 130] width 822 height 58
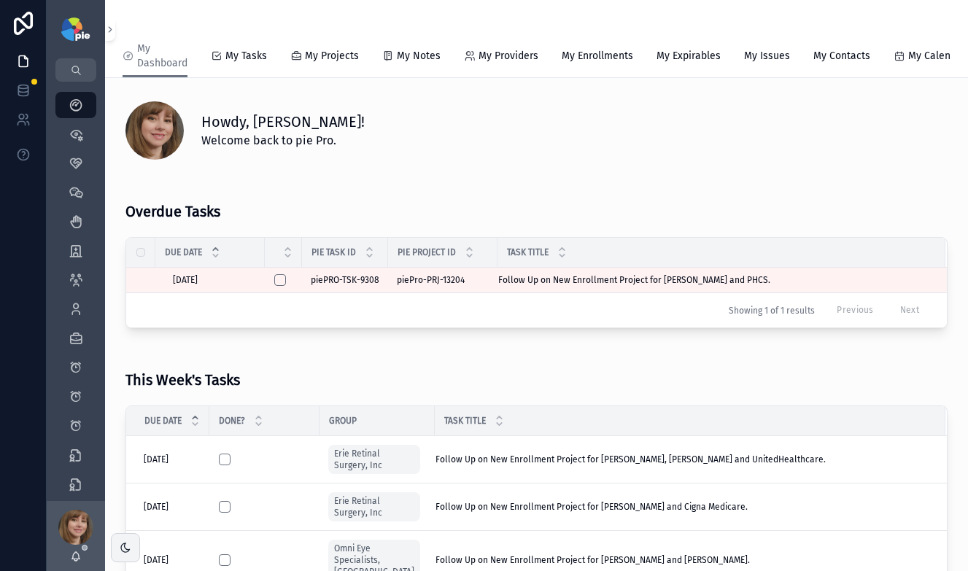
click at [326, 166] on div "Howdy, [PERSON_NAME]! Welcome back to pie Pro." at bounding box center [536, 128] width 839 height 76
click at [227, 371] on div "This Week's Tasks" at bounding box center [182, 374] width 115 height 45
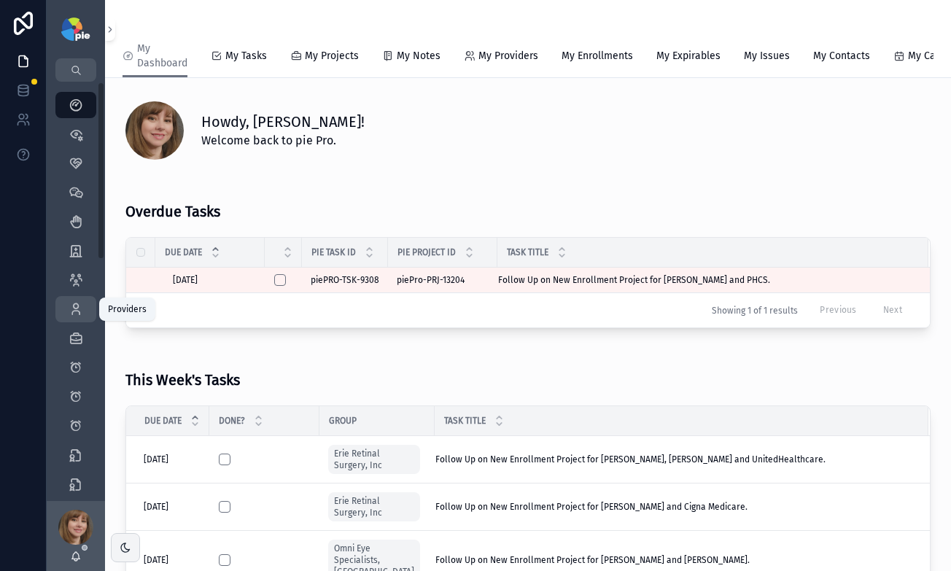
click at [82, 310] on icon "scrollable content" at bounding box center [76, 309] width 15 height 15
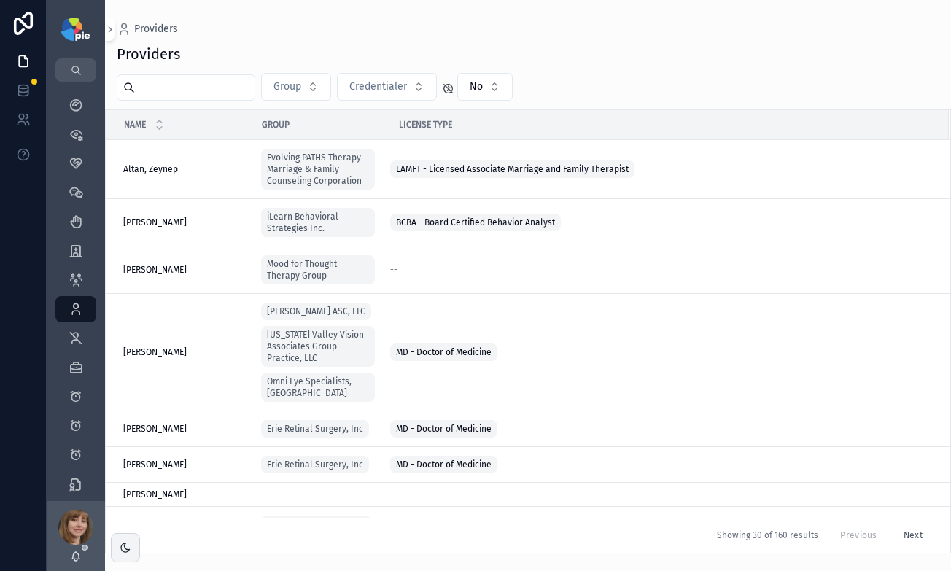
click at [209, 94] on input "scrollable content" at bounding box center [195, 87] width 120 height 20
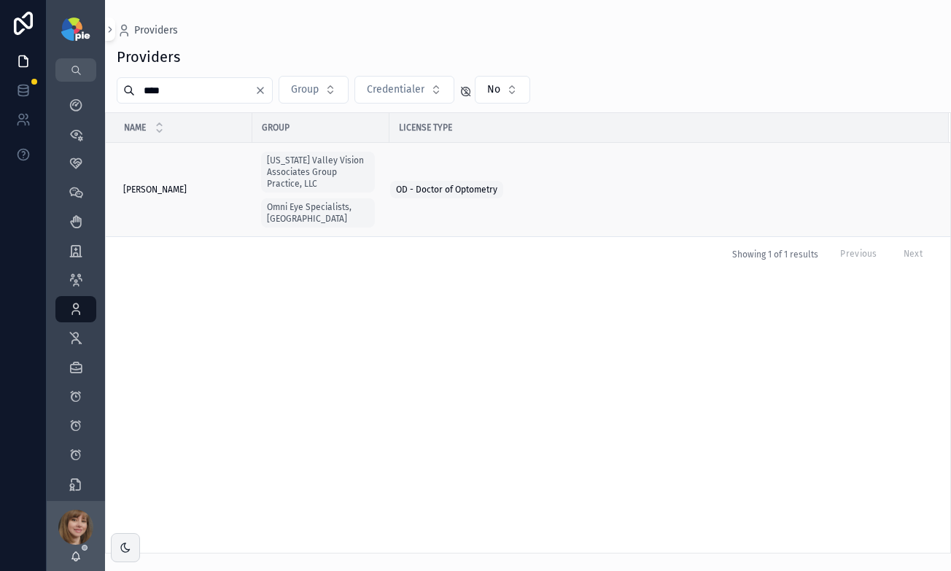
type input "****"
click at [152, 176] on td "[PERSON_NAME] [PERSON_NAME]" at bounding box center [179, 190] width 147 height 94
click at [156, 184] on span "[PERSON_NAME]" at bounding box center [154, 190] width 63 height 12
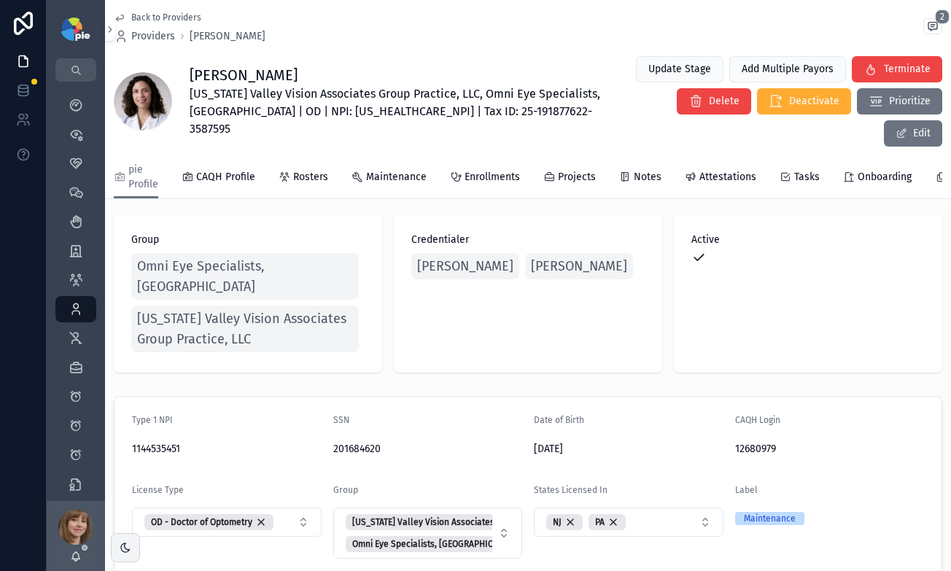
scroll to position [9, 0]
click at [495, 170] on span "Enrollments" at bounding box center [492, 177] width 55 height 15
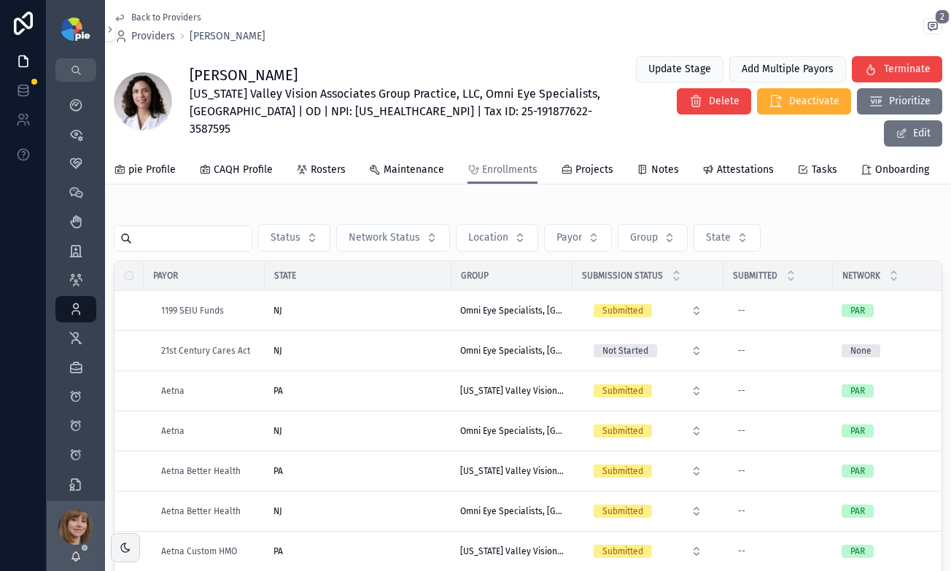
click at [775, 181] on div "Back to Providers Providers [PERSON_NAME] 2 [PERSON_NAME] [US_STATE] Valley Vis…" at bounding box center [528, 394] width 846 height 789
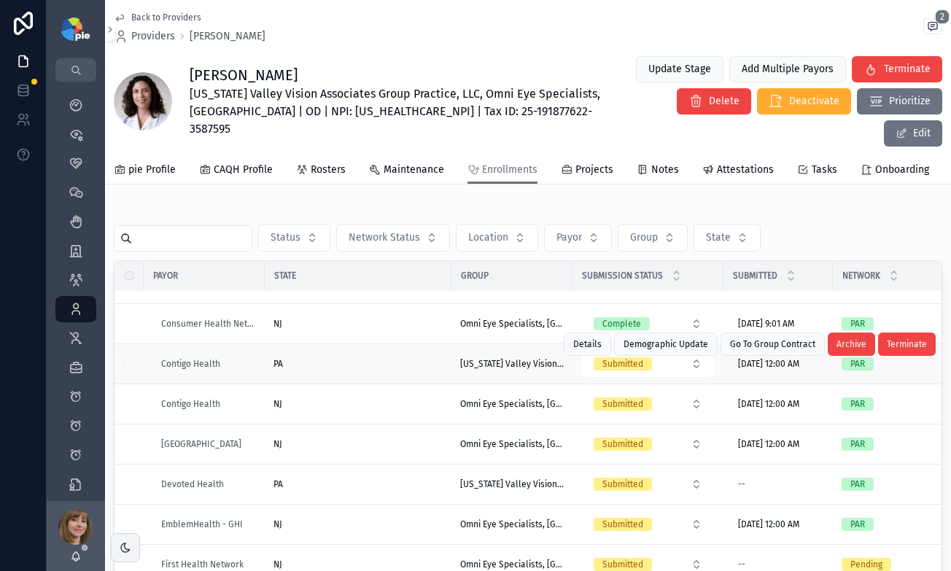
scroll to position [696, 0]
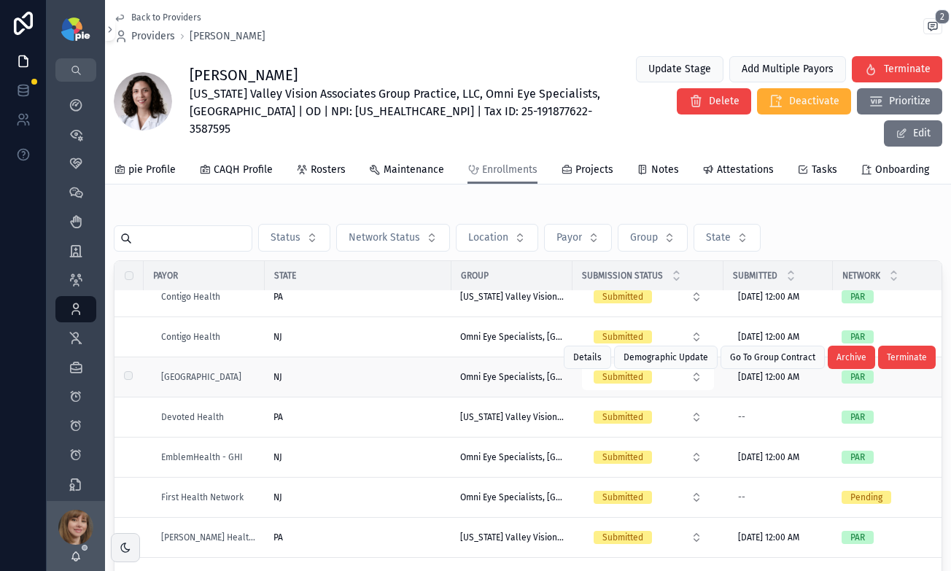
click at [356, 371] on div "NJ" at bounding box center [358, 377] width 169 height 12
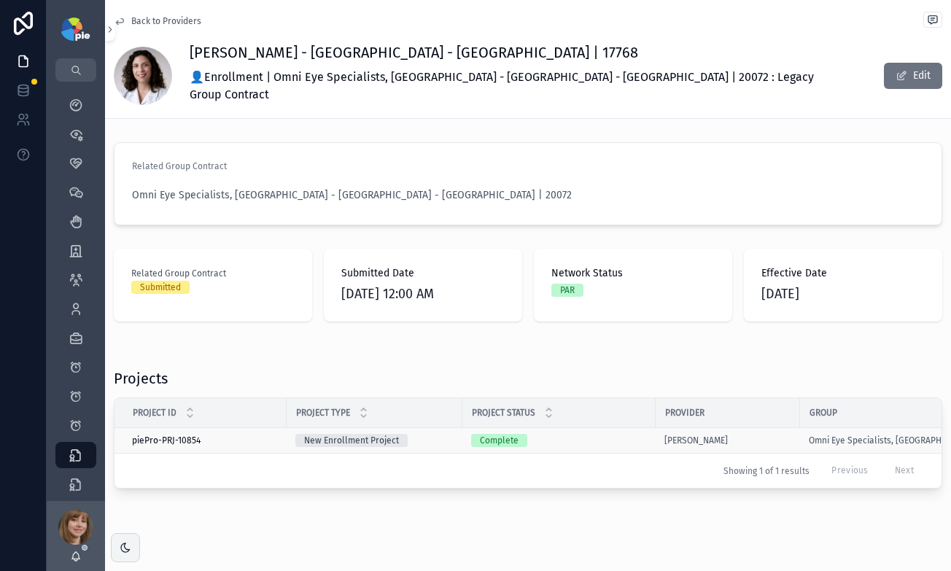
click at [607, 434] on div "Complete" at bounding box center [559, 440] width 176 height 13
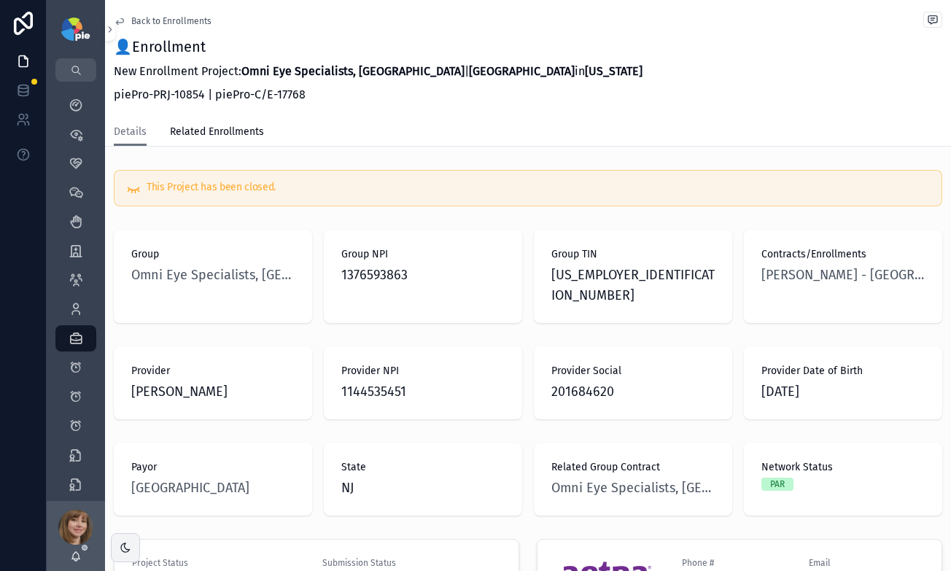
click at [140, 21] on span "Back to Enrollments" at bounding box center [171, 21] width 80 height 12
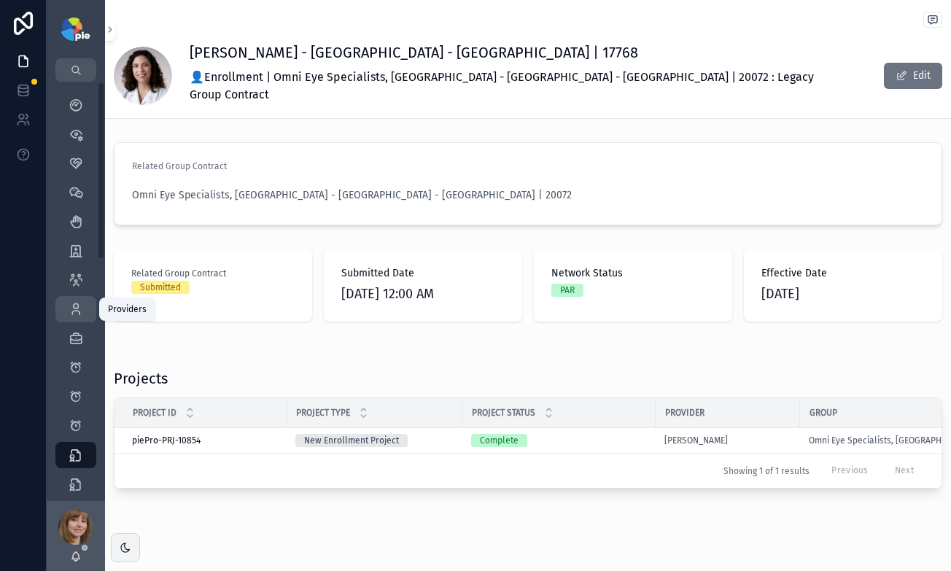
click at [74, 304] on icon "scrollable content" at bounding box center [76, 309] width 15 height 15
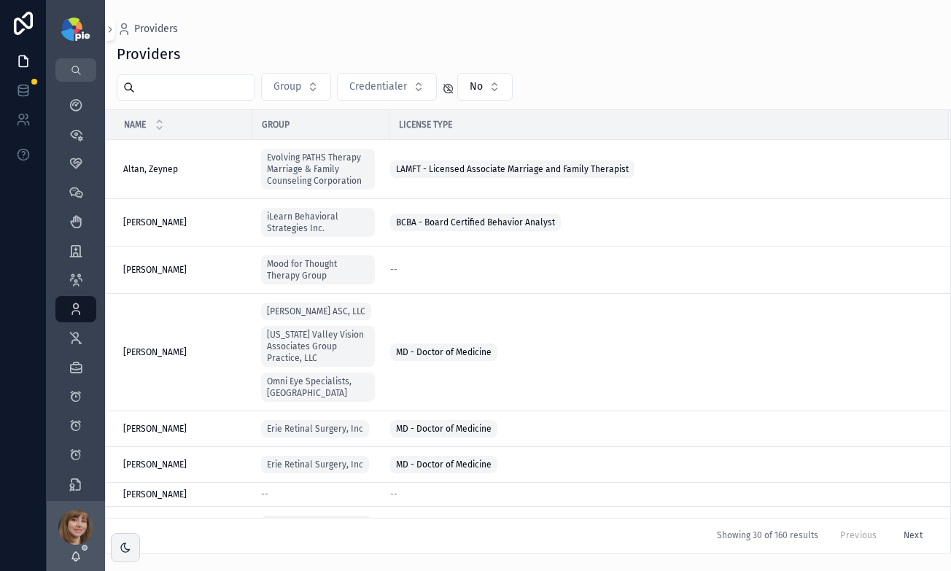
click at [217, 89] on input "scrollable content" at bounding box center [195, 87] width 120 height 20
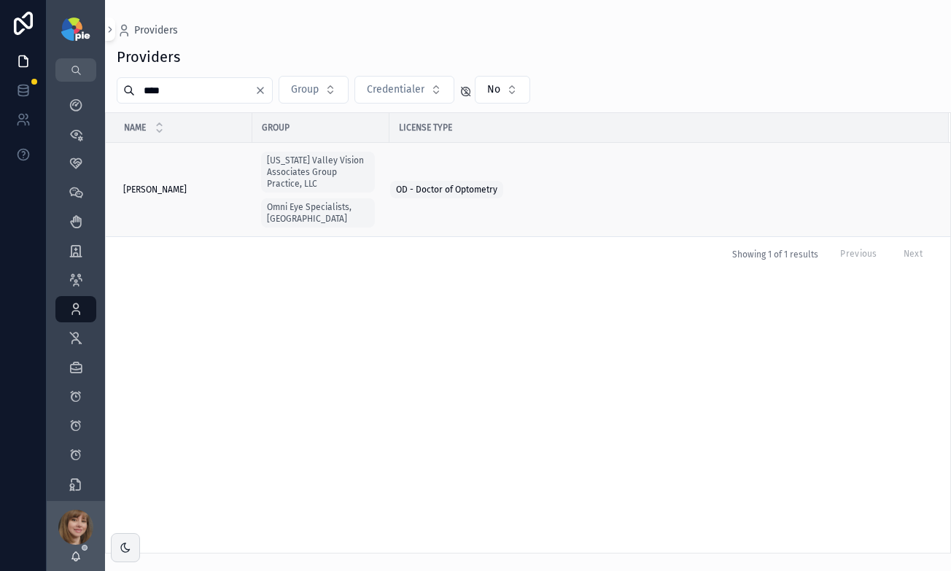
type input "****"
click at [186, 184] on div "Cinamella, Cari Cinamella, Cari" at bounding box center [183, 190] width 120 height 12
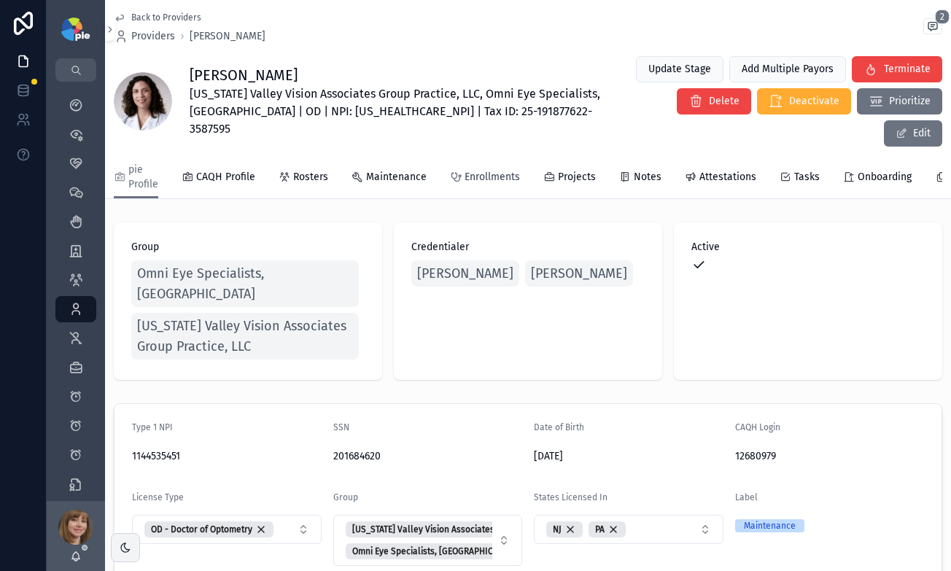
click at [501, 164] on link "Enrollments" at bounding box center [485, 178] width 70 height 29
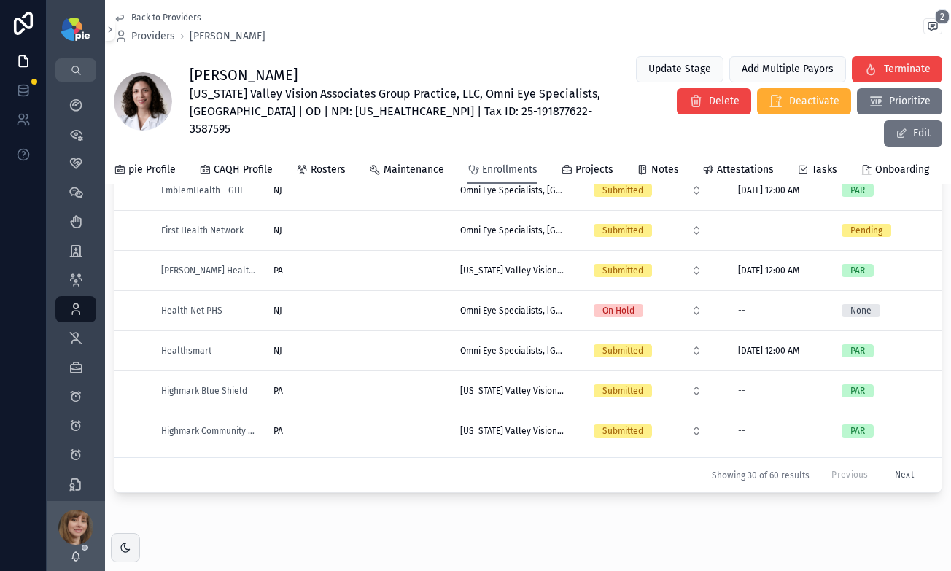
scroll to position [740, 0]
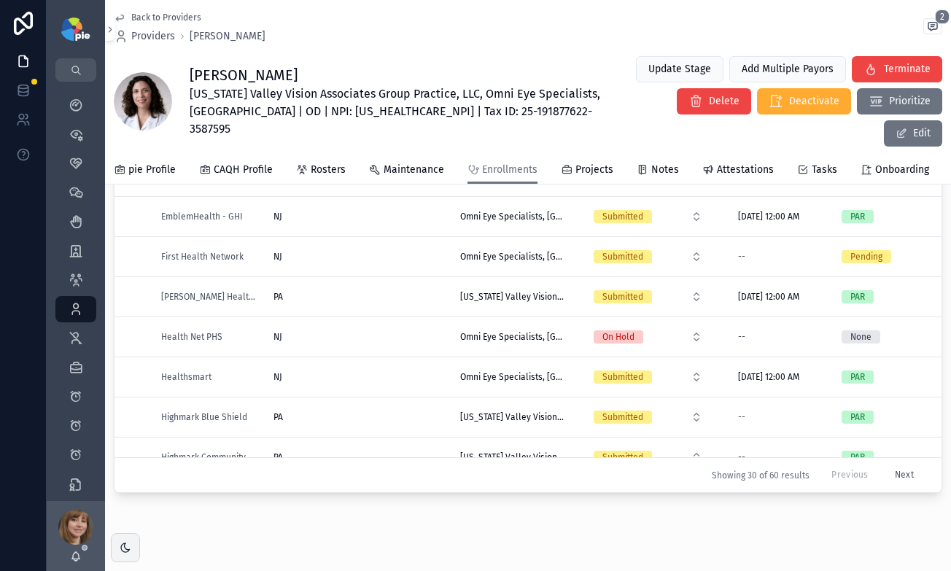
click at [885, 464] on button "Next" at bounding box center [904, 475] width 39 height 23
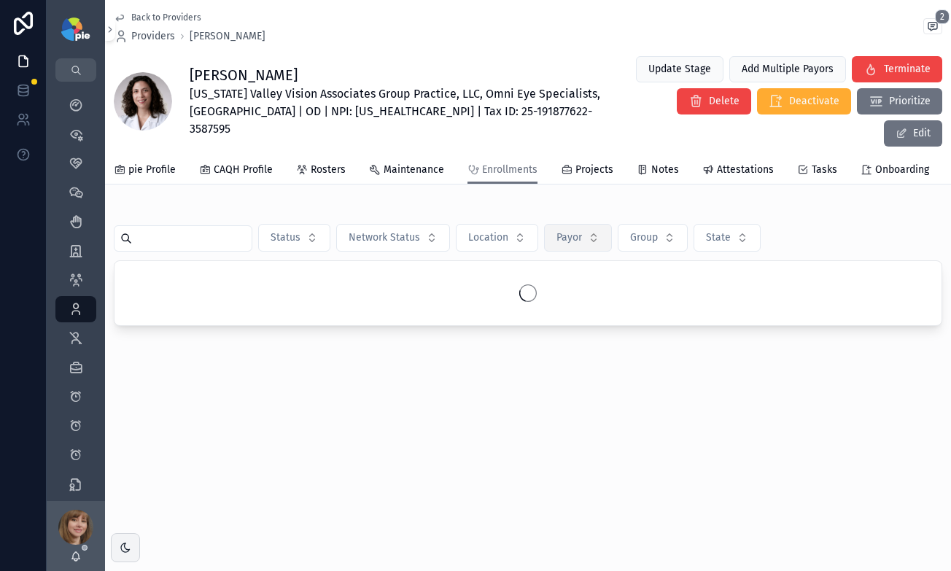
click at [565, 230] on span "Payor" at bounding box center [569, 237] width 26 height 15
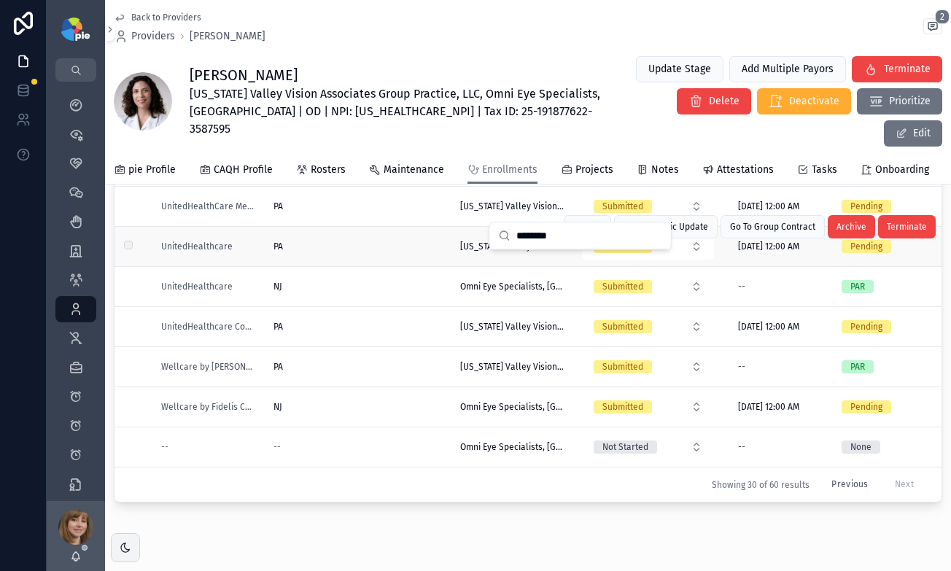
scroll to position [197, 0]
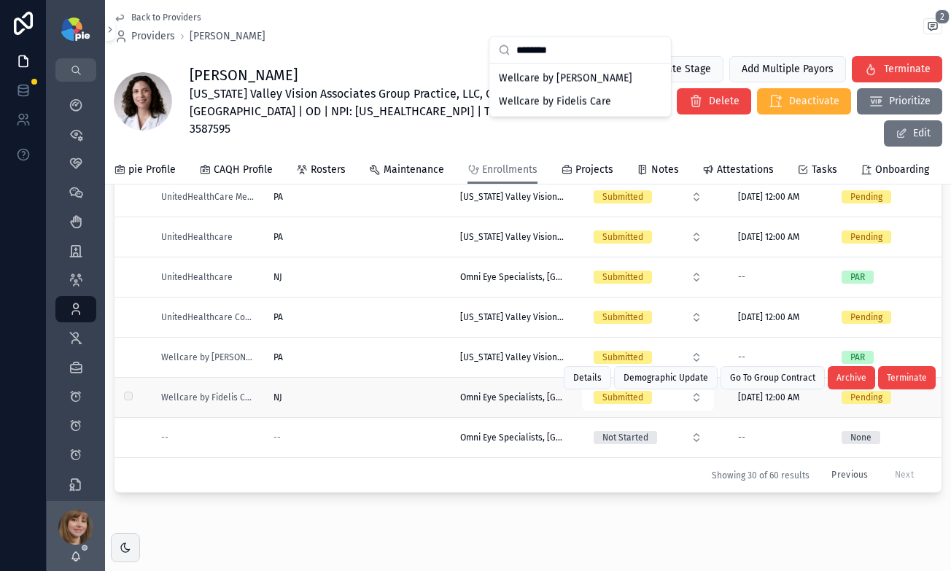
type input "********"
click at [411, 392] on div "NJ" at bounding box center [358, 398] width 169 height 12
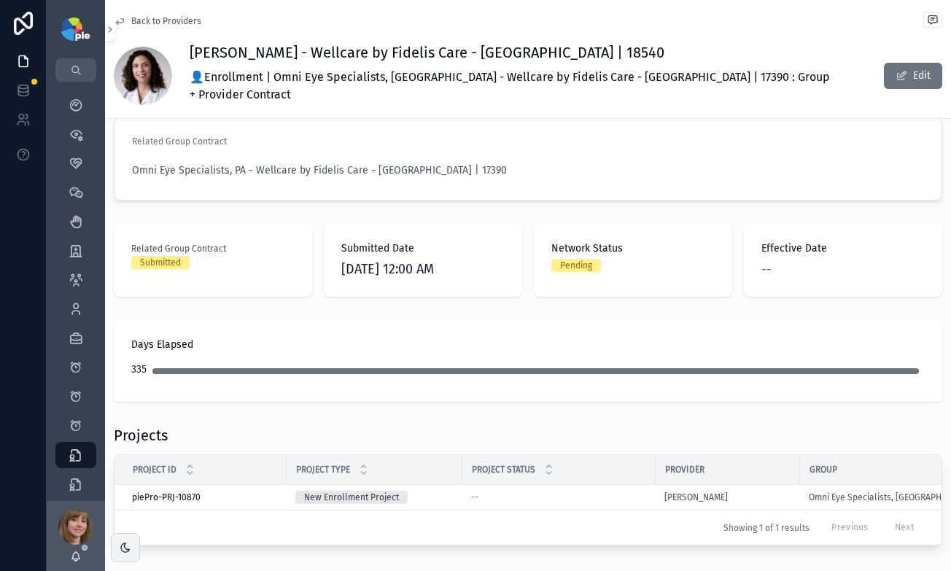
scroll to position [38, 0]
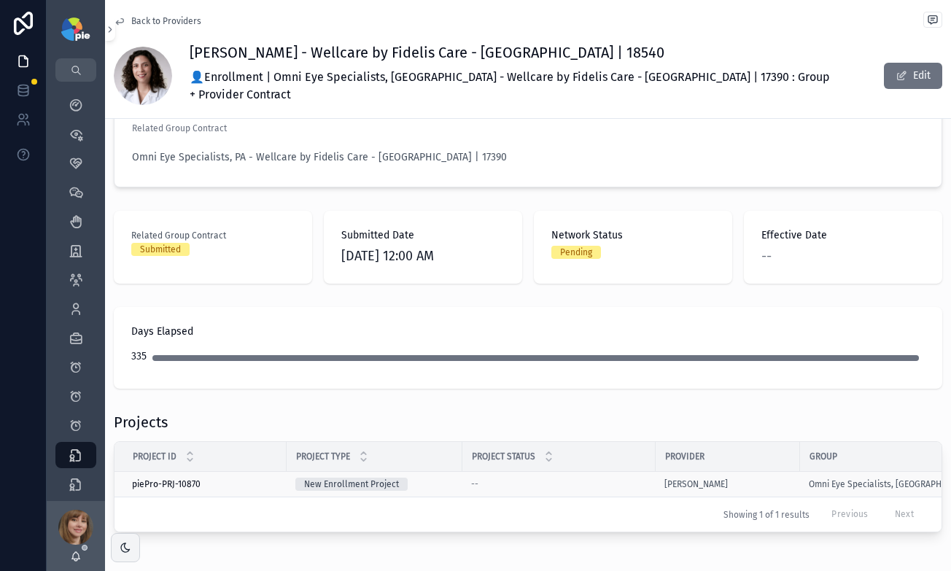
click at [621, 478] on div "--" at bounding box center [559, 484] width 176 height 12
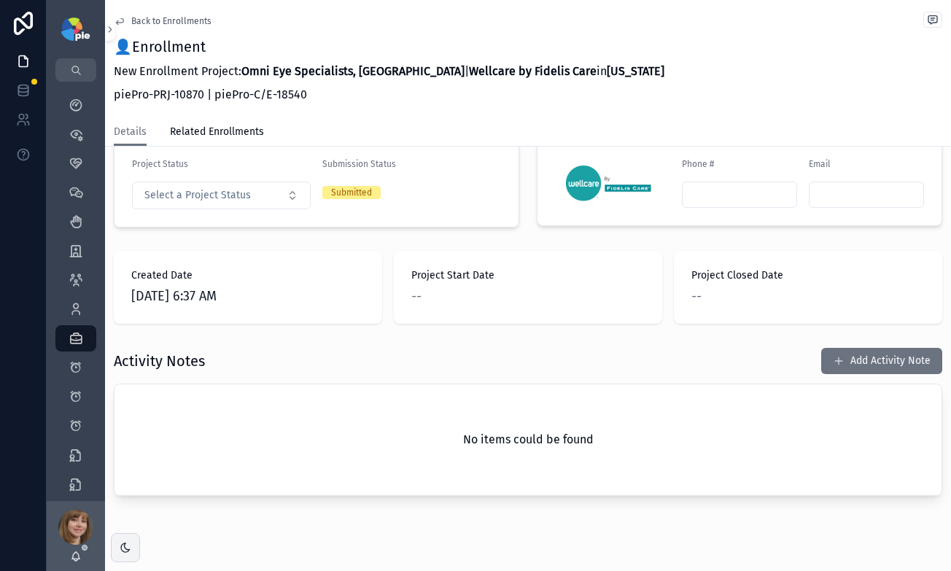
scroll to position [342, 0]
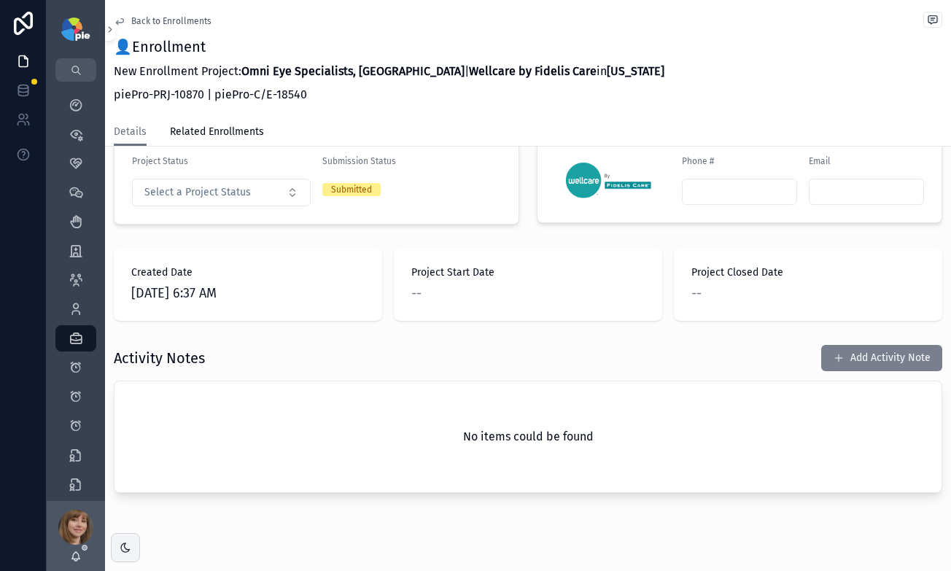
click at [883, 346] on button "Add Activity Note" at bounding box center [881, 358] width 121 height 26
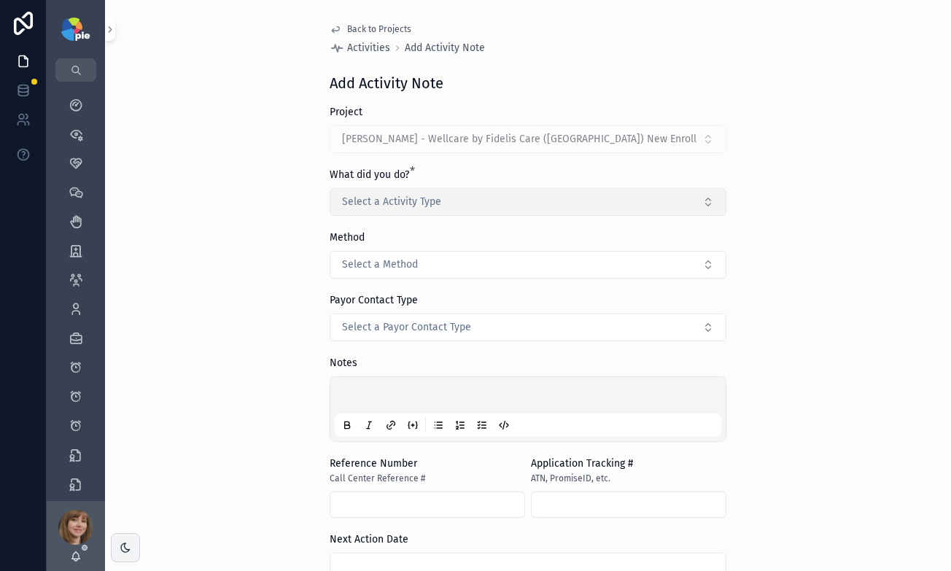
click at [387, 201] on span "Select a Activity Type" at bounding box center [391, 202] width 99 height 15
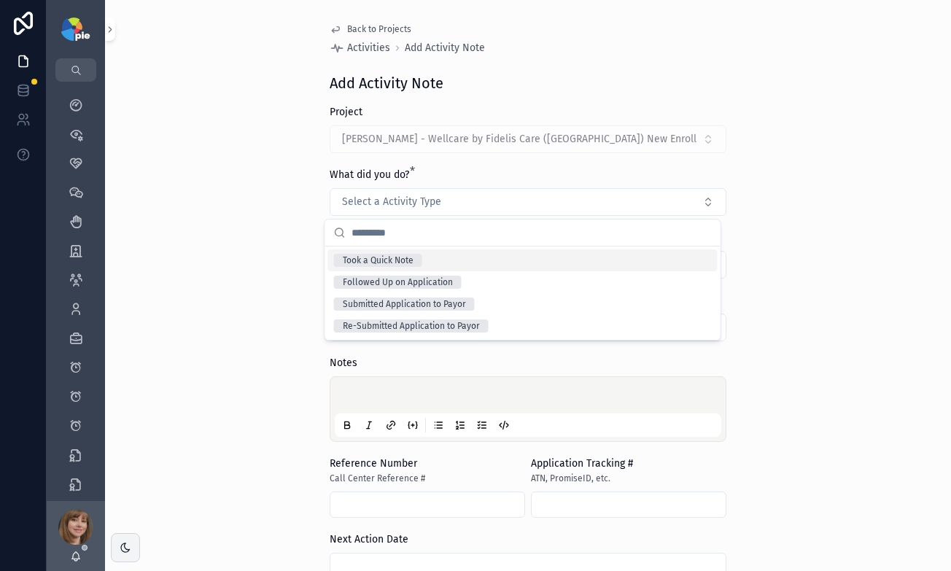
click at [414, 263] on span "Took a Quick Note" at bounding box center [378, 260] width 88 height 13
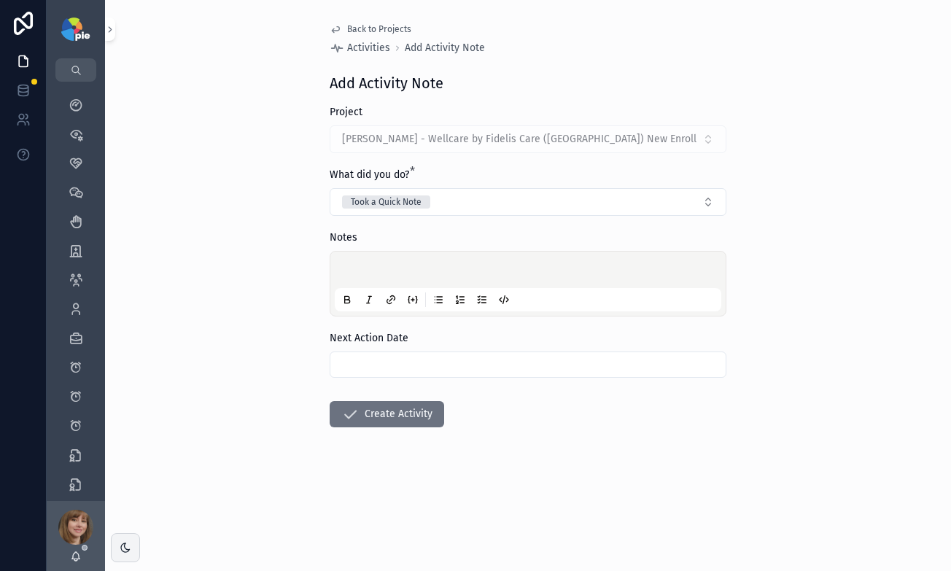
click at [392, 270] on p "scrollable content" at bounding box center [531, 272] width 387 height 15
click at [457, 365] on input "scrollable content" at bounding box center [527, 364] width 395 height 20
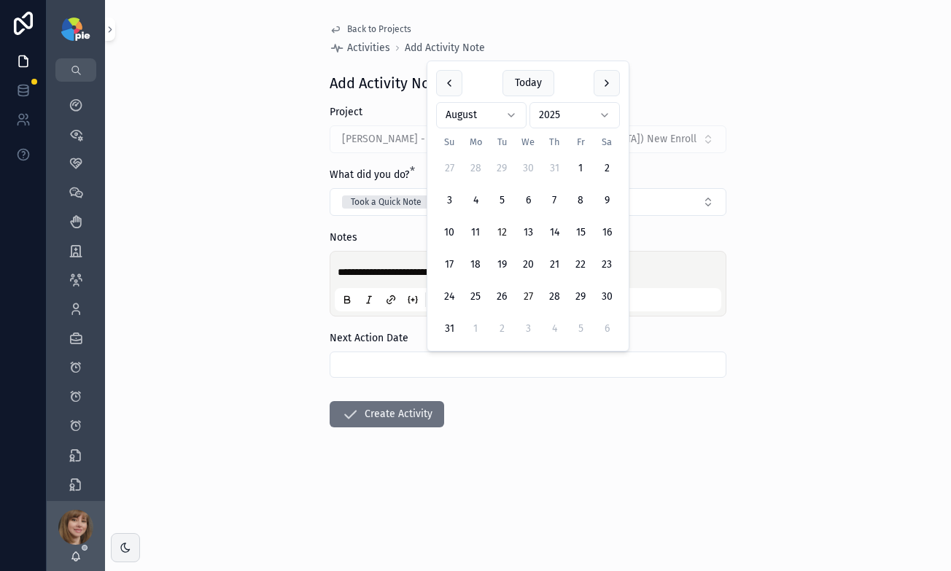
click at [520, 295] on button "27" at bounding box center [528, 297] width 26 height 26
type input "*********"
click at [543, 424] on form "**********" at bounding box center [528, 313] width 397 height 416
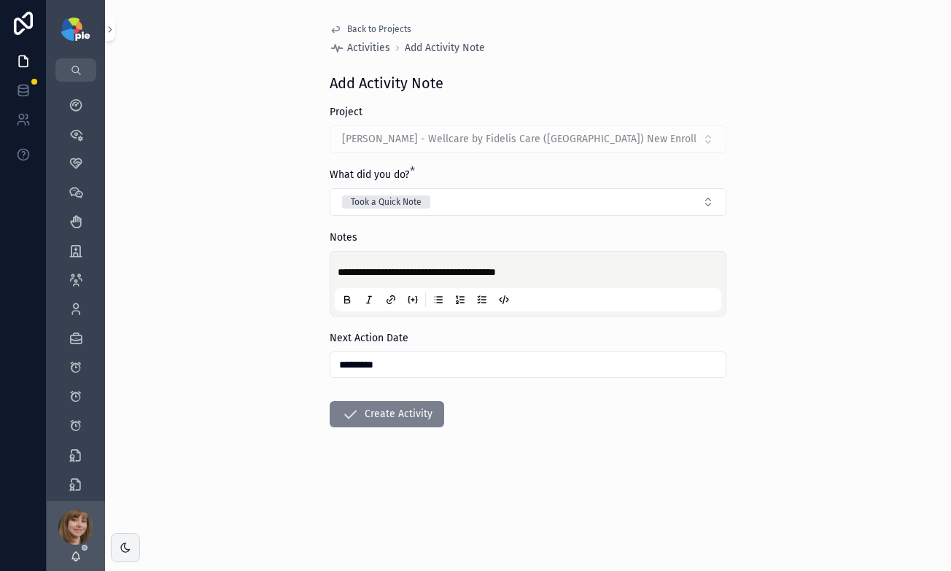
click at [401, 419] on button "Create Activity" at bounding box center [387, 414] width 115 height 26
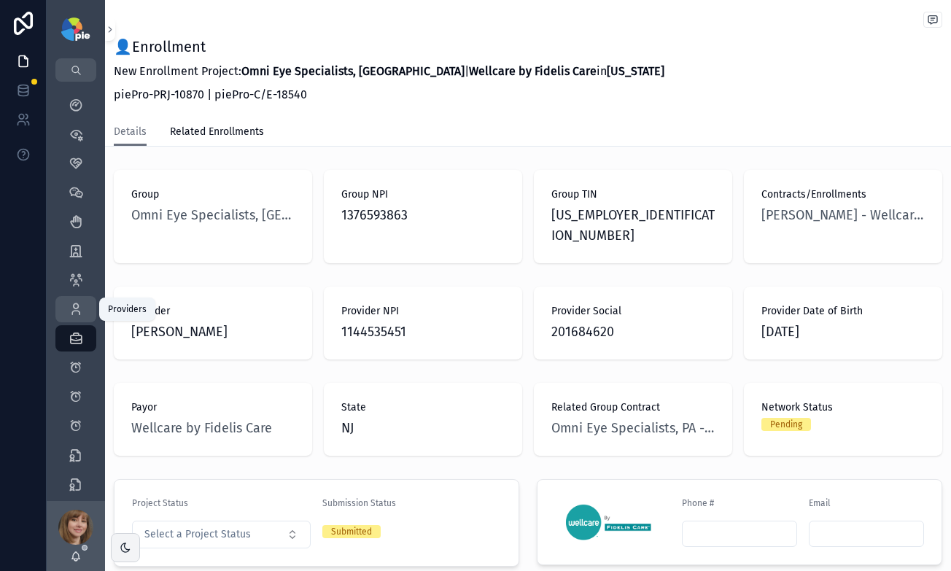
click at [84, 306] on div "Providers 293" at bounding box center [75, 309] width 23 height 23
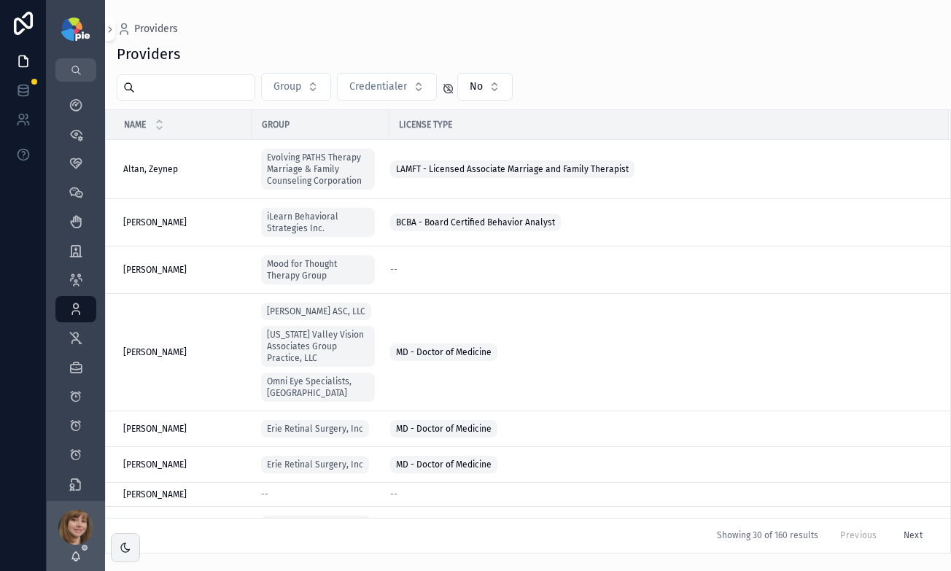
click at [226, 88] on input "scrollable content" at bounding box center [195, 87] width 120 height 20
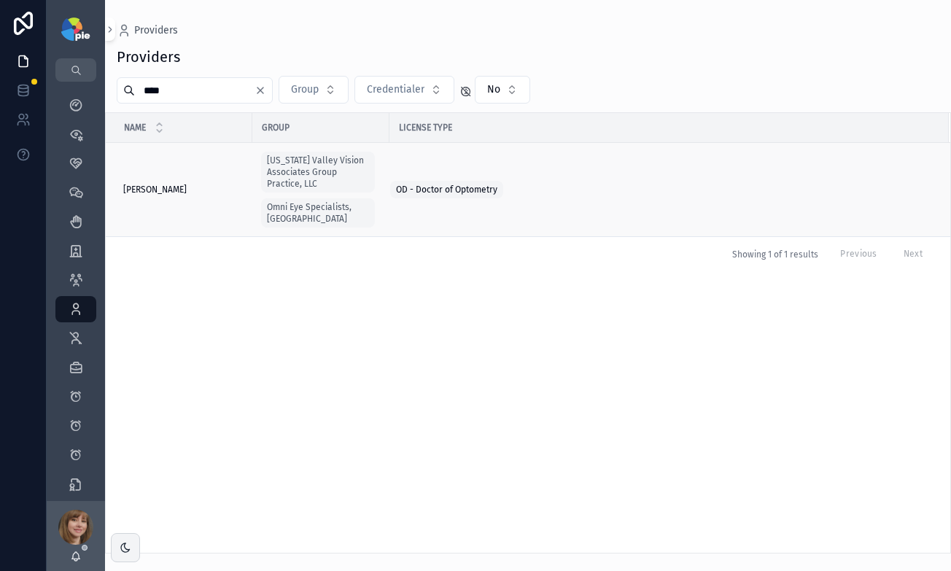
type input "****"
click at [181, 184] on span "Cinamella, Cari" at bounding box center [154, 190] width 63 height 12
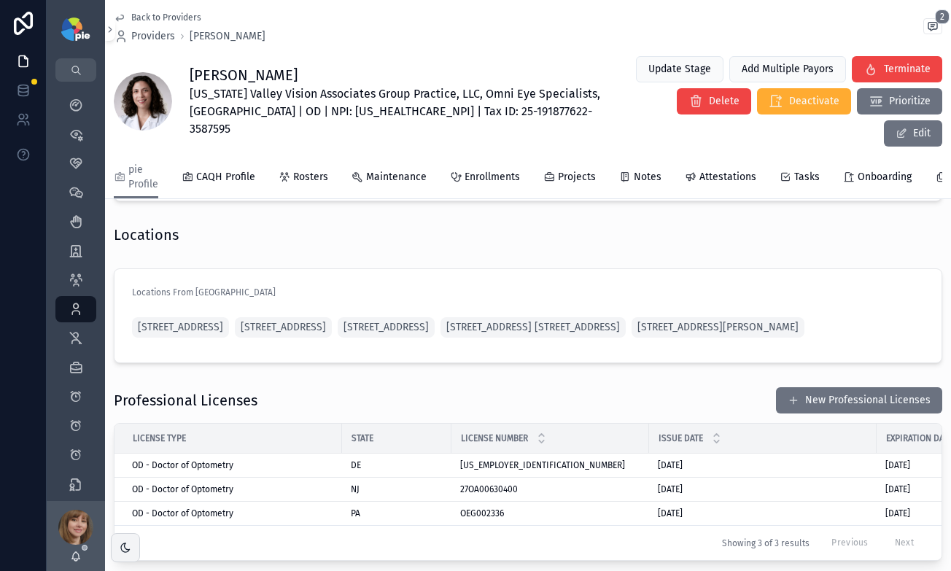
scroll to position [1216, 0]
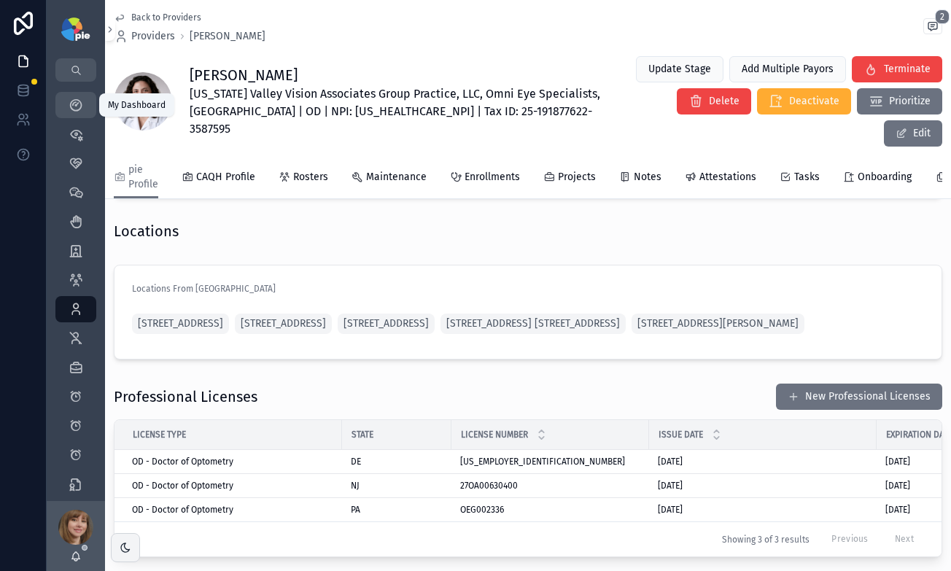
click at [77, 104] on icon "scrollable content" at bounding box center [76, 105] width 15 height 15
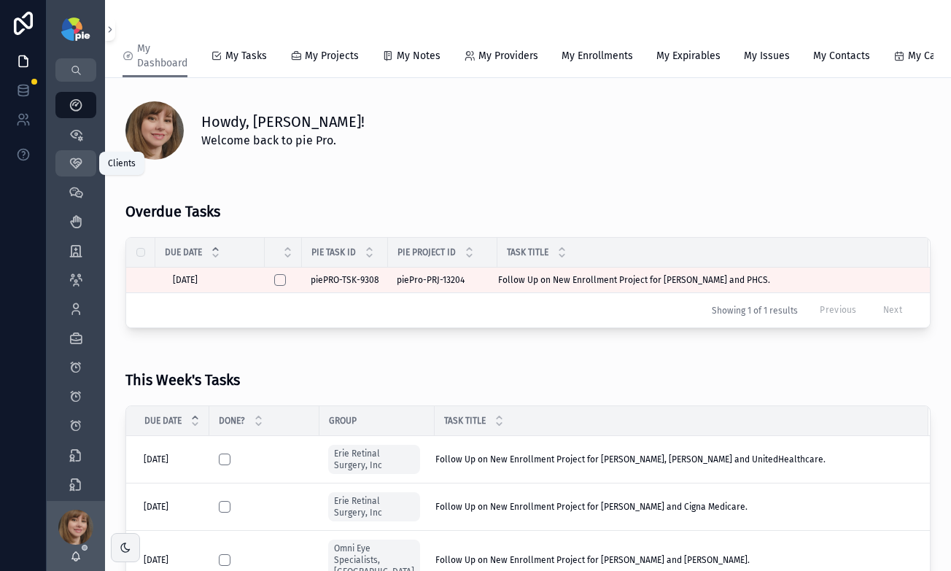
click at [74, 162] on icon "scrollable content" at bounding box center [76, 163] width 15 height 15
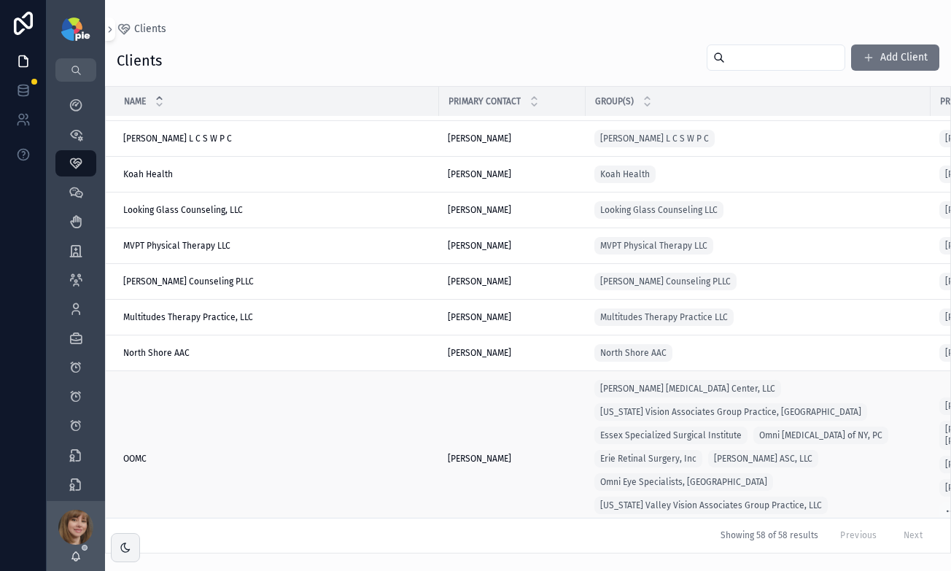
scroll to position [2018, 0]
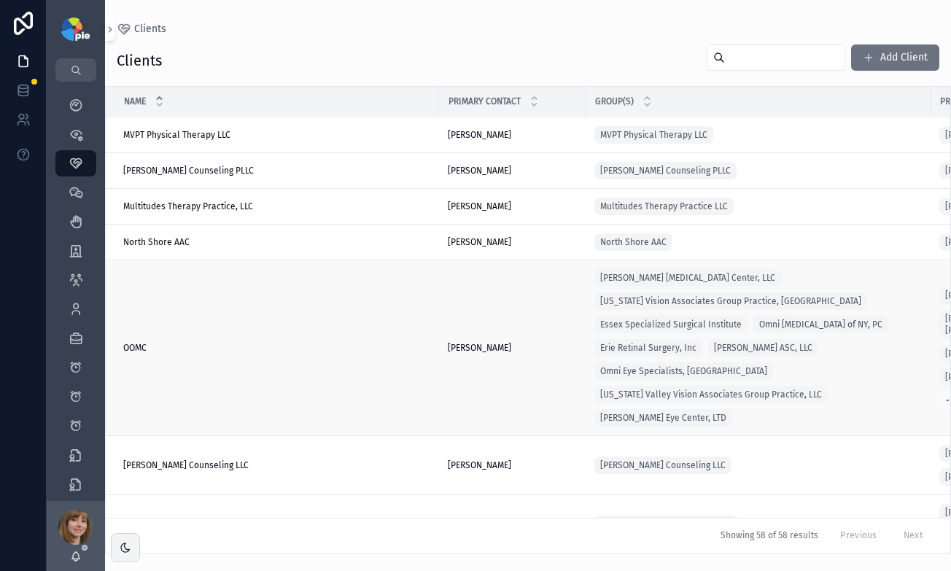
click at [266, 342] on div "OOMC OOMC" at bounding box center [276, 348] width 307 height 12
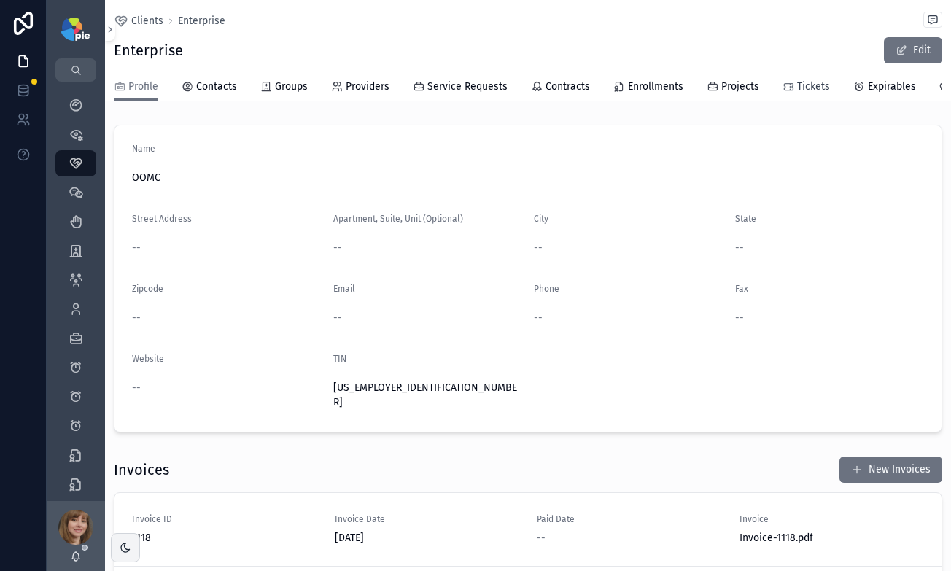
click at [797, 85] on span "Tickets" at bounding box center [813, 86] width 33 height 15
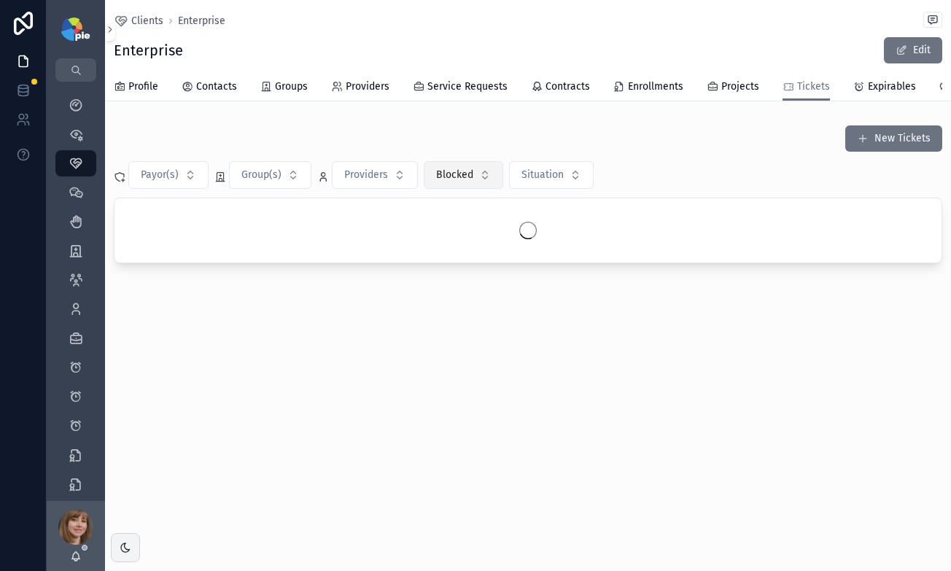
click at [447, 182] on span "Blocked" at bounding box center [454, 175] width 37 height 15
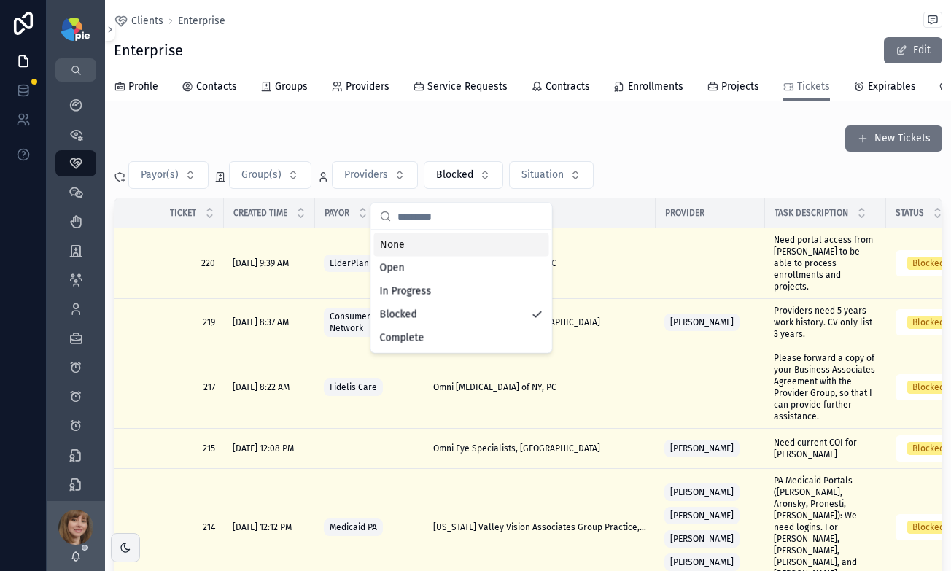
click at [400, 249] on div "None" at bounding box center [461, 244] width 175 height 23
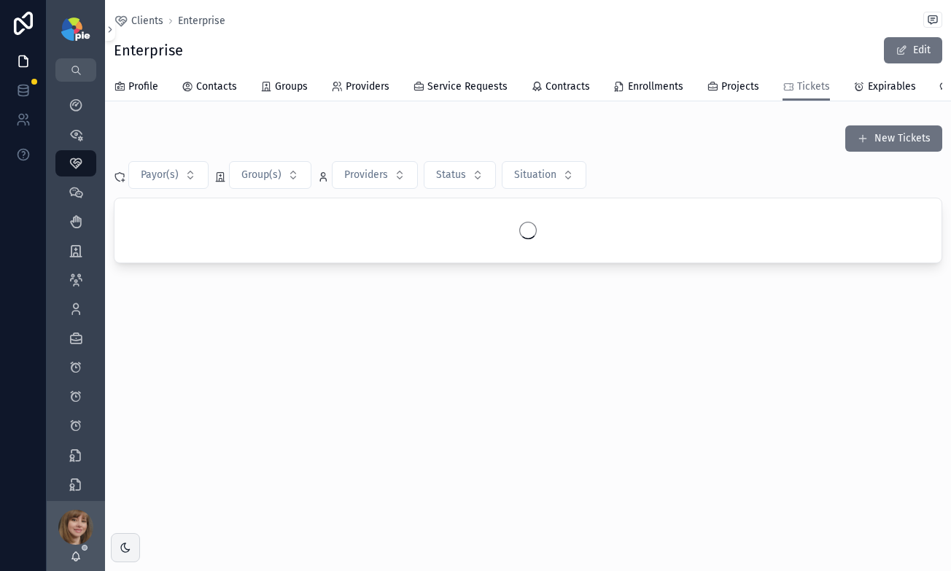
click at [646, 152] on div "New Tickets" at bounding box center [528, 139] width 829 height 28
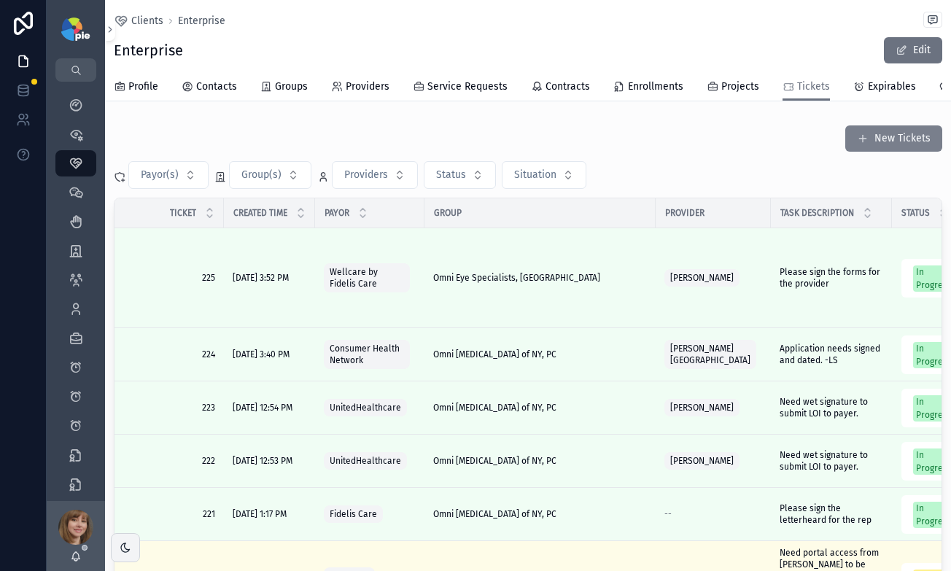
click at [894, 144] on button "New Tickets" at bounding box center [893, 138] width 97 height 26
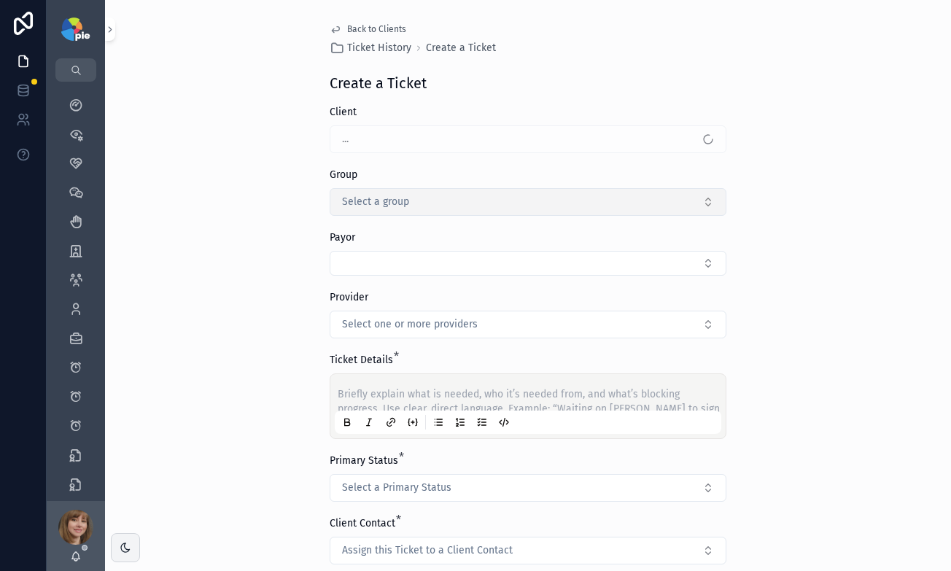
click at [424, 203] on button "Select a group" at bounding box center [528, 202] width 397 height 28
click at [428, 200] on button "Select a group" at bounding box center [528, 202] width 397 height 28
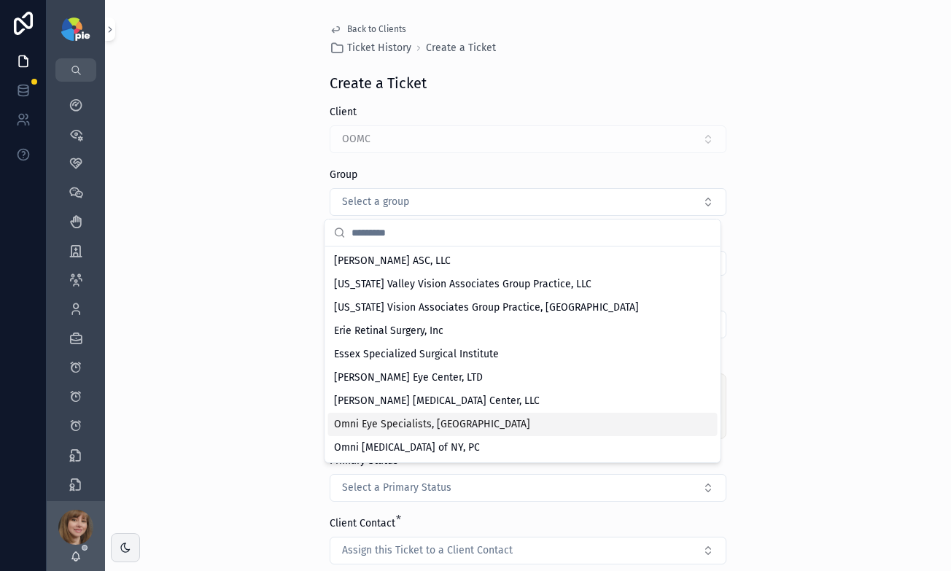
click at [445, 416] on div "Omni Eye Specialists, [GEOGRAPHIC_DATA]" at bounding box center [522, 424] width 389 height 23
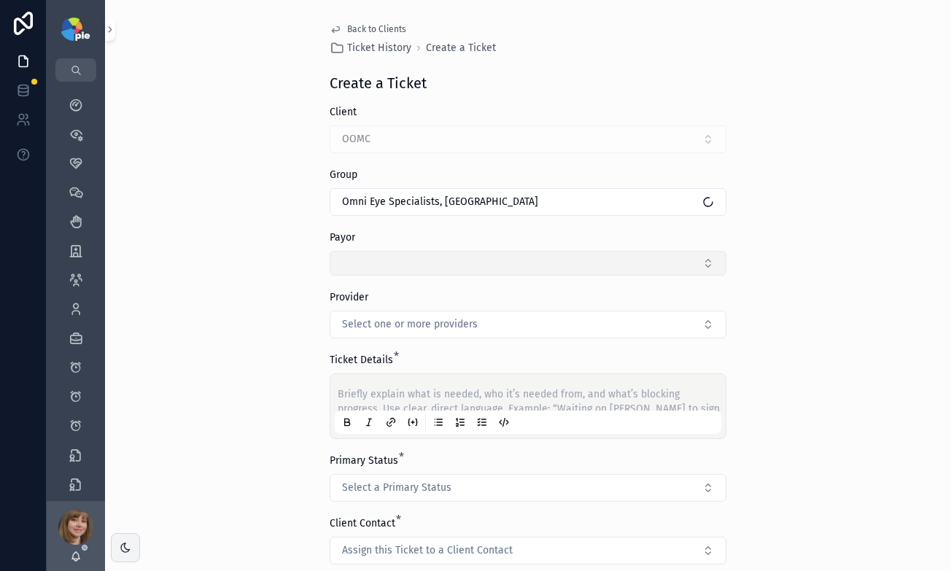
click at [354, 266] on button "Select Button" at bounding box center [528, 263] width 397 height 25
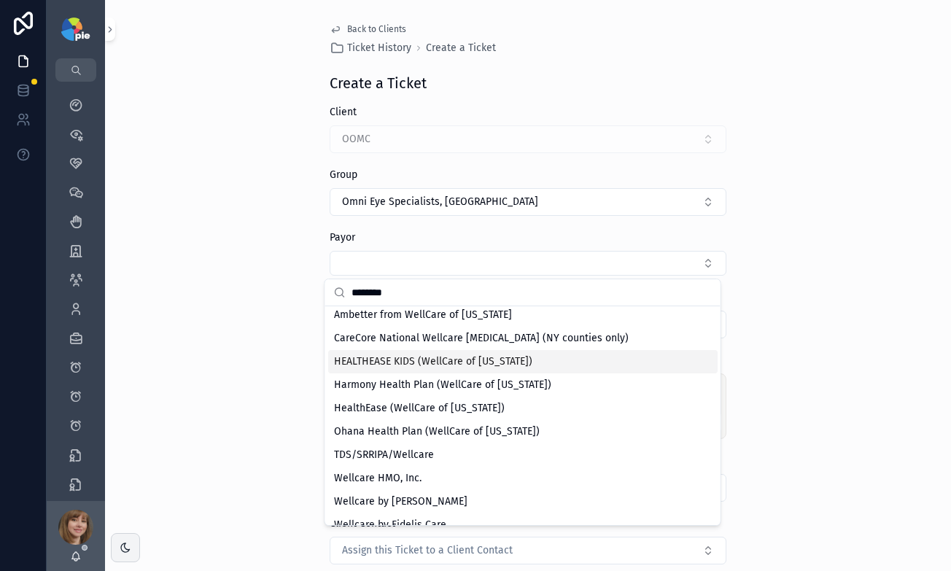
scroll to position [114, 0]
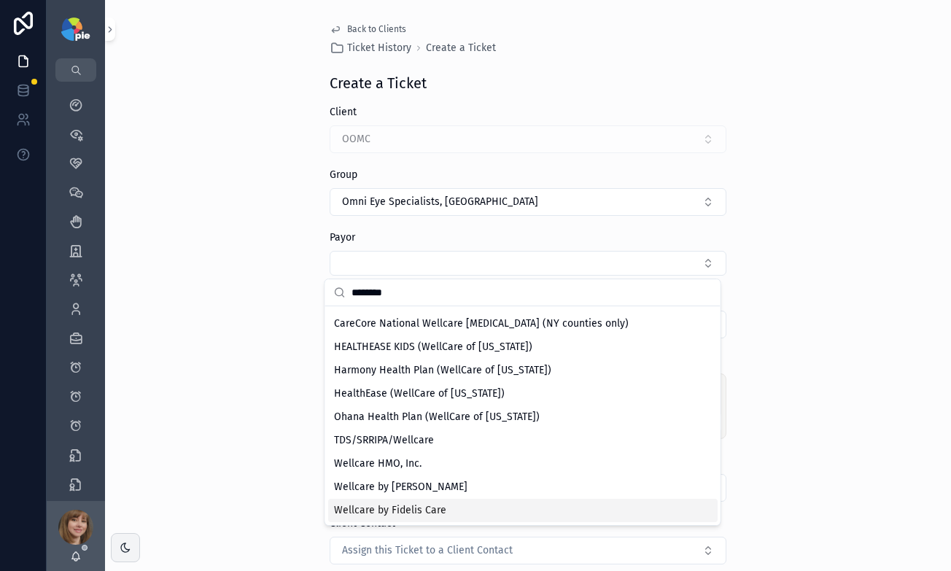
type input "********"
click at [408, 505] on span "Wellcare by Fidelis Care" at bounding box center [390, 510] width 112 height 15
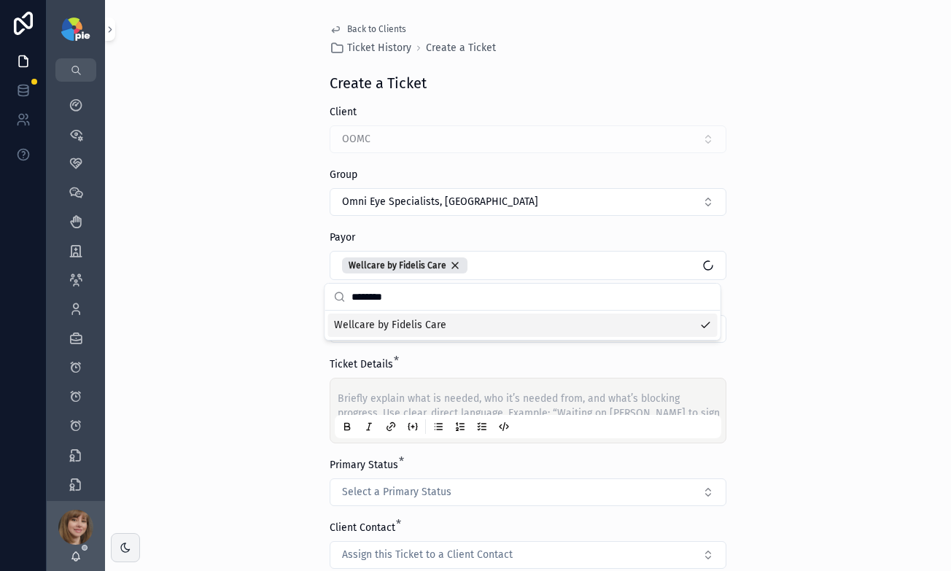
scroll to position [0, 0]
click at [241, 398] on div "Back to Clients Ticket History Create a Ticket Create a Ticket Client OOMC Grou…" at bounding box center [528, 285] width 846 height 571
click at [404, 330] on span "Select one or more providers" at bounding box center [410, 329] width 136 height 15
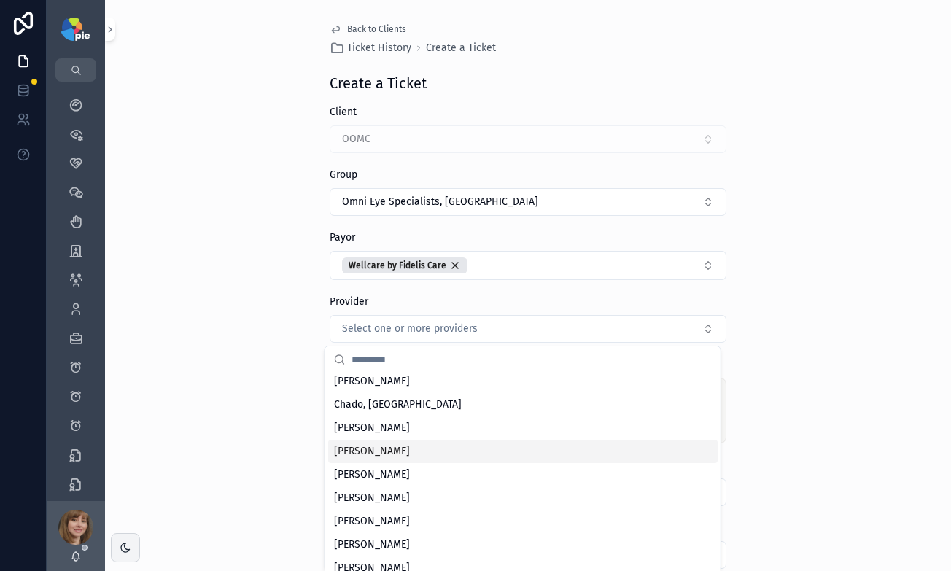
click at [393, 454] on span "Cinamella, Cari" at bounding box center [372, 451] width 76 height 15
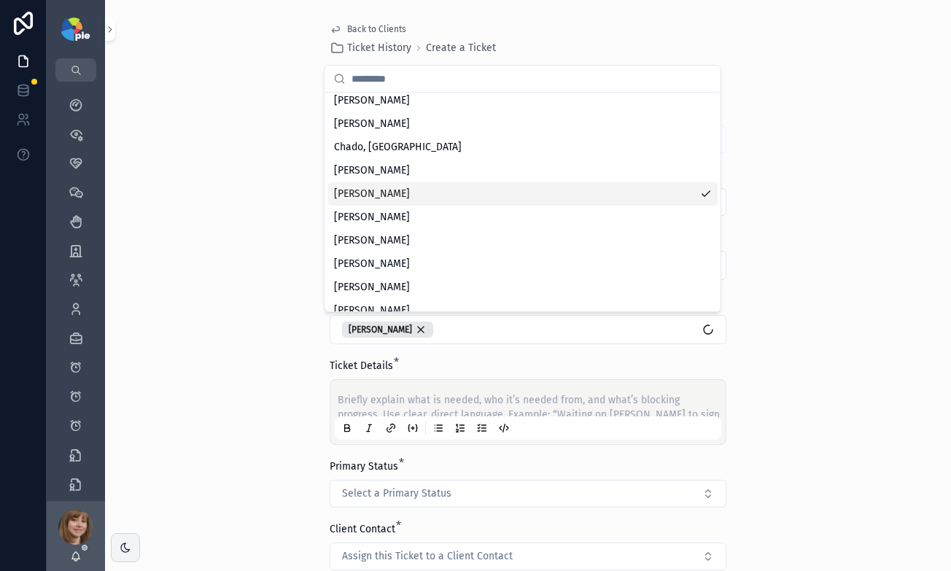
scroll to position [193, 0]
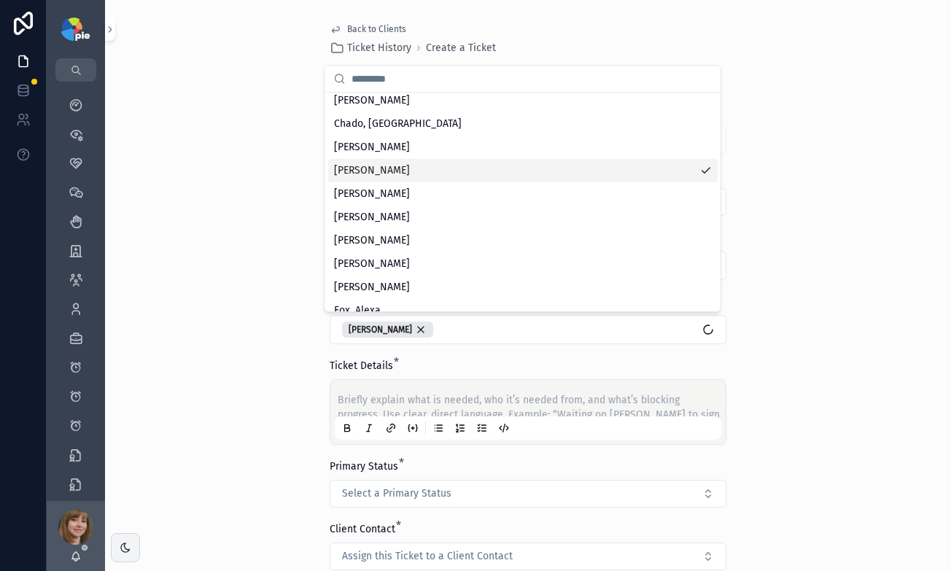
click at [195, 411] on div "Back to Clients Ticket History Create a Ticket Create a Ticket Client OOMC Grou…" at bounding box center [528, 285] width 846 height 571
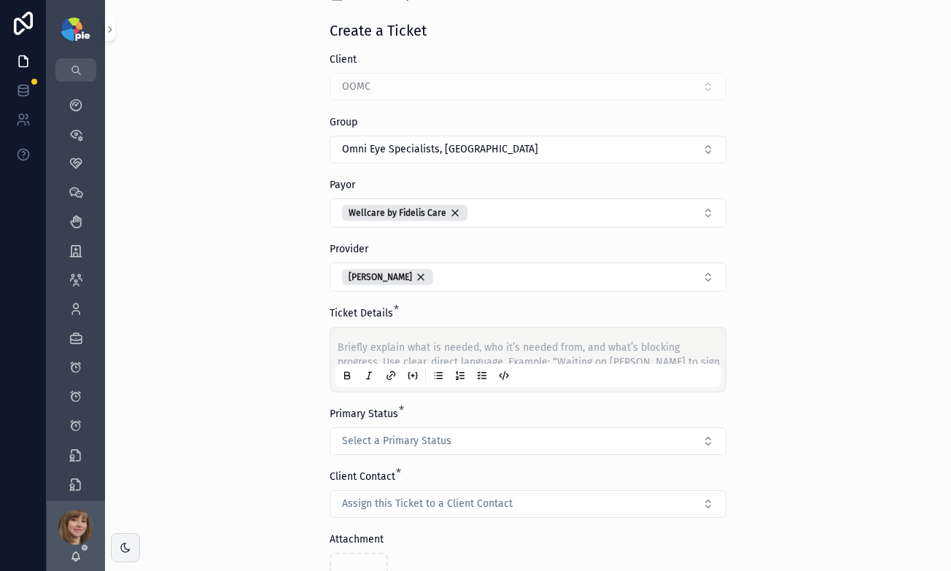
scroll to position [141, 0]
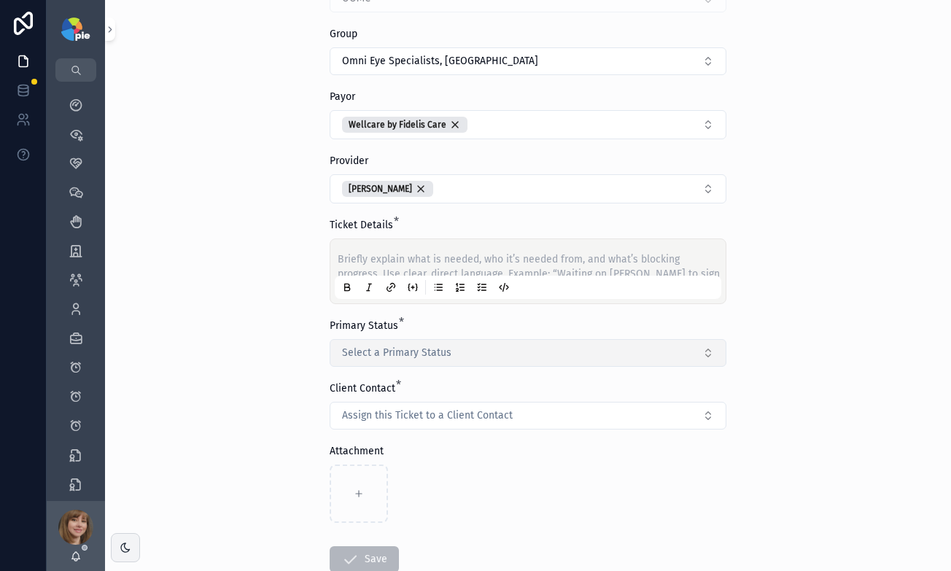
click at [376, 354] on span "Select a Primary Status" at bounding box center [396, 353] width 109 height 15
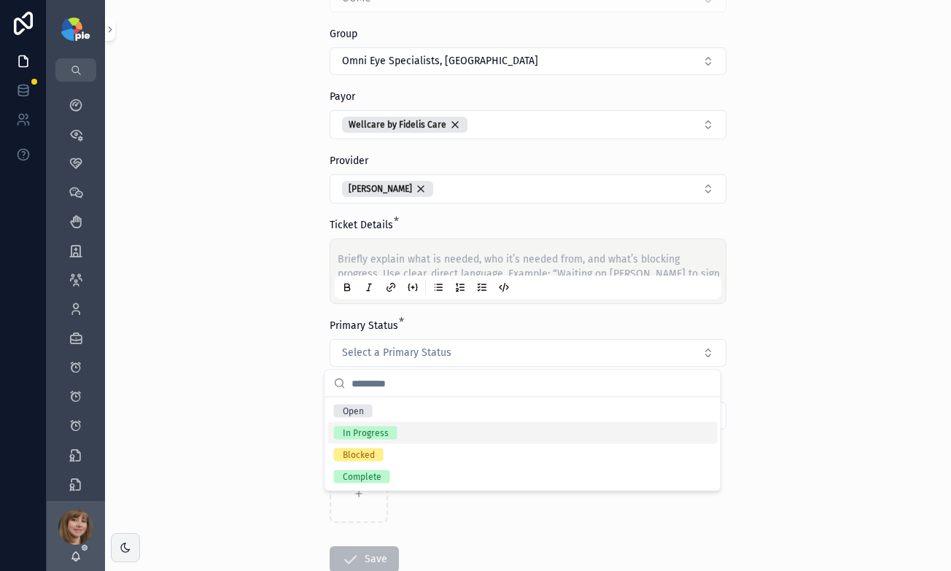
click at [410, 435] on div "In Progress" at bounding box center [522, 433] width 389 height 22
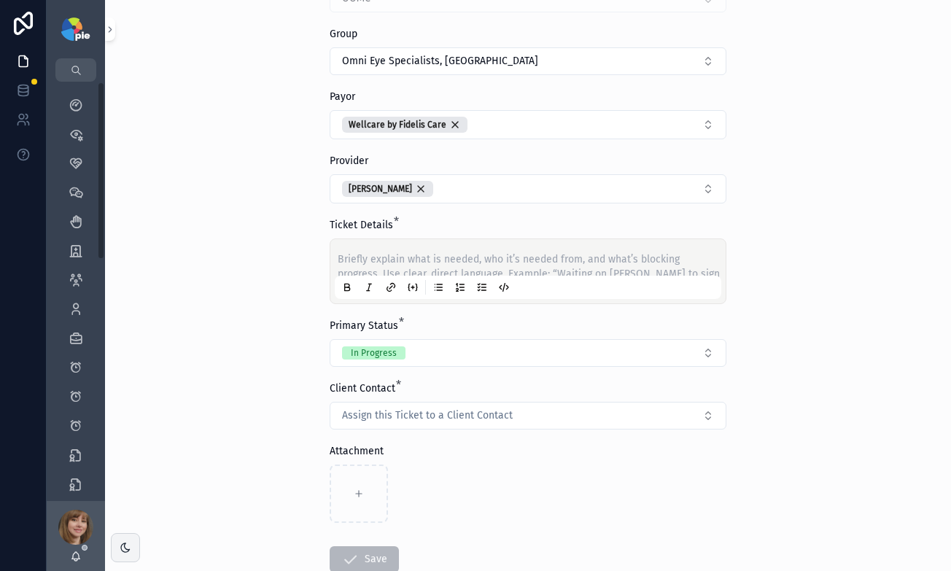
click at [218, 336] on div "Back to Clients Ticket History Create a Ticket Create a Ticket Client OOMC Grou…" at bounding box center [528, 144] width 846 height 571
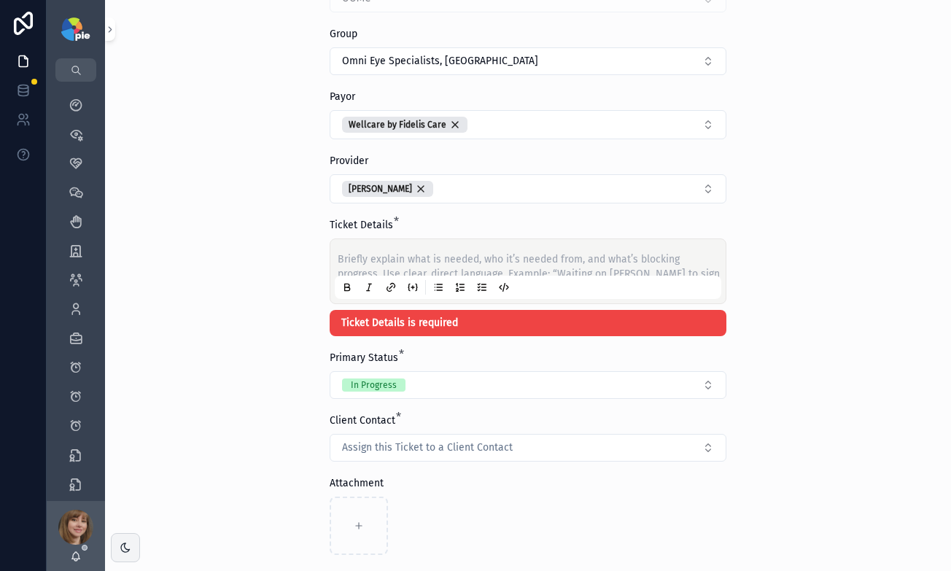
click at [358, 257] on p "scrollable content" at bounding box center [531, 259] width 387 height 15
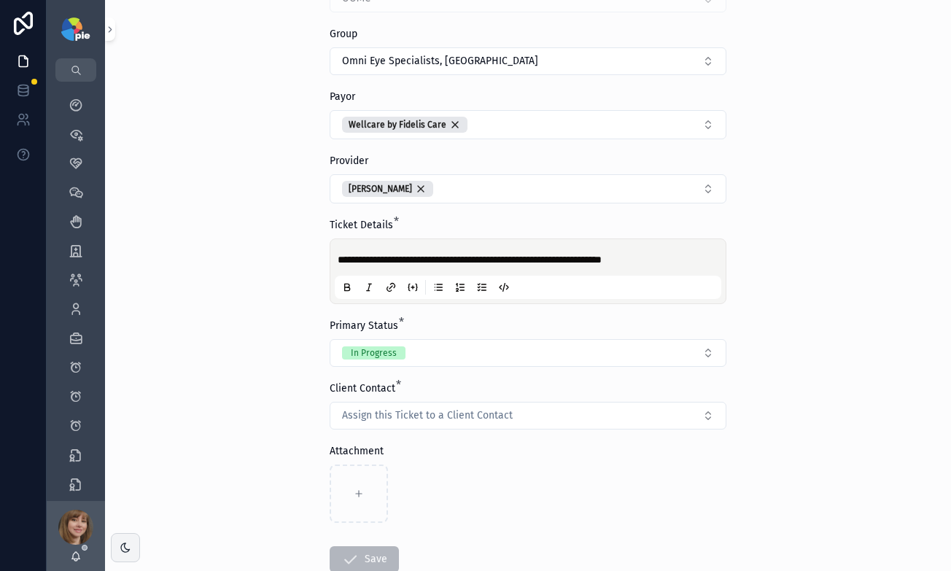
click at [501, 470] on div "scrollable content" at bounding box center [528, 494] width 397 height 58
click at [489, 411] on span "Assign this Ticket to a Client Contact" at bounding box center [427, 415] width 171 height 15
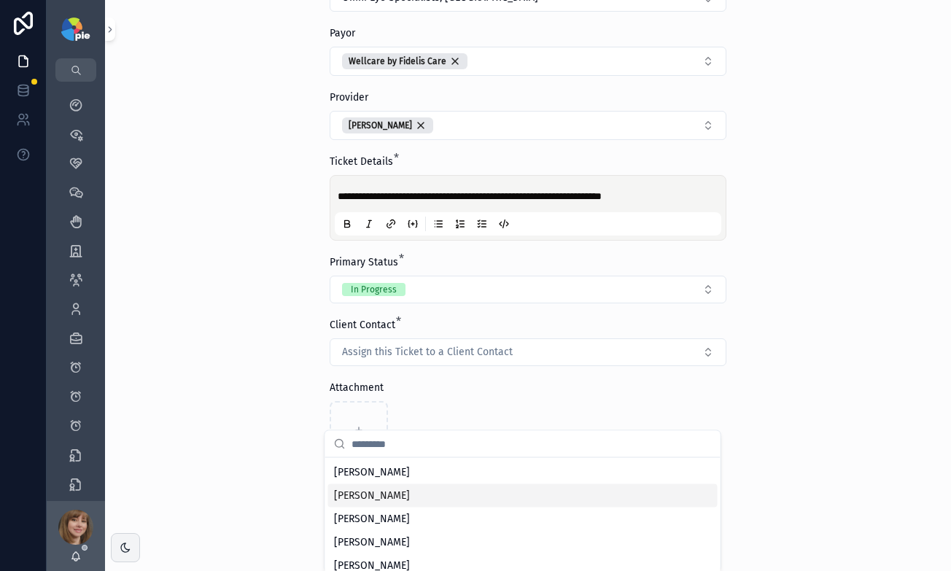
scroll to position [236, 0]
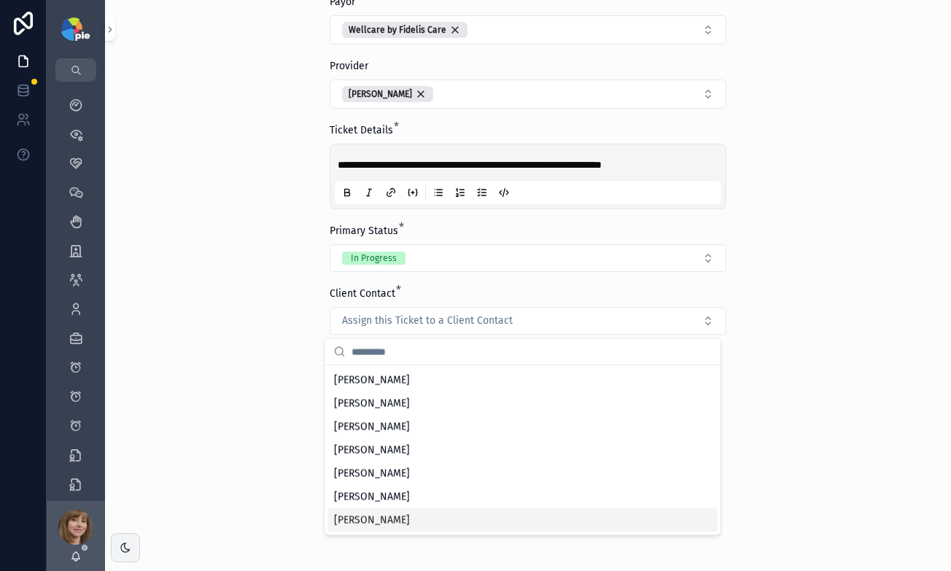
click at [462, 517] on div "[PERSON_NAME]" at bounding box center [522, 519] width 389 height 23
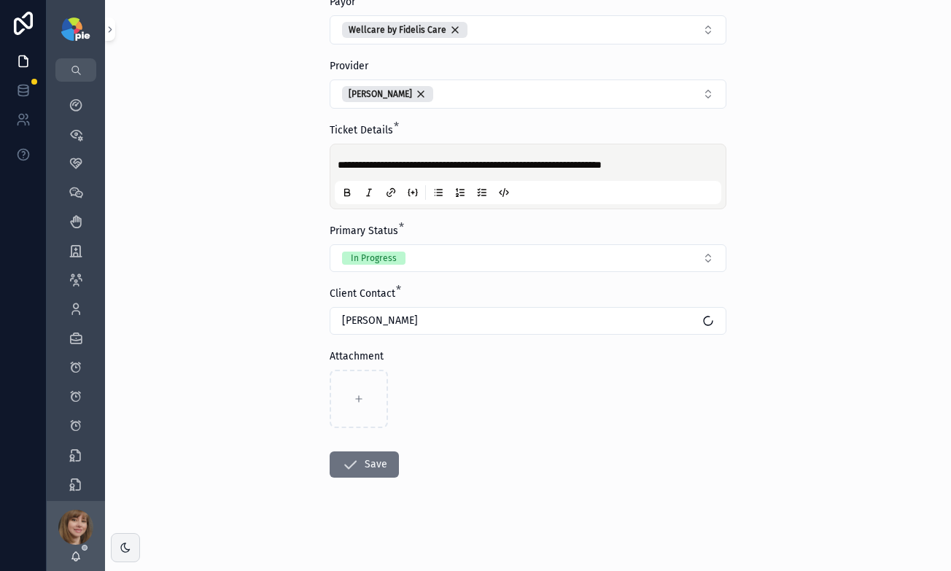
click at [836, 400] on div "**********" at bounding box center [528, 285] width 846 height 571
click at [798, 411] on div "**********" at bounding box center [528, 285] width 846 height 571
click at [363, 462] on button "Save" at bounding box center [364, 464] width 69 height 26
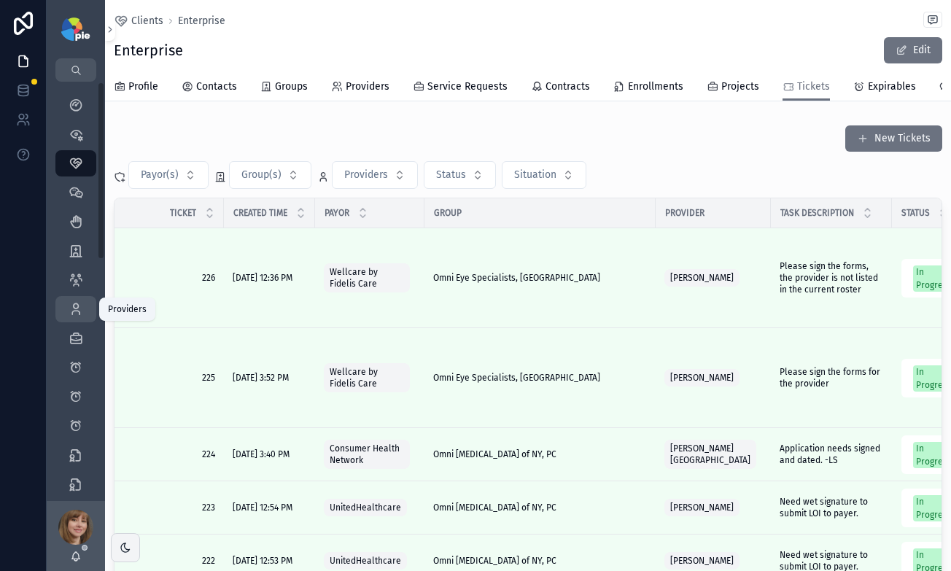
click at [67, 309] on div "Providers 293" at bounding box center [75, 309] width 23 height 23
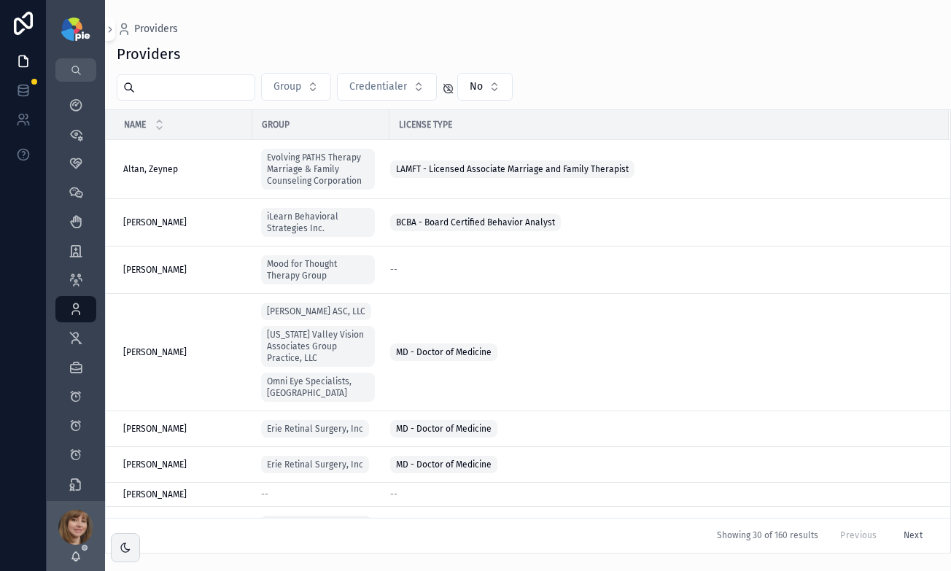
click at [166, 90] on input "scrollable content" at bounding box center [195, 87] width 120 height 20
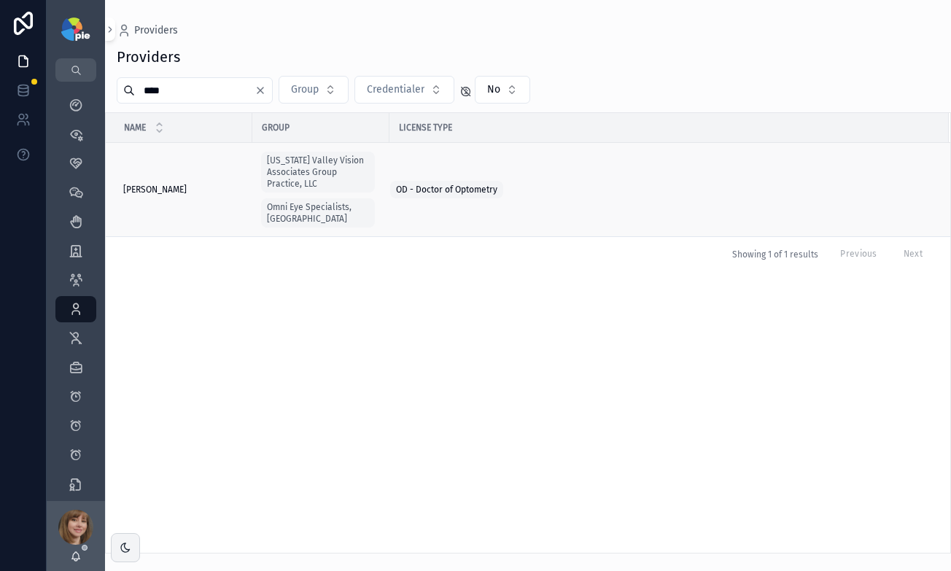
type input "****"
click at [148, 177] on td "Cinamella, Cari Cinamella, Cari" at bounding box center [179, 190] width 147 height 94
click at [153, 184] on span "Cinamella, Cari" at bounding box center [154, 190] width 63 height 12
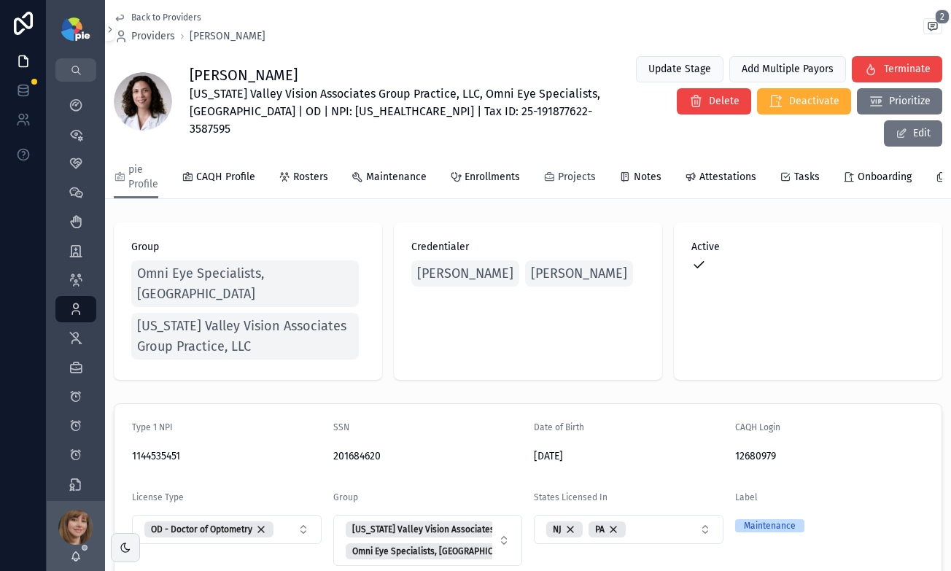
click at [581, 170] on span "Projects" at bounding box center [577, 177] width 38 height 15
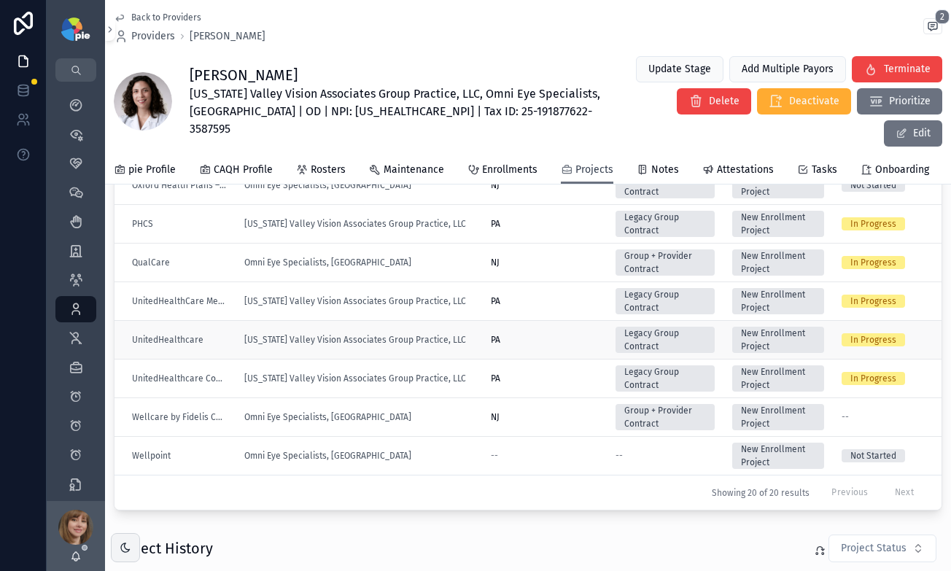
scroll to position [202, 0]
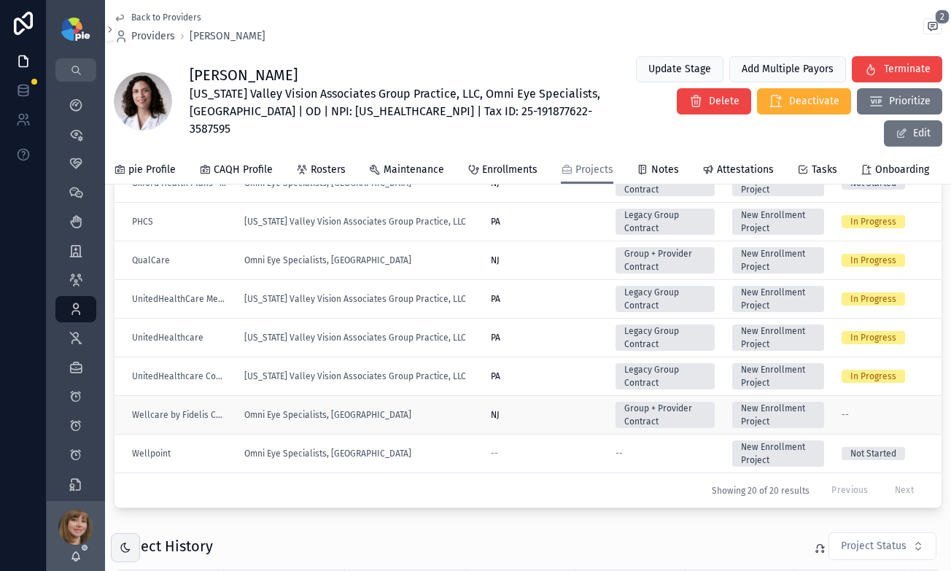
click at [426, 409] on div "Omni Eye Specialists, [GEOGRAPHIC_DATA]" at bounding box center [358, 415] width 229 height 12
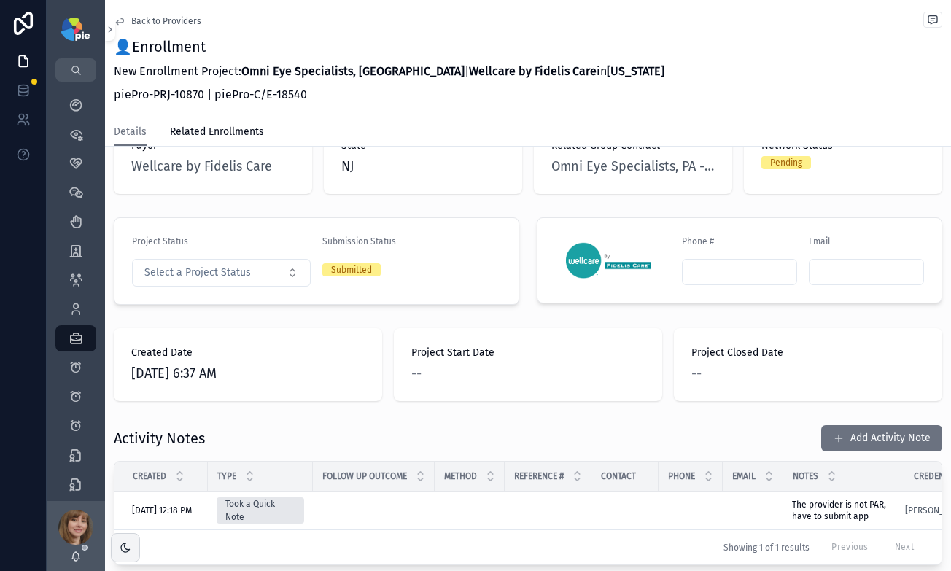
scroll to position [306, 0]
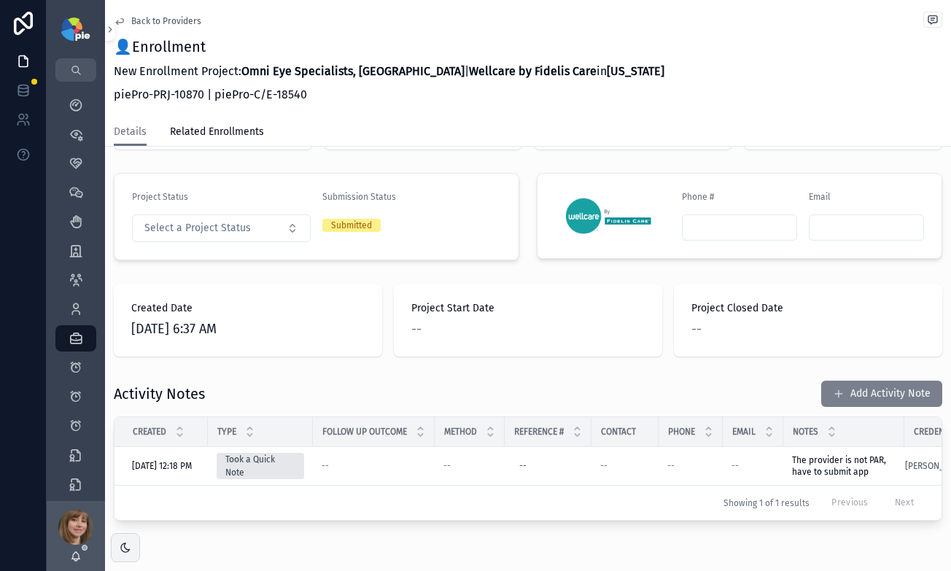
click at [864, 381] on button "Add Activity Note" at bounding box center [881, 394] width 121 height 26
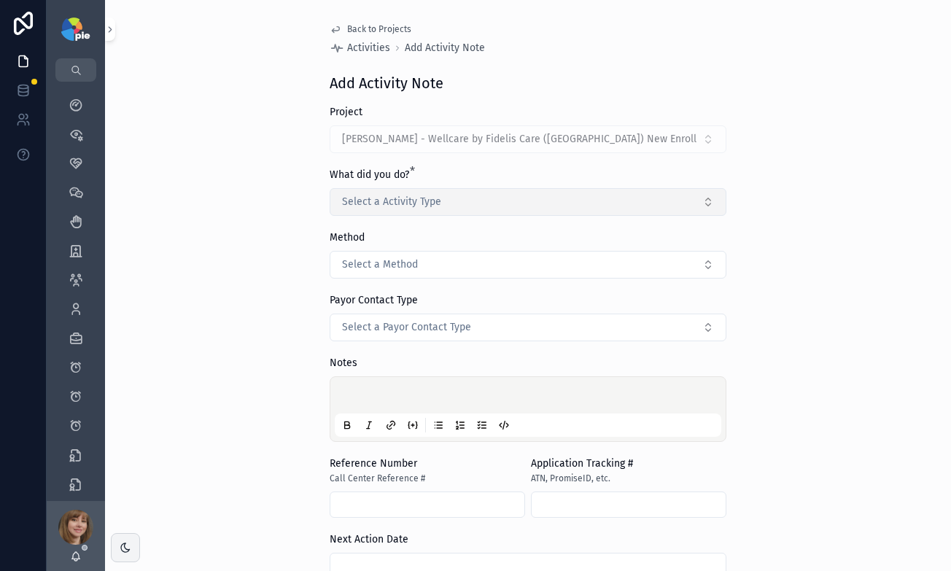
click at [462, 200] on button "Select a Activity Type" at bounding box center [528, 202] width 397 height 28
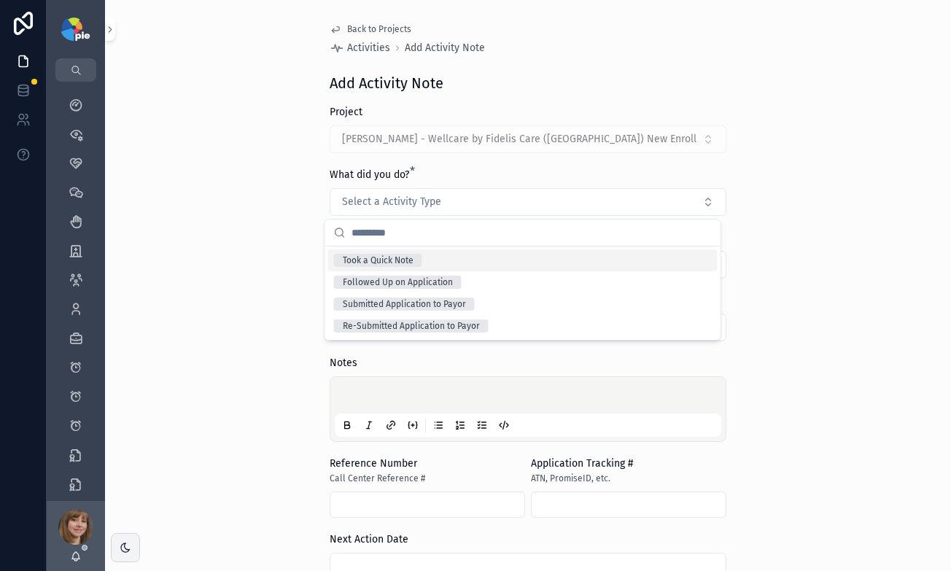
click at [456, 257] on div "Took a Quick Note" at bounding box center [522, 260] width 389 height 22
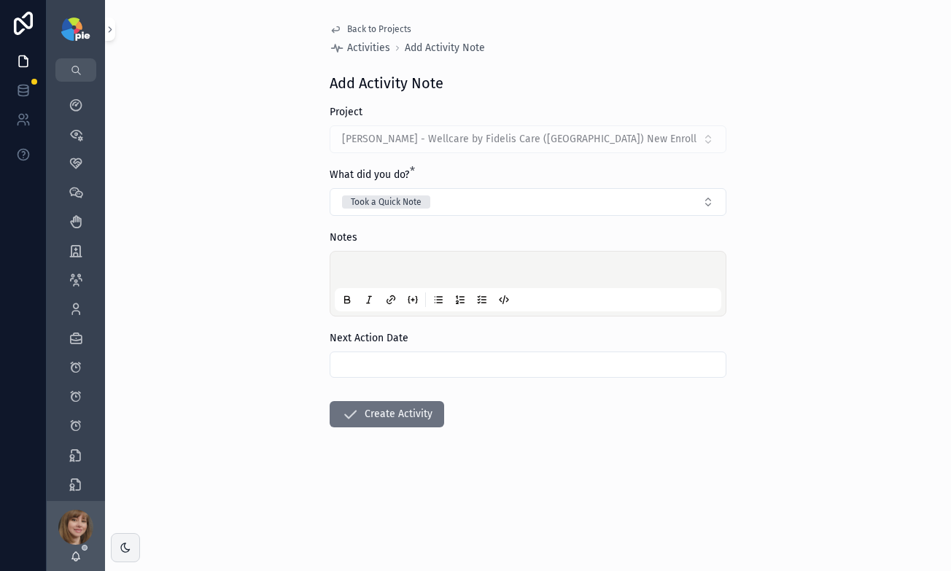
click at [400, 271] on p "scrollable content" at bounding box center [531, 272] width 387 height 15
click at [417, 368] on input "scrollable content" at bounding box center [527, 364] width 395 height 20
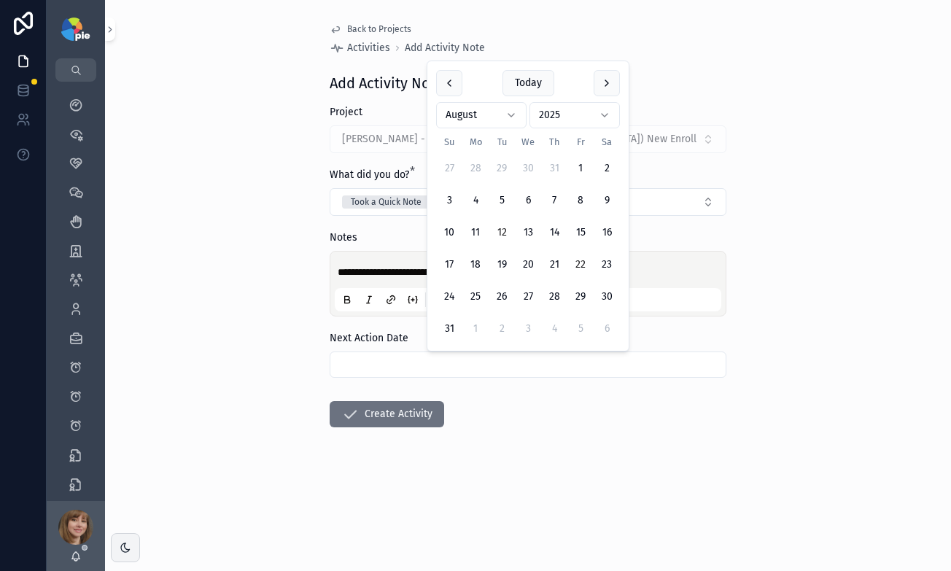
click at [577, 261] on button "22" at bounding box center [580, 265] width 26 height 26
type input "*********"
click at [250, 315] on div "**********" at bounding box center [528, 285] width 846 height 571
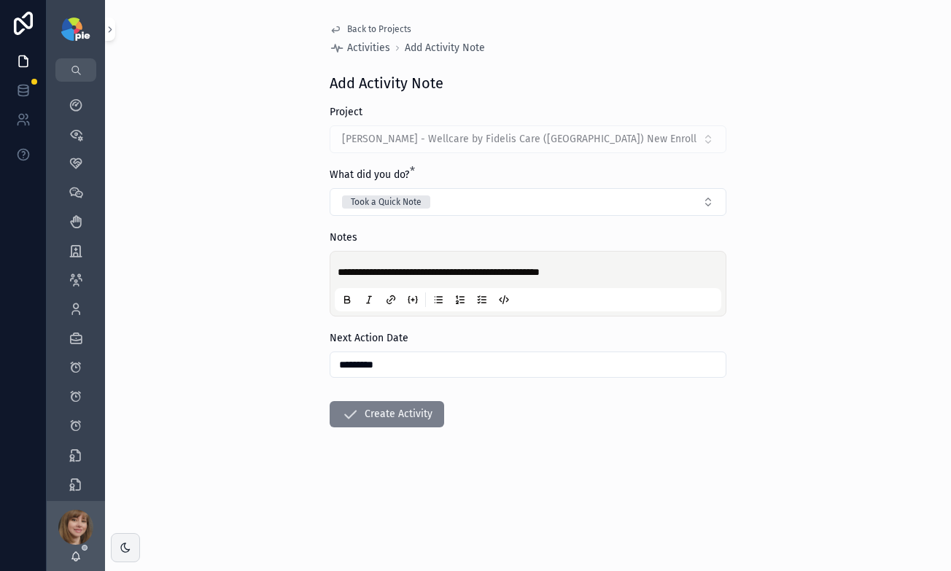
click at [366, 414] on button "Create Activity" at bounding box center [387, 414] width 115 height 26
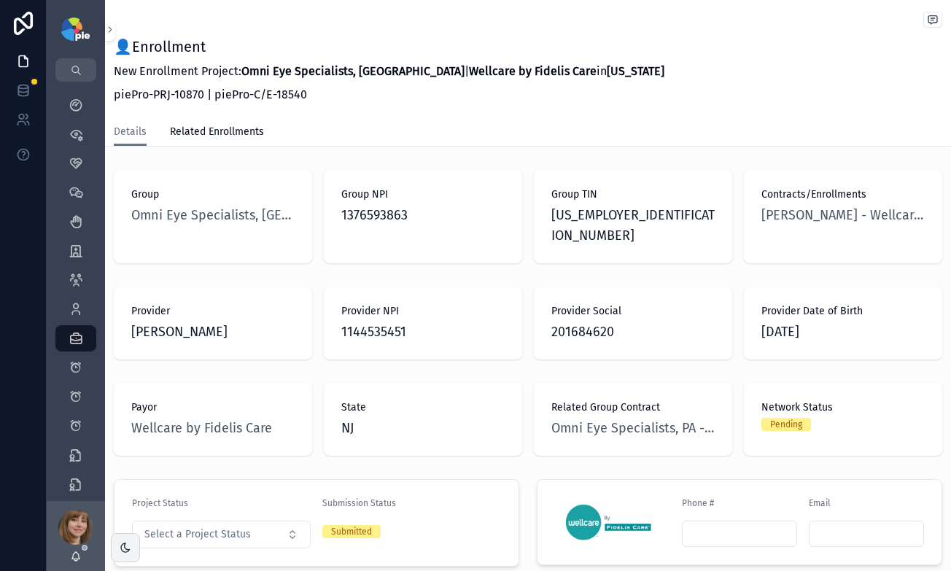
click at [405, 98] on p "piePro-PRJ-10870 | piePro-C/E-18540" at bounding box center [389, 95] width 551 height 18
click at [74, 98] on icon "scrollable content" at bounding box center [76, 105] width 15 height 15
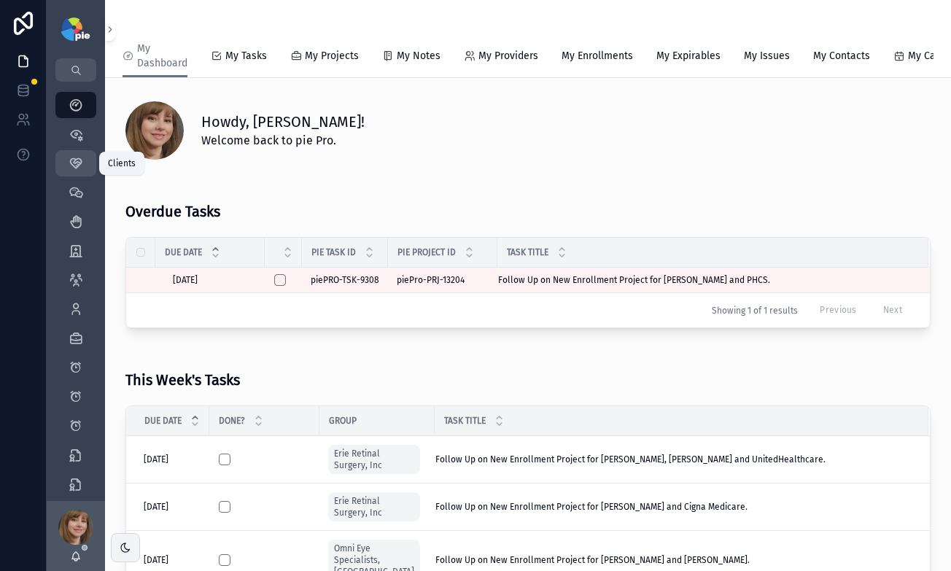
click at [75, 160] on icon "scrollable content" at bounding box center [76, 163] width 15 height 15
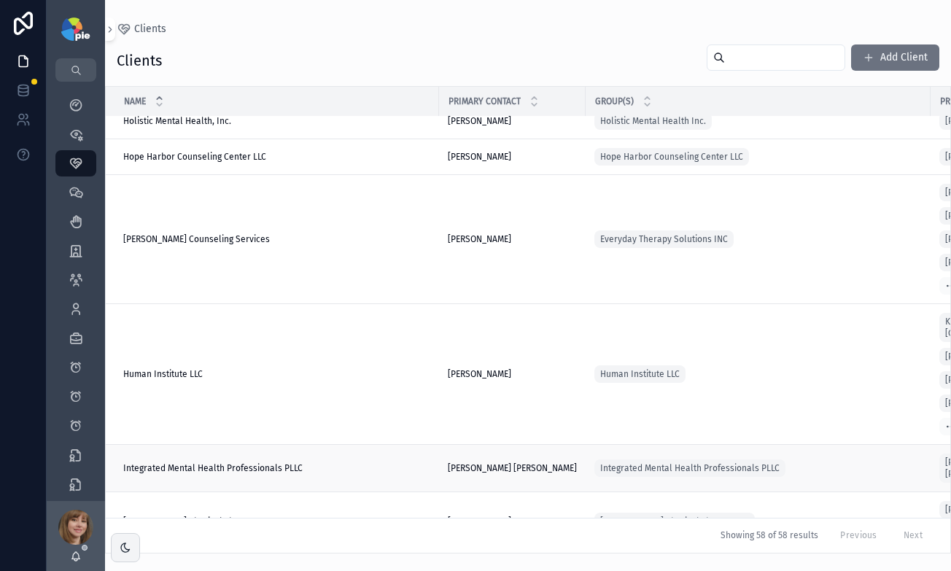
scroll to position [1940, 0]
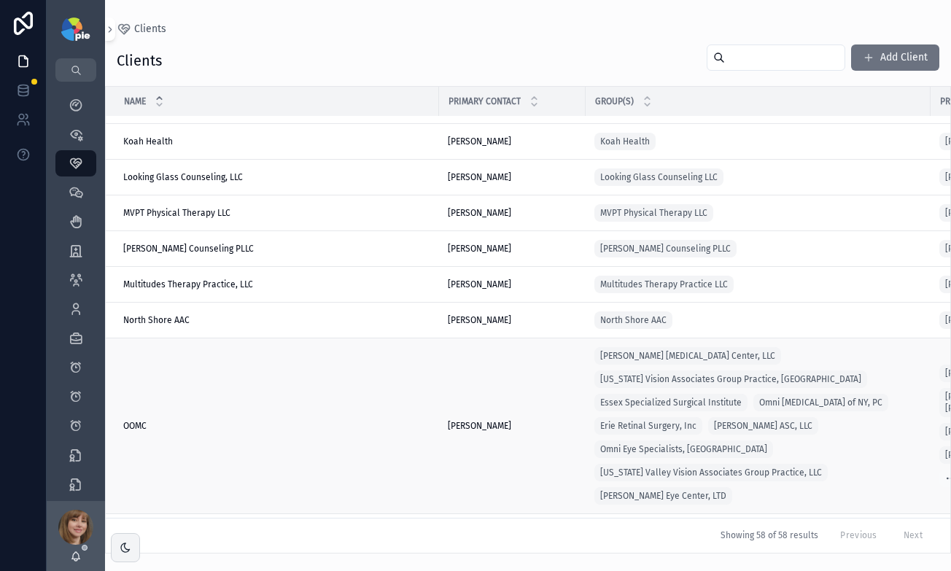
click at [287, 420] on div "OOMC OOMC" at bounding box center [276, 426] width 307 height 12
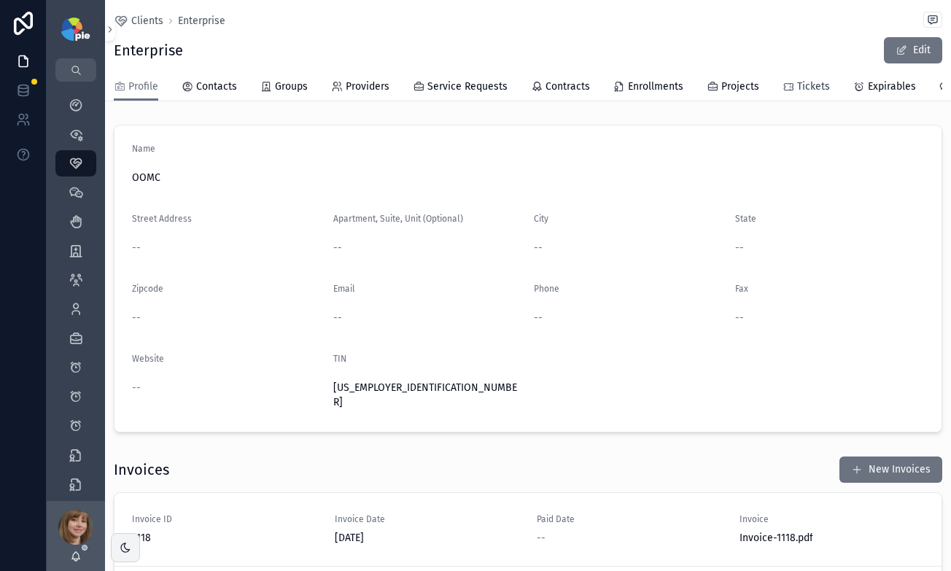
click at [806, 86] on span "Tickets" at bounding box center [813, 86] width 33 height 15
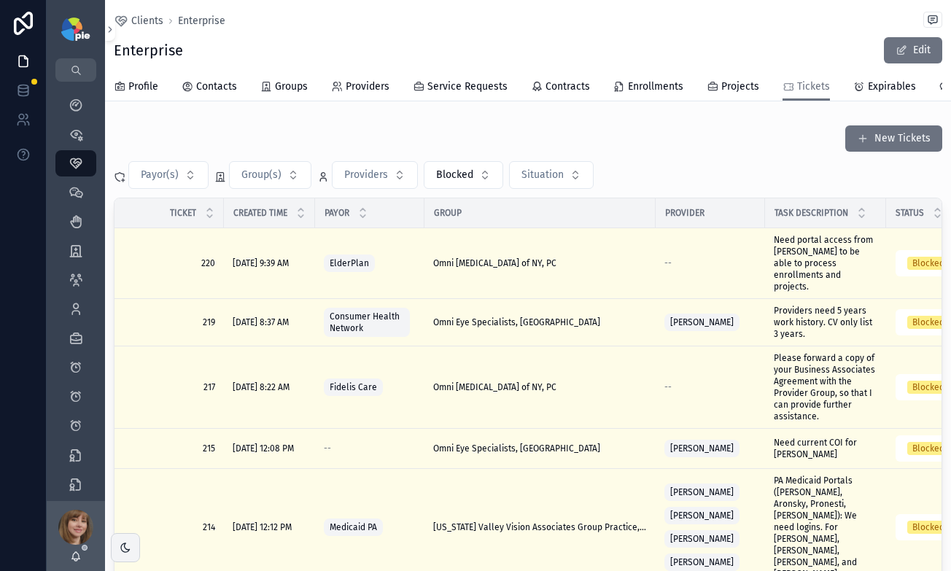
click at [624, 152] on div "New Tickets" at bounding box center [528, 139] width 829 height 28
click at [863, 152] on button "New Tickets" at bounding box center [893, 138] width 97 height 26
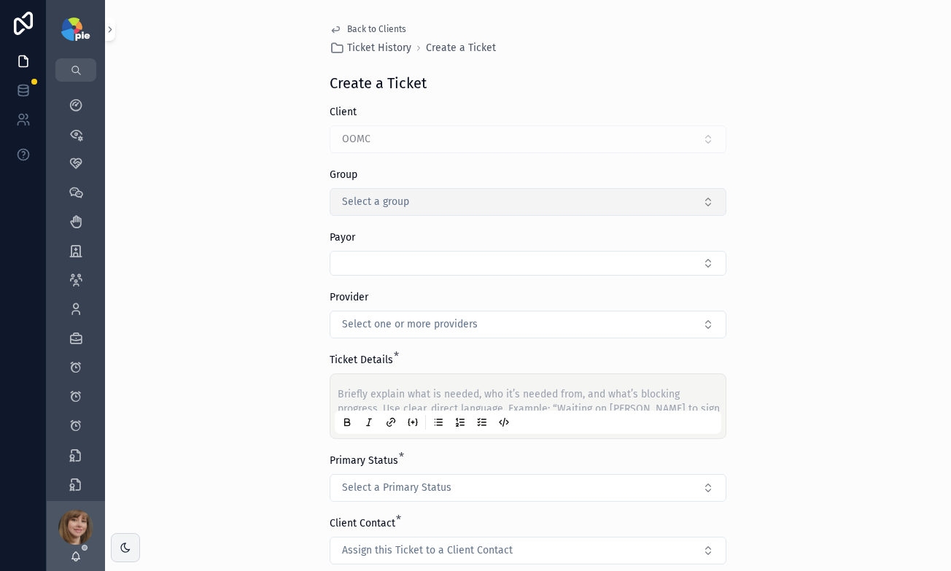
click at [436, 204] on button "Select a group" at bounding box center [528, 202] width 397 height 28
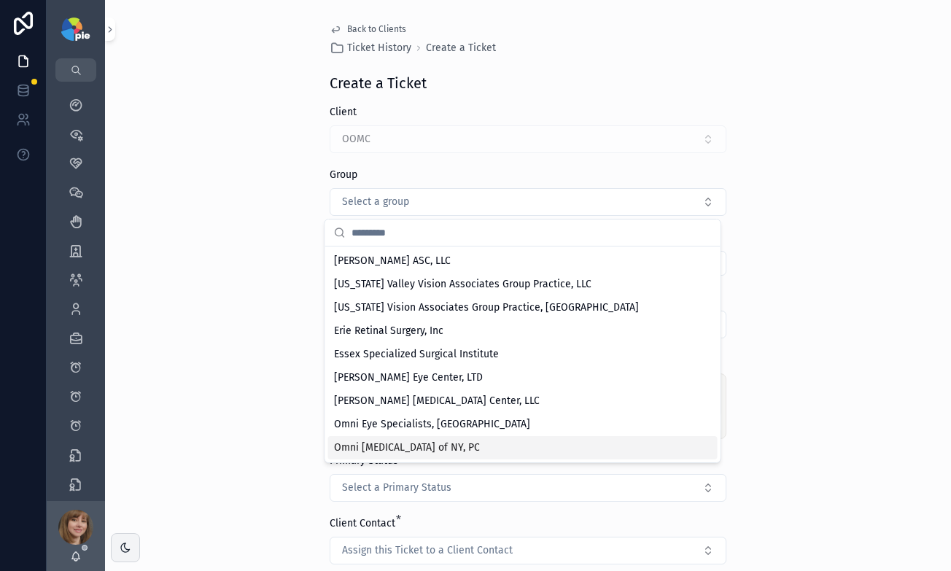
click at [479, 446] on div "Omni [MEDICAL_DATA] of NY, PC" at bounding box center [522, 447] width 389 height 23
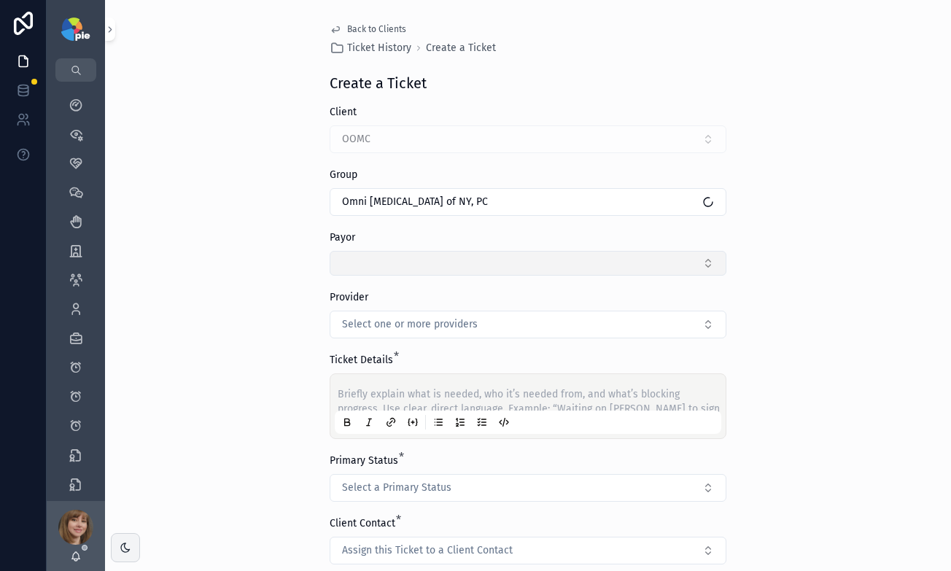
click at [420, 266] on button "Select Button" at bounding box center [528, 263] width 397 height 25
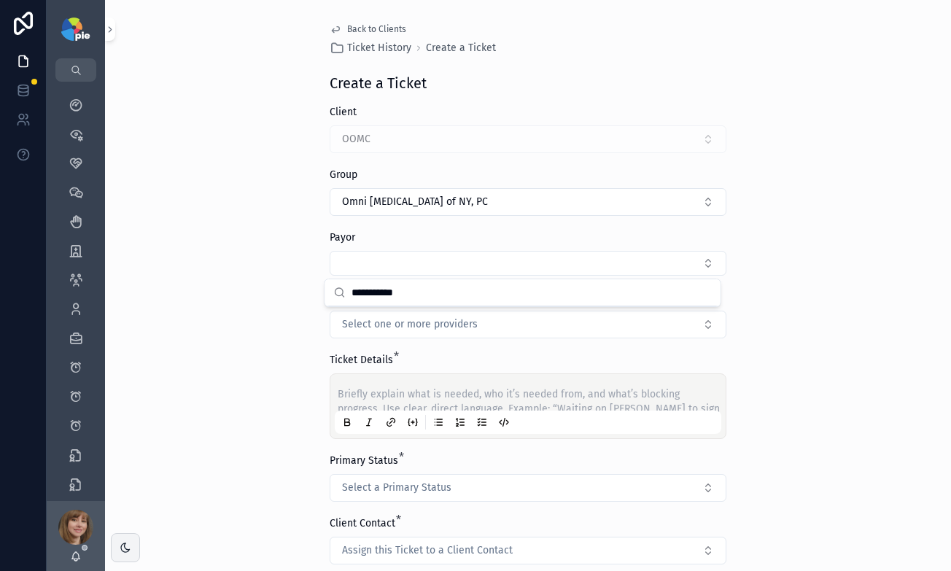
type input "**********"
click at [885, 284] on div "Back to Clients Ticket History Create a Ticket Create a Ticket Client OOMC Grou…" at bounding box center [528, 285] width 846 height 571
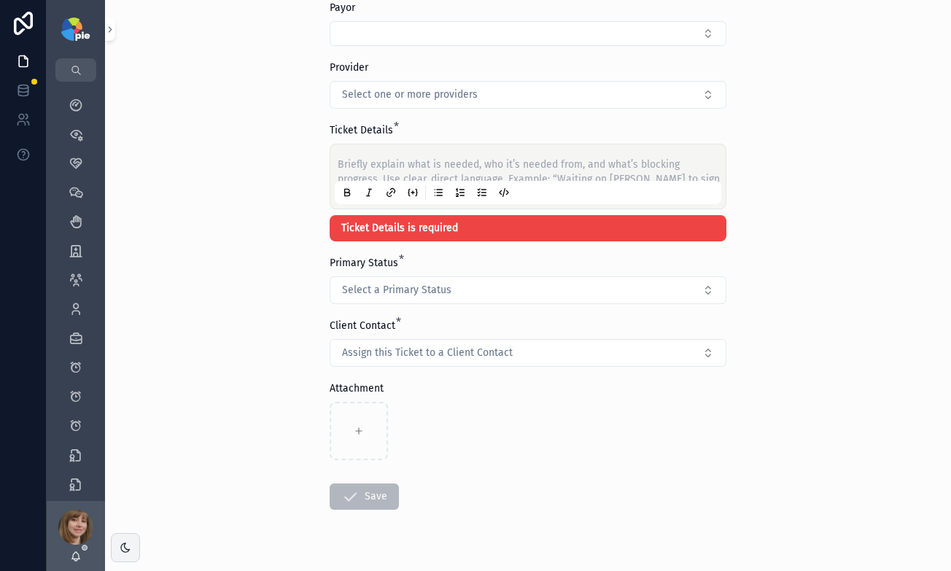
click at [476, 166] on p "scrollable content" at bounding box center [531, 165] width 387 height 15
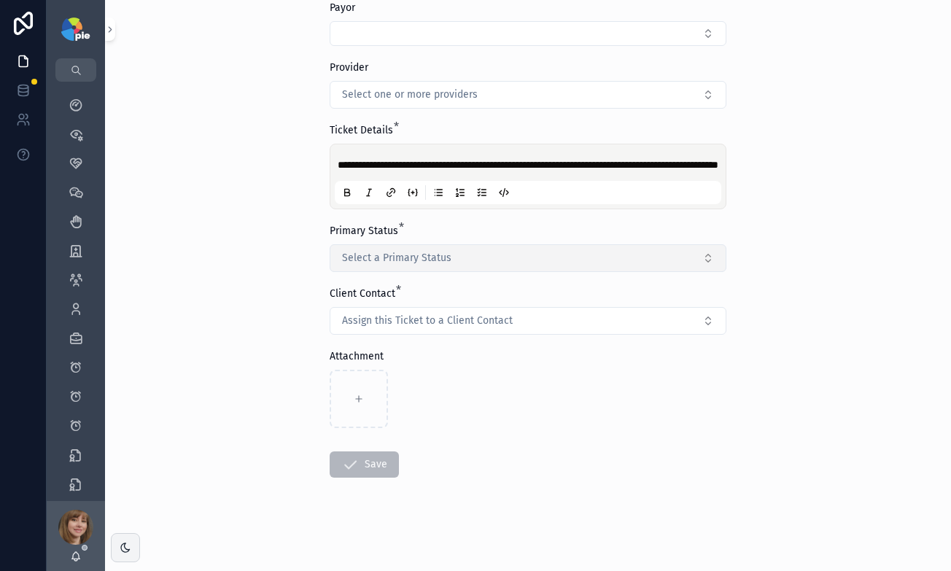
click at [421, 265] on span "Select a Primary Status" at bounding box center [396, 258] width 109 height 15
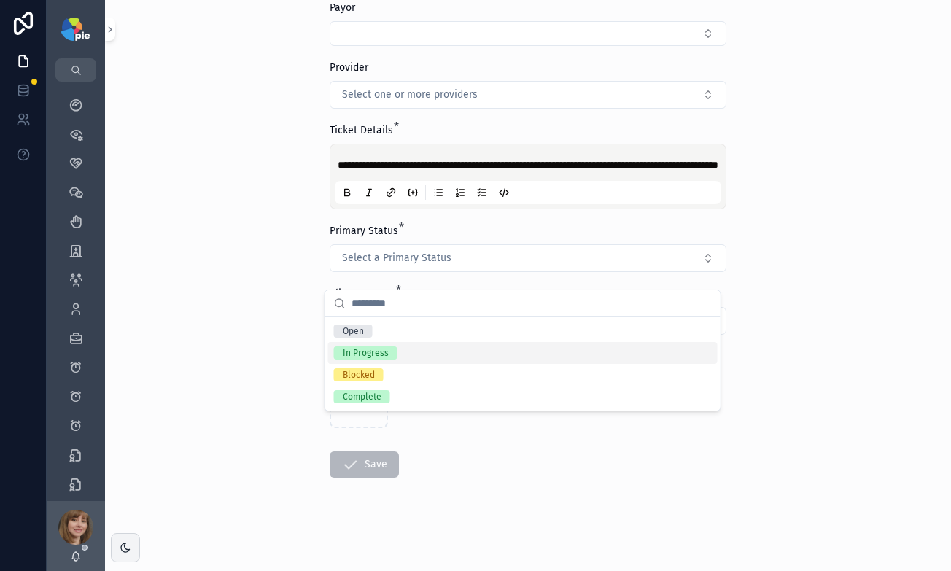
click at [422, 353] on div "In Progress" at bounding box center [522, 353] width 389 height 22
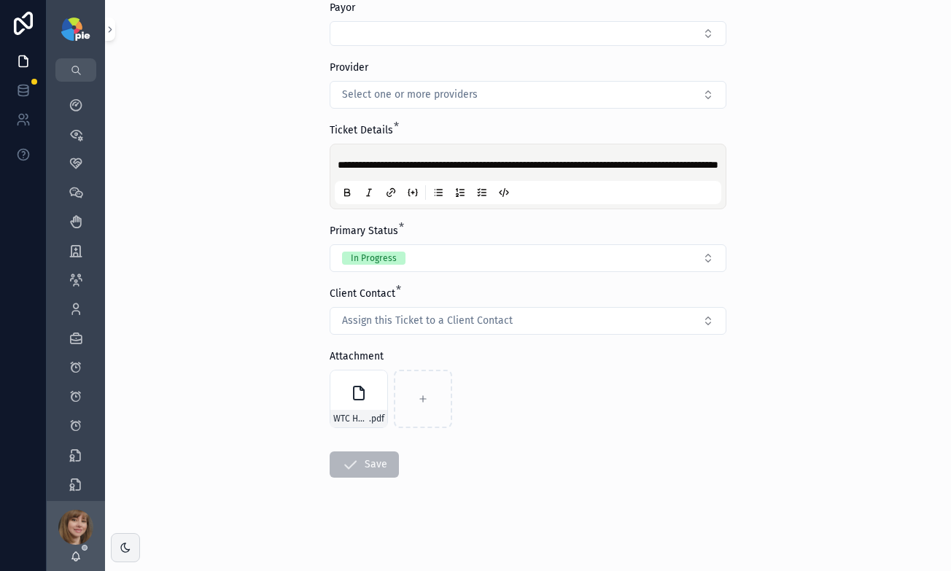
click at [777, 423] on div "**********" at bounding box center [528, 285] width 846 height 571
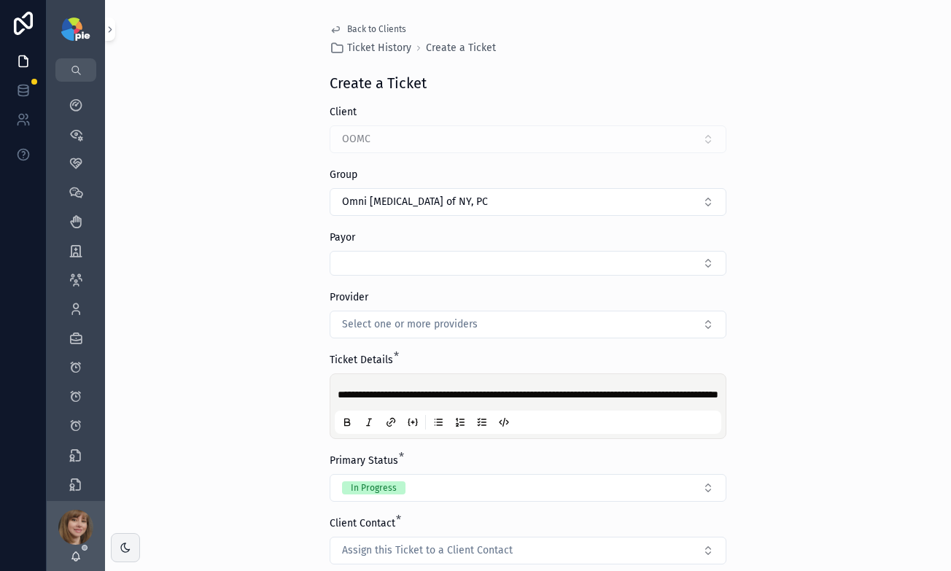
scroll to position [244, 0]
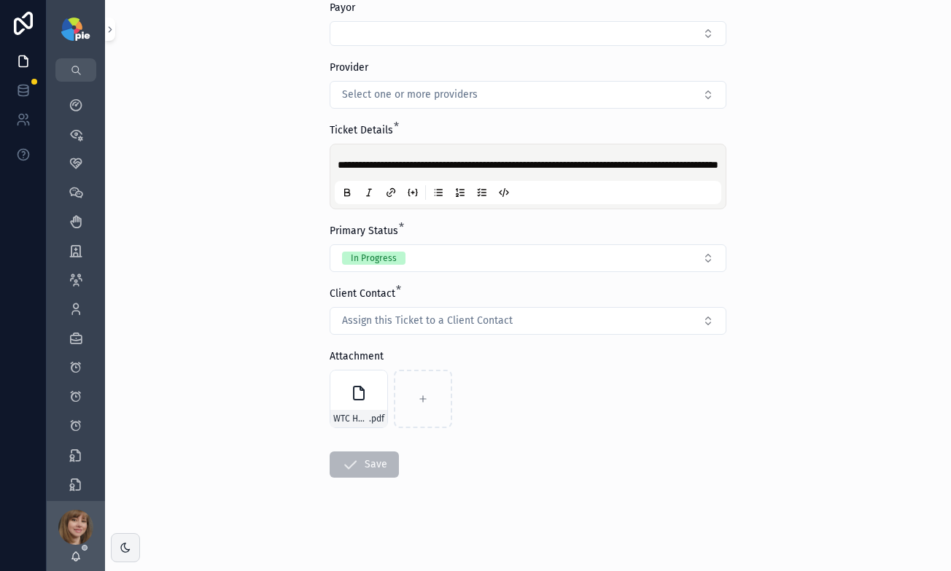
click at [612, 456] on form "**********" at bounding box center [528, 223] width 397 height 696
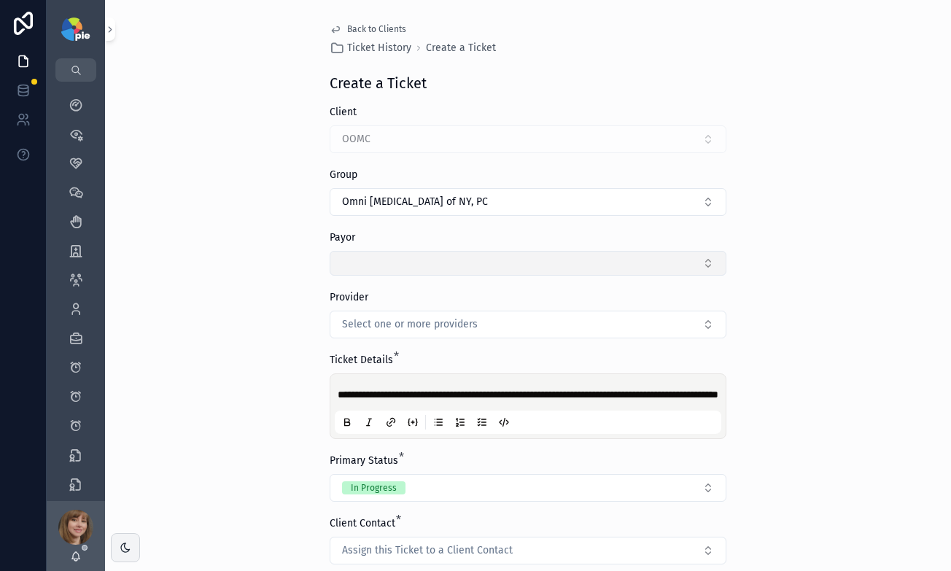
click at [470, 261] on button "Select Button" at bounding box center [528, 263] width 397 height 25
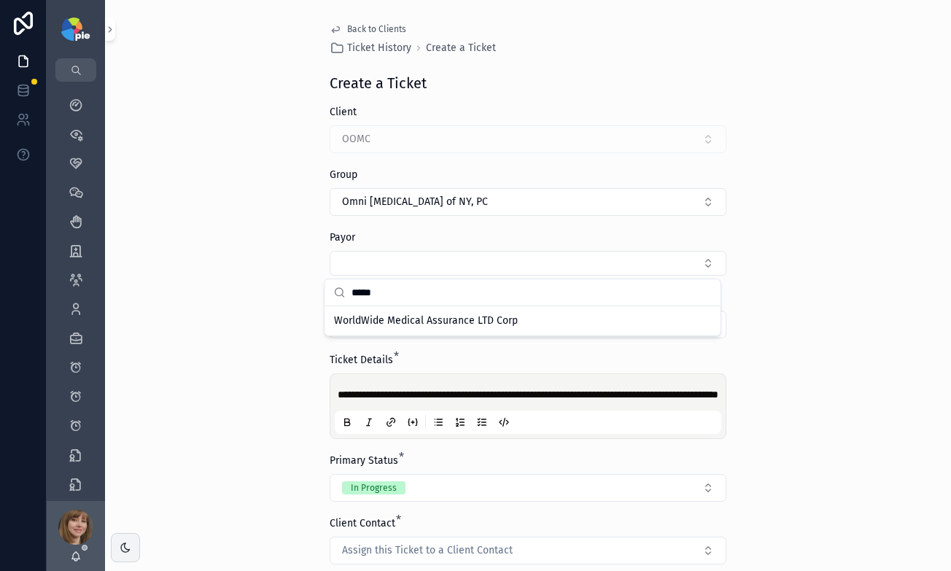
type input "*****"
click at [229, 310] on div "**********" at bounding box center [528, 285] width 846 height 571
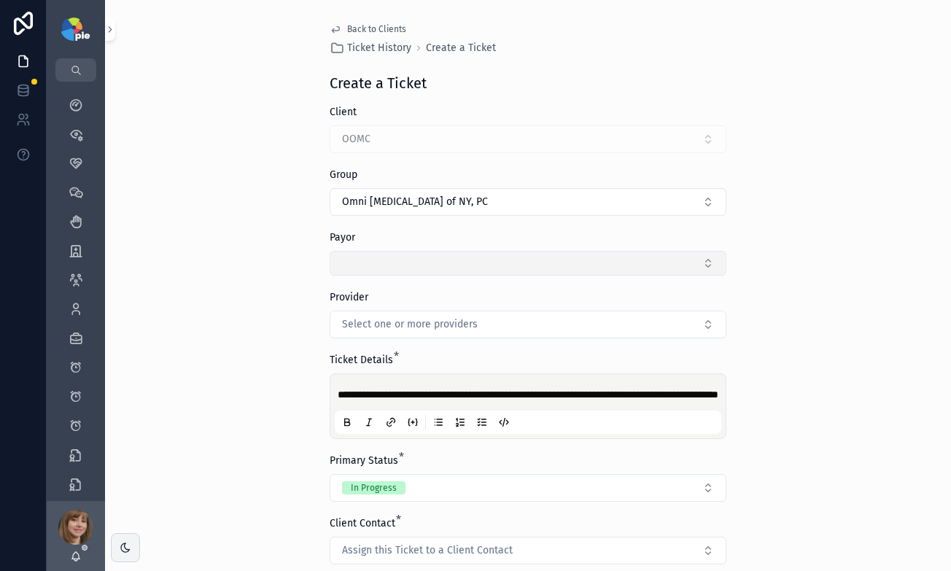
click at [370, 263] on button "Select Button" at bounding box center [528, 263] width 397 height 25
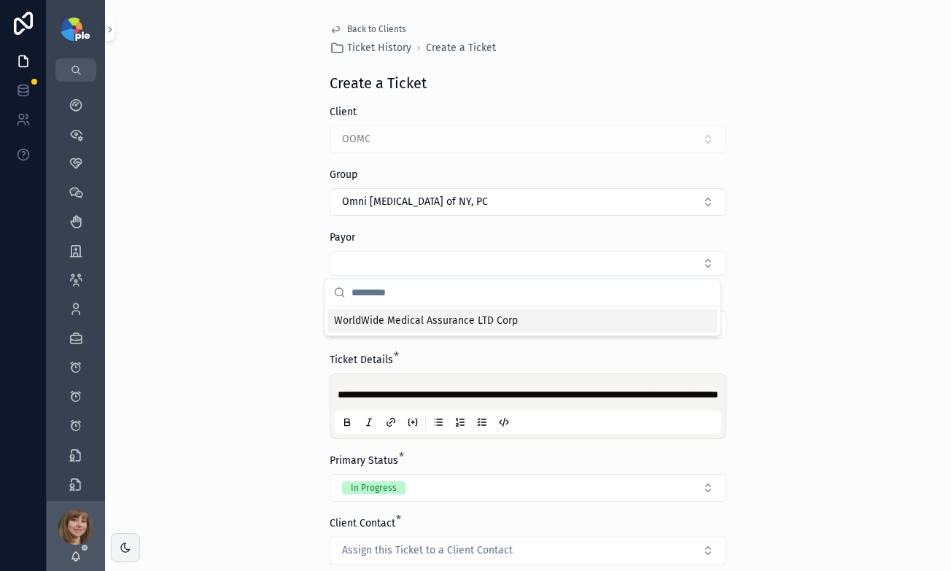
click at [265, 296] on div "**********" at bounding box center [528, 285] width 846 height 571
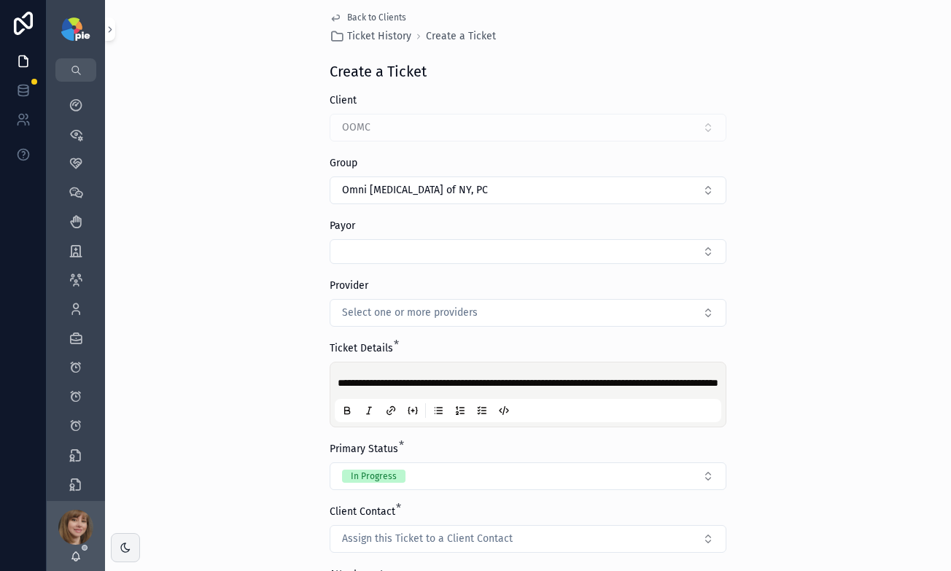
scroll to position [16, 0]
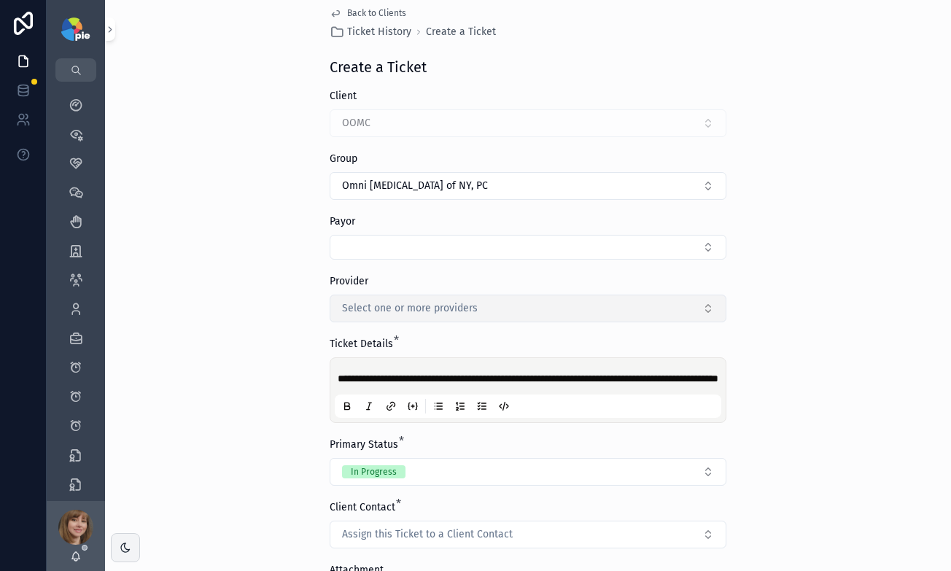
click at [381, 299] on button "Select one or more providers" at bounding box center [528, 309] width 397 height 28
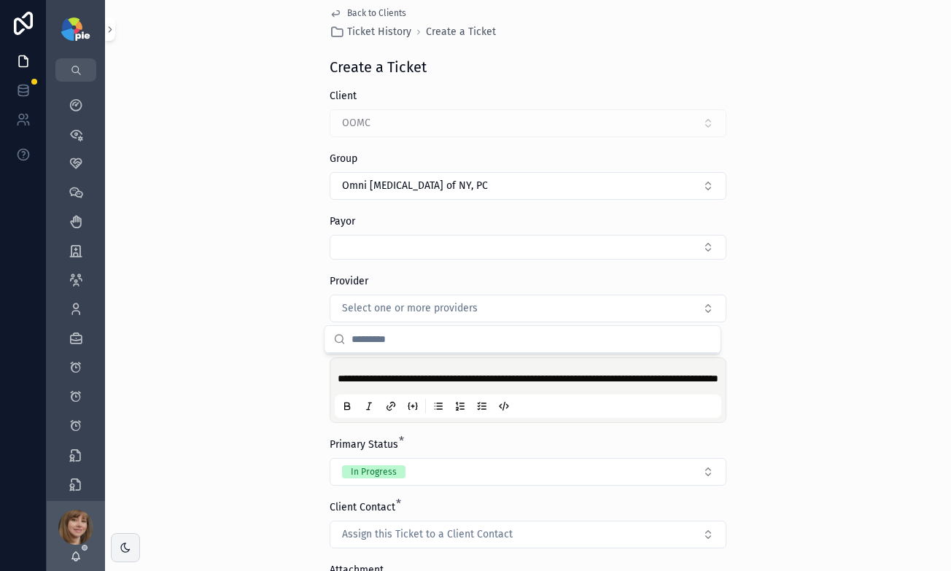
click at [228, 314] on div "**********" at bounding box center [528, 269] width 846 height 571
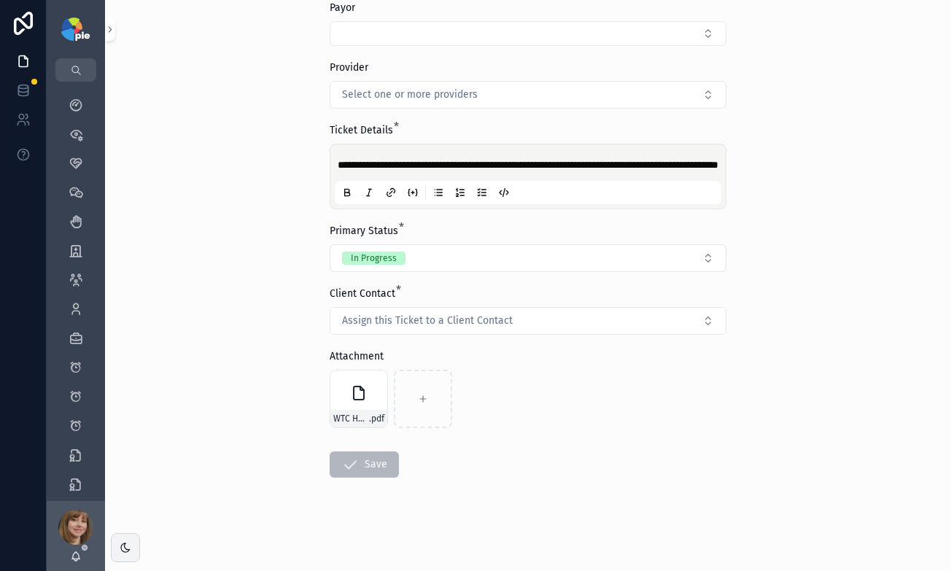
scroll to position [0, 0]
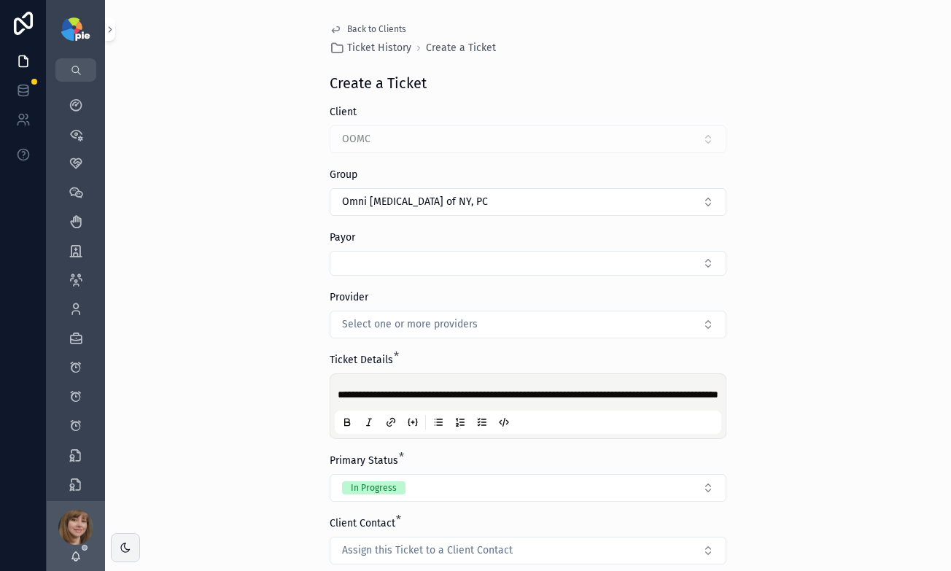
click at [211, 362] on div "**********" at bounding box center [528, 285] width 846 height 571
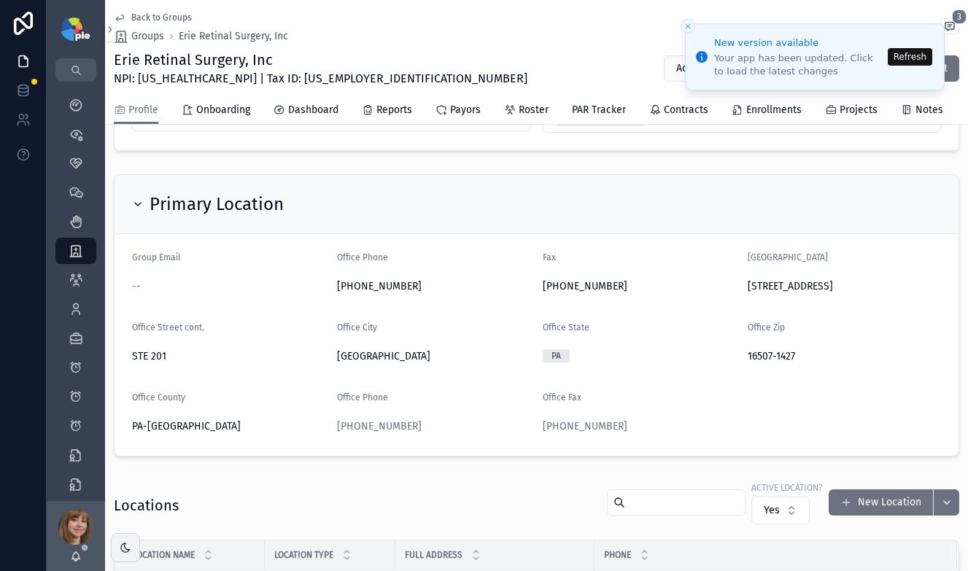
scroll to position [691, 0]
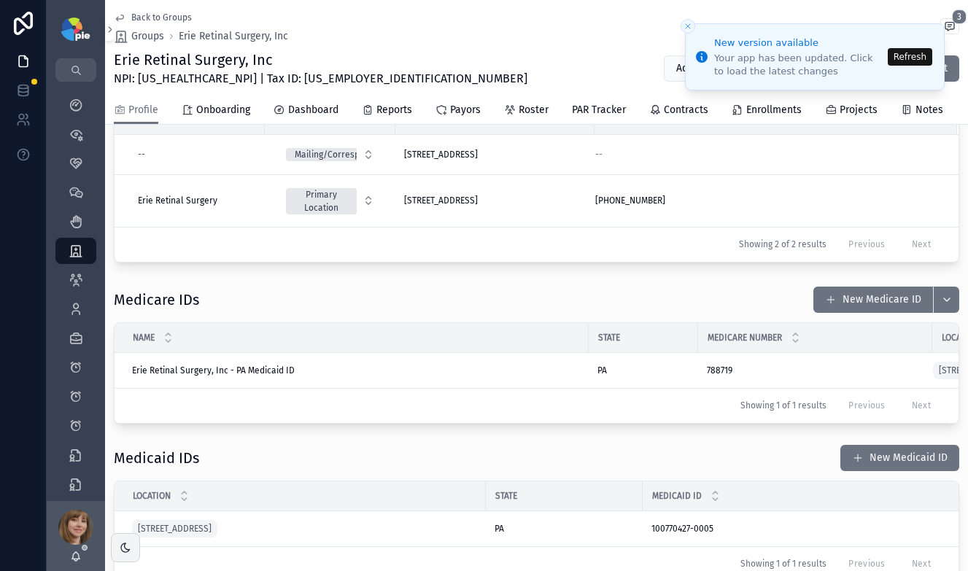
click at [907, 56] on button "Refresh" at bounding box center [910, 57] width 44 height 18
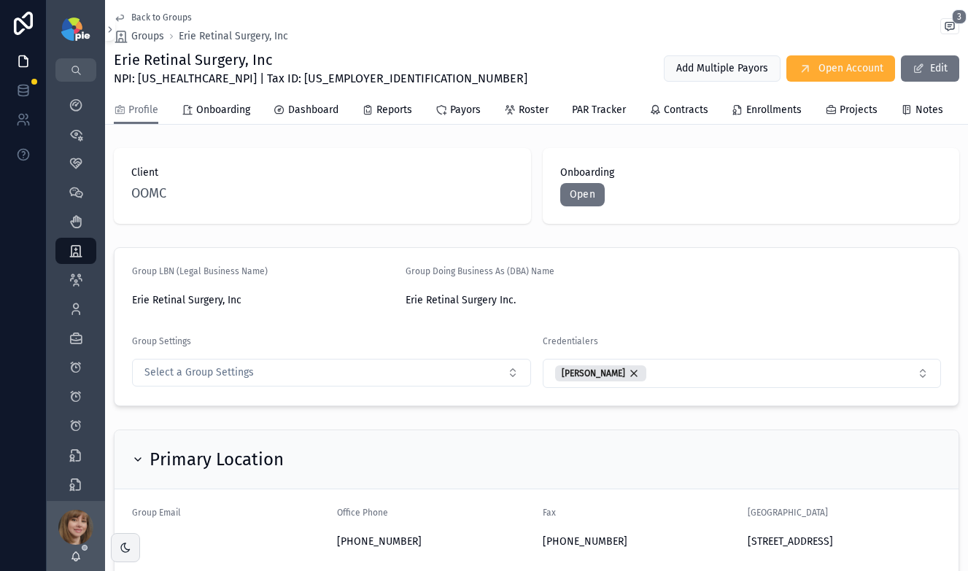
click at [416, 55] on div "Erie Retinal Surgery, Inc NPI: [US_HEALTHCARE_NPI] | Tax ID: [US_EMPLOYER_IDENT…" at bounding box center [536, 69] width 845 height 38
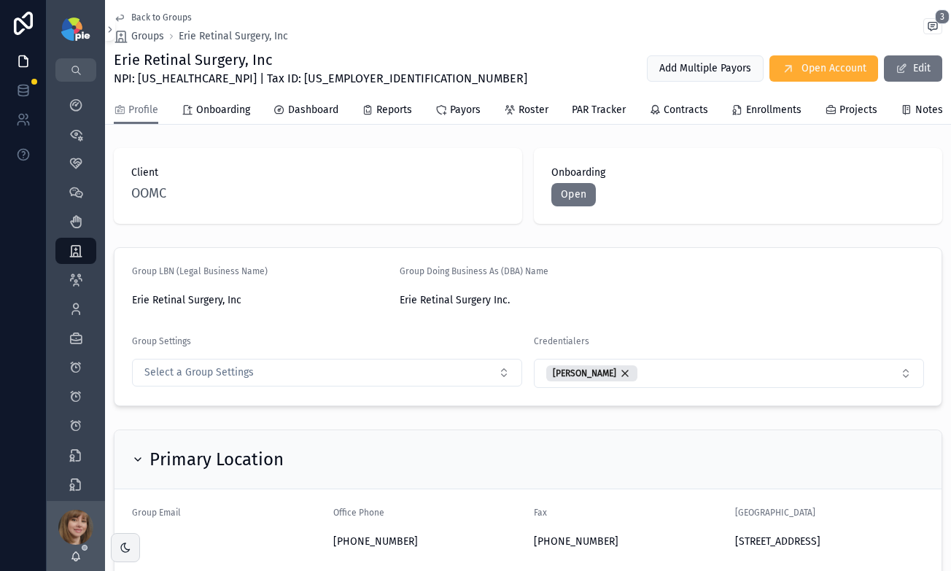
click at [430, 48] on div "Back to Groups Groups Erie Retinal Surgery, Inc 3 Erie Retinal Surgery, Inc NPI…" at bounding box center [528, 48] width 829 height 96
click at [74, 303] on icon "scrollable content" at bounding box center [76, 309] width 15 height 15
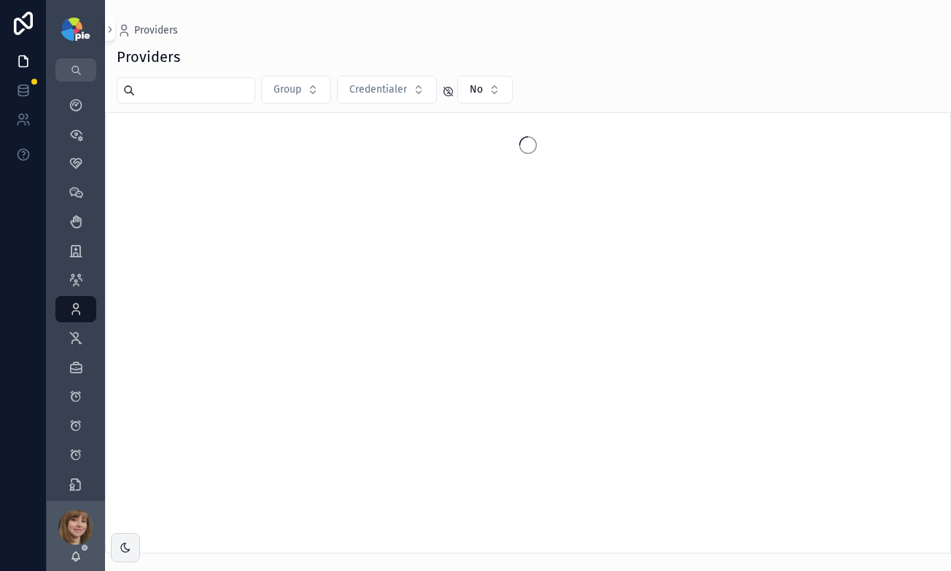
click at [198, 94] on input "scrollable content" at bounding box center [195, 90] width 120 height 20
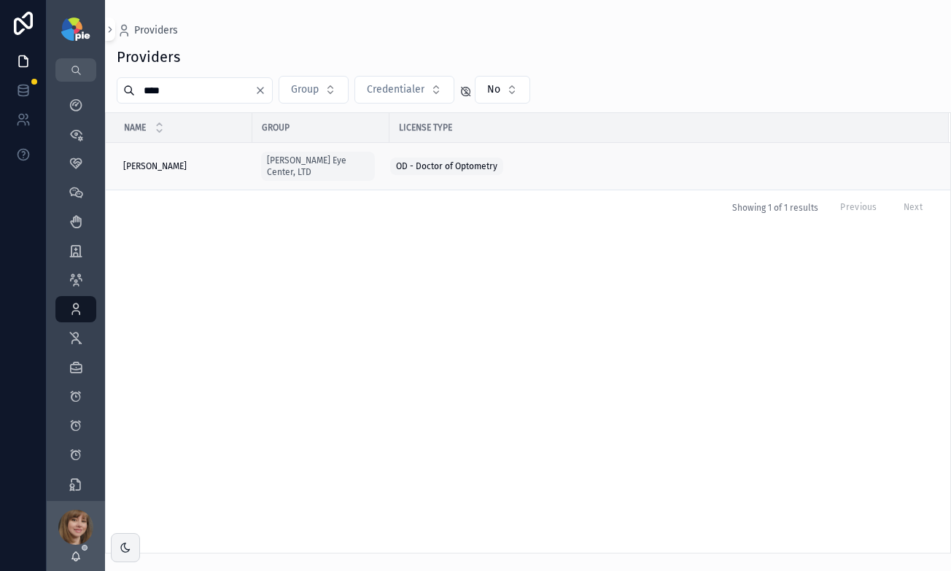
type input "****"
click at [197, 160] on div "[PERSON_NAME] [PERSON_NAME]" at bounding box center [183, 166] width 120 height 12
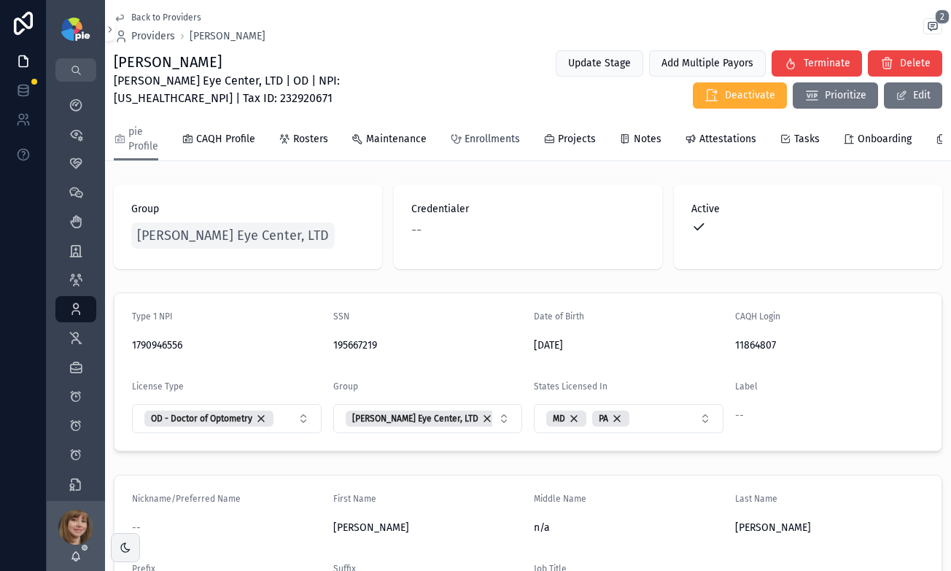
click at [472, 141] on span "Enrollments" at bounding box center [492, 139] width 55 height 15
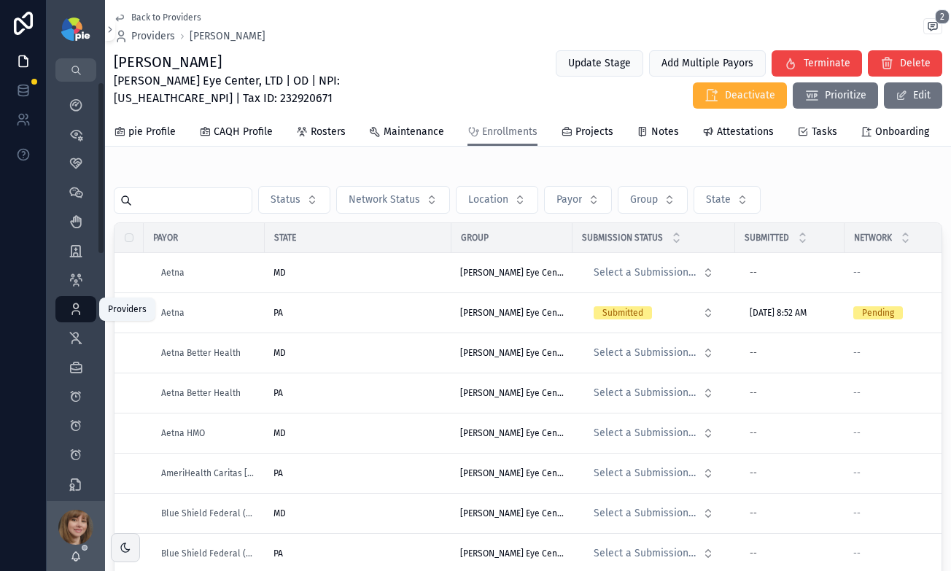
click at [76, 306] on icon "scrollable content" at bounding box center [76, 309] width 15 height 15
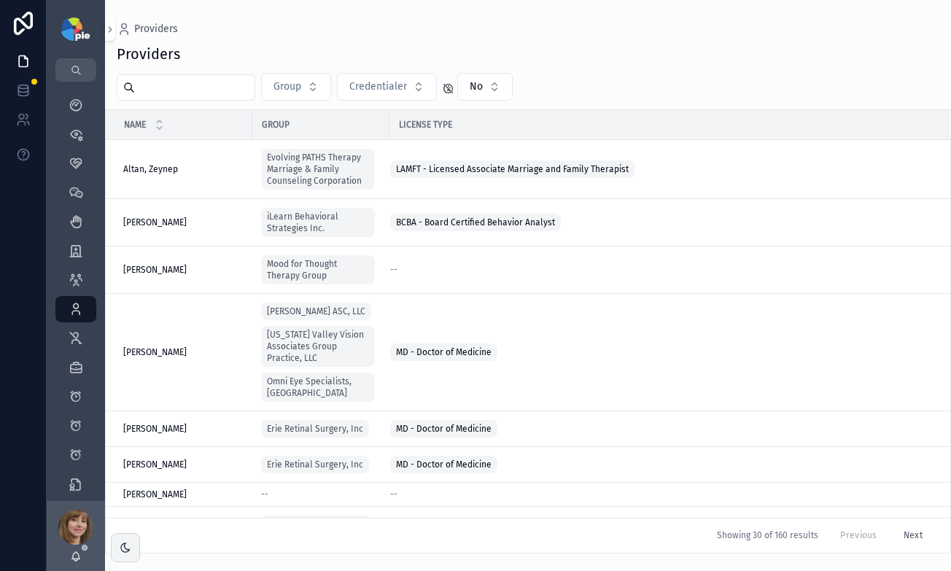
click at [187, 85] on input "scrollable content" at bounding box center [195, 87] width 120 height 20
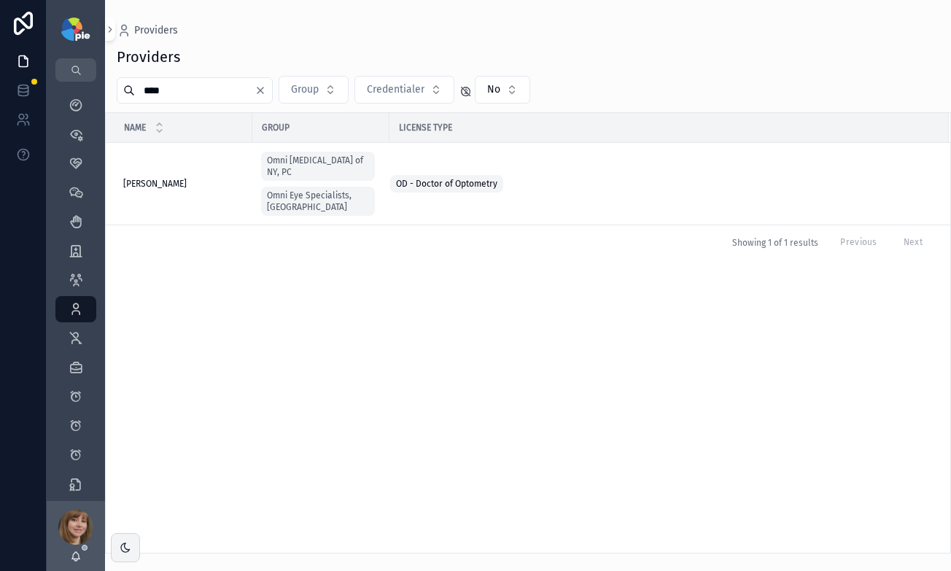
type input "****"
drag, startPoint x: 76, startPoint y: 306, endPoint x: 182, endPoint y: 181, distance: 164.5
click at [182, 181] on span "[PERSON_NAME]" at bounding box center [154, 184] width 63 height 12
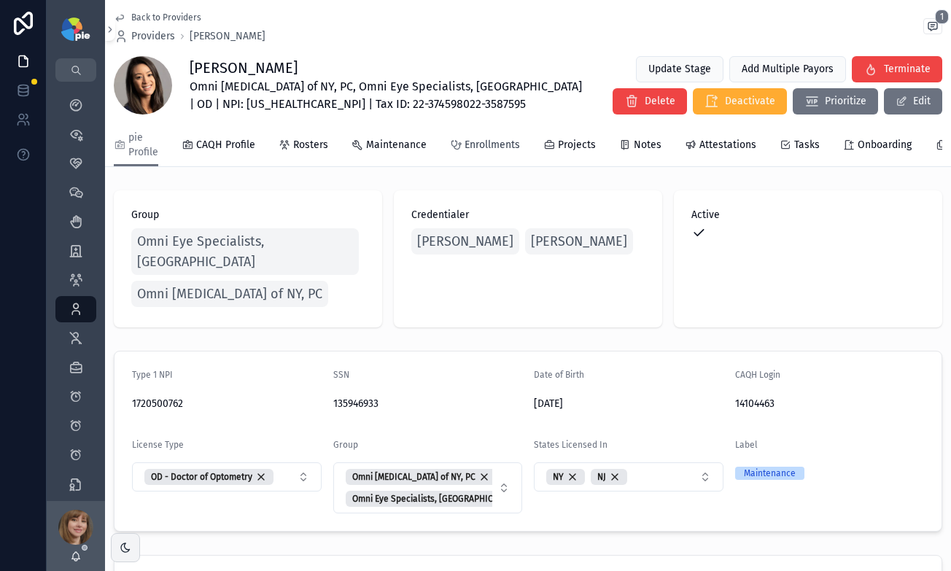
click at [486, 144] on span "Enrollments" at bounding box center [492, 145] width 55 height 15
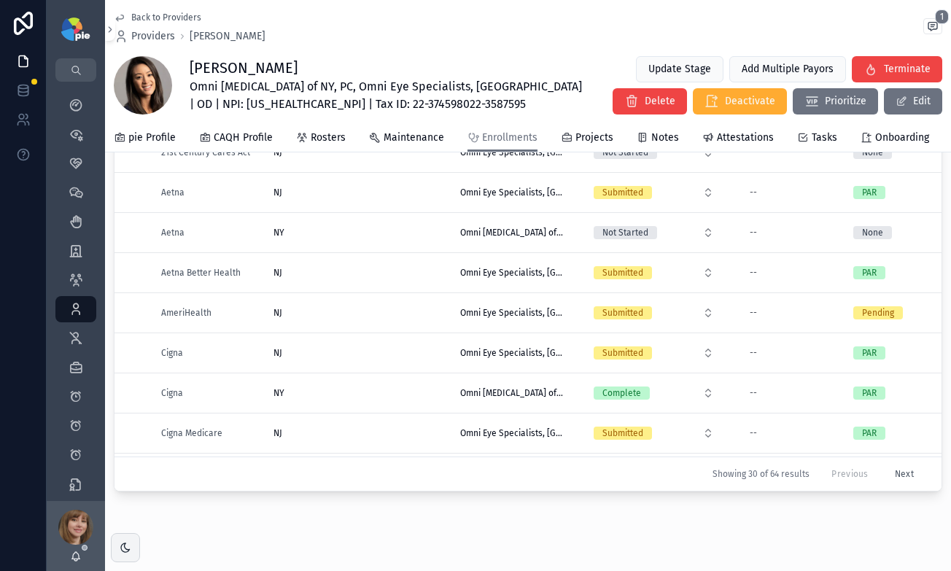
scroll to position [190, 0]
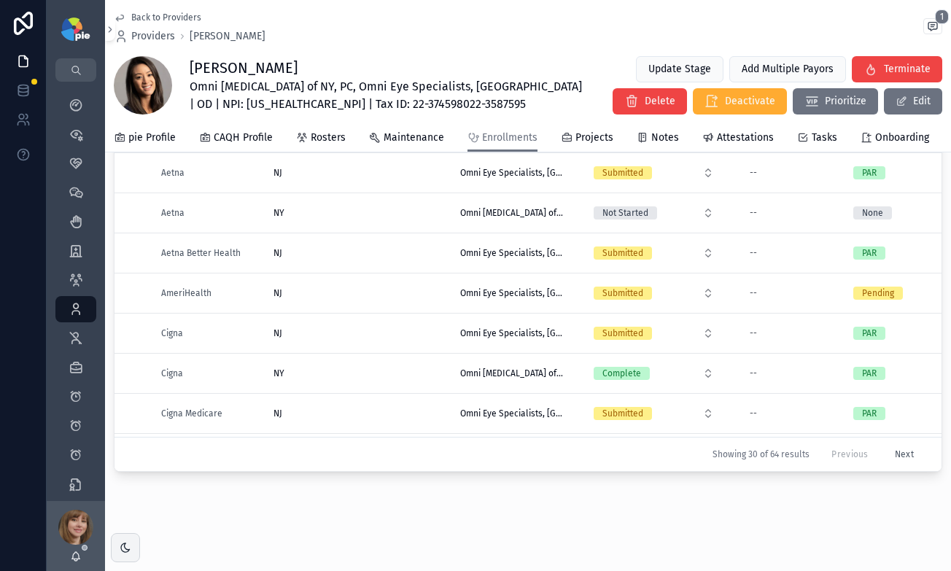
click at [889, 449] on button "Next" at bounding box center [904, 454] width 39 height 23
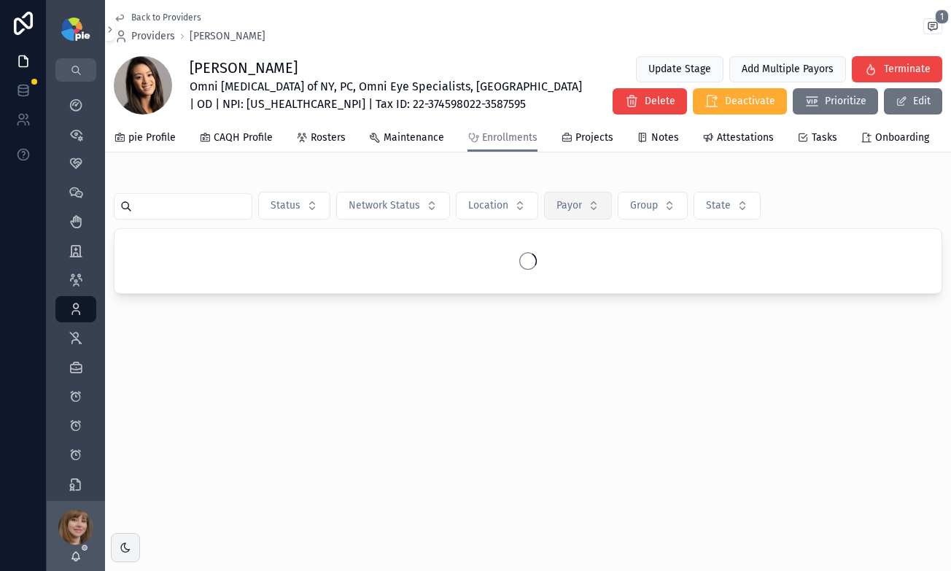
drag, startPoint x: 889, startPoint y: 449, endPoint x: 575, endPoint y: 218, distance: 390.2
click at [575, 213] on span "Payor" at bounding box center [569, 205] width 26 height 15
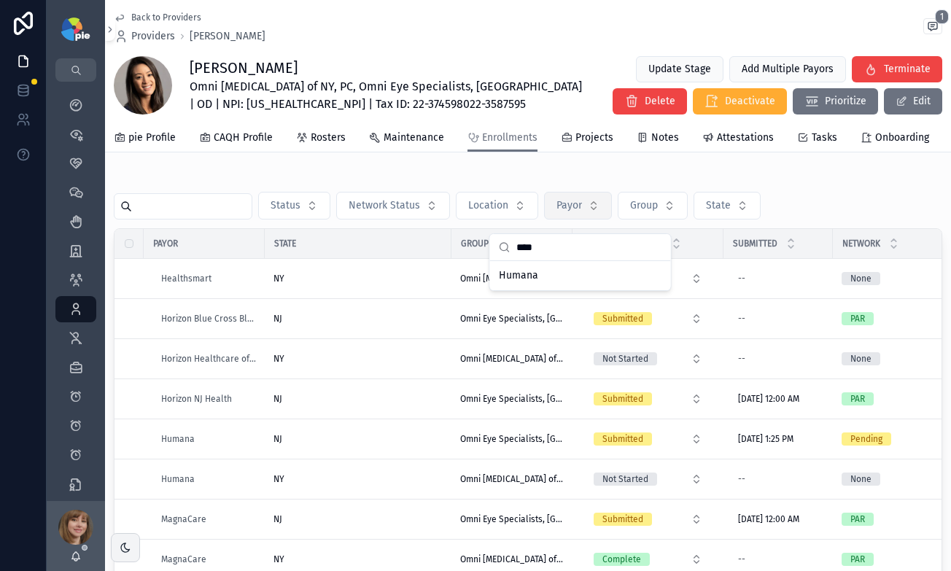
type input "****"
click at [521, 272] on span "Humana" at bounding box center [518, 275] width 39 height 15
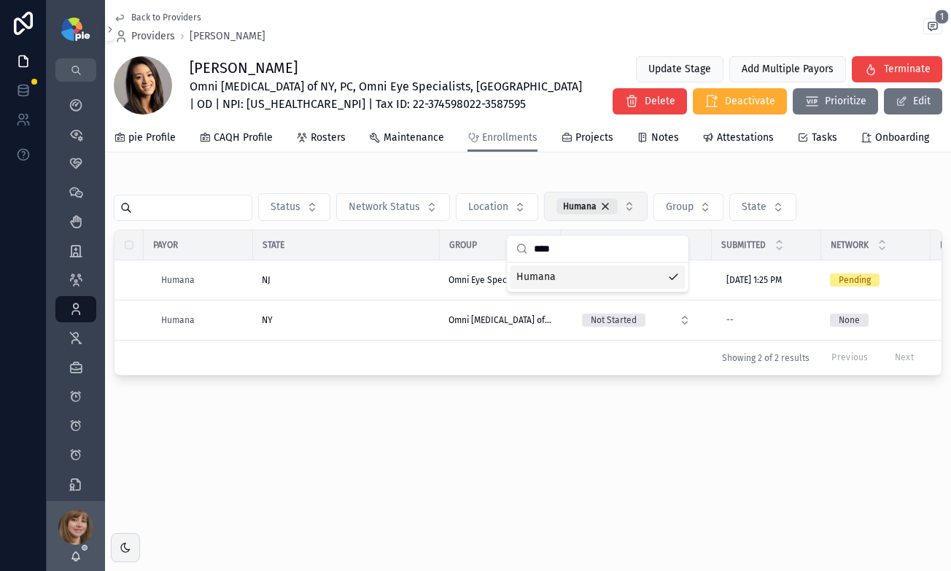
click at [379, 286] on div "NJ" at bounding box center [346, 280] width 169 height 12
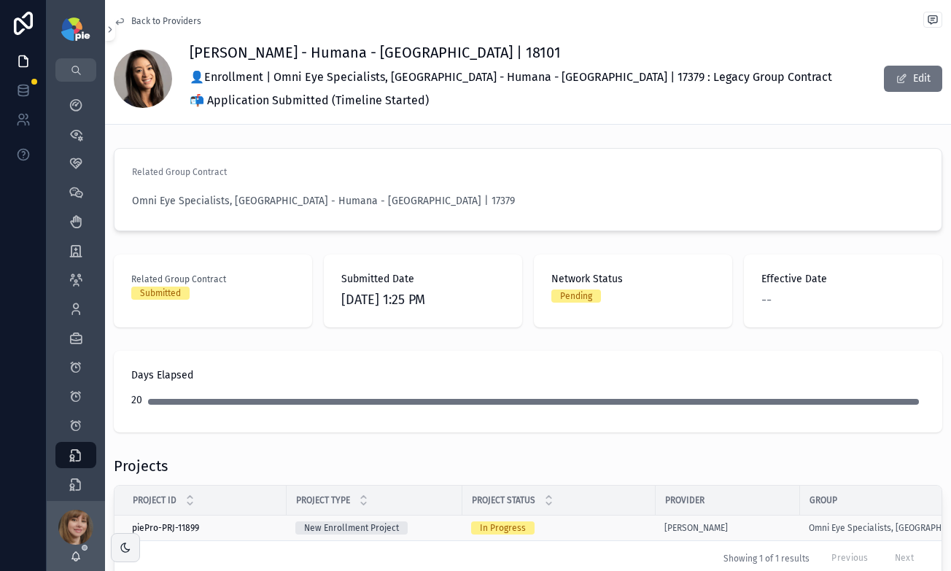
drag, startPoint x: 891, startPoint y: 330, endPoint x: 588, endPoint y: 522, distance: 359.0
click at [588, 522] on div "In Progress" at bounding box center [559, 527] width 176 height 13
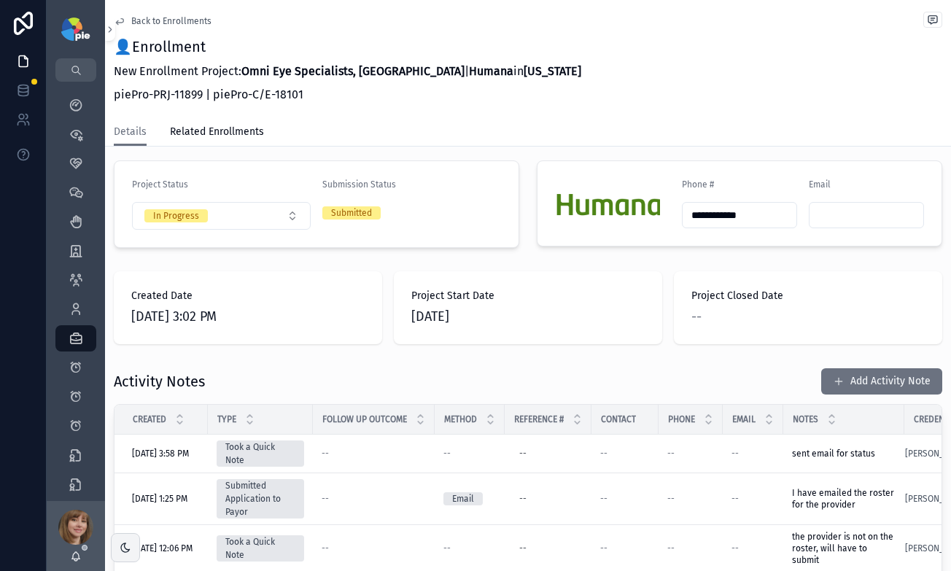
scroll to position [330, 0]
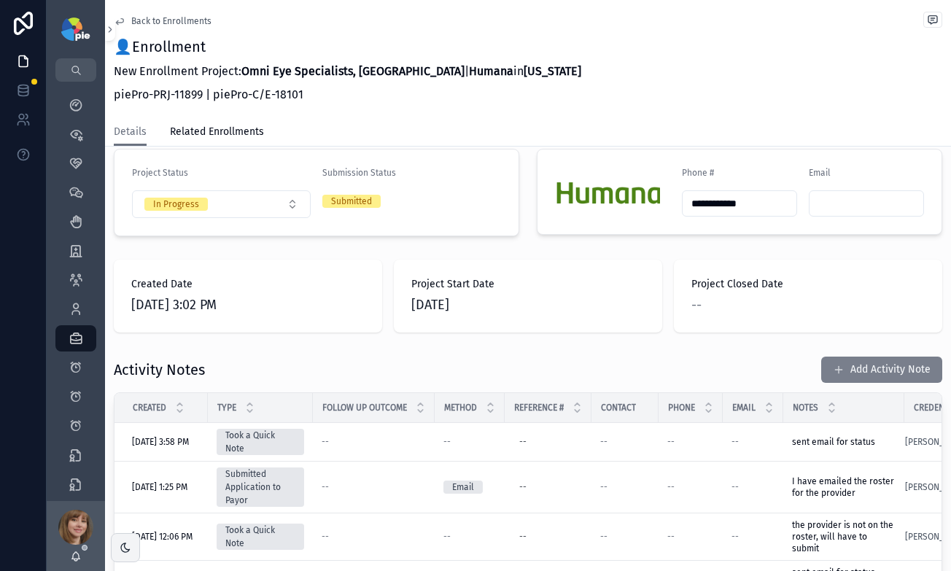
click at [863, 357] on button "Add Activity Note" at bounding box center [881, 370] width 121 height 26
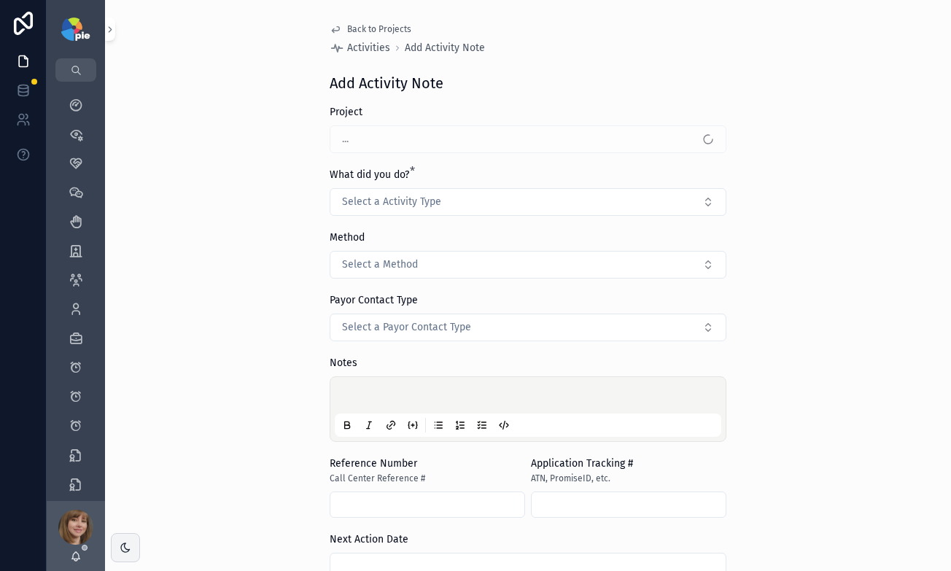
click at [517, 204] on button "Select a Activity Type" at bounding box center [528, 202] width 397 height 28
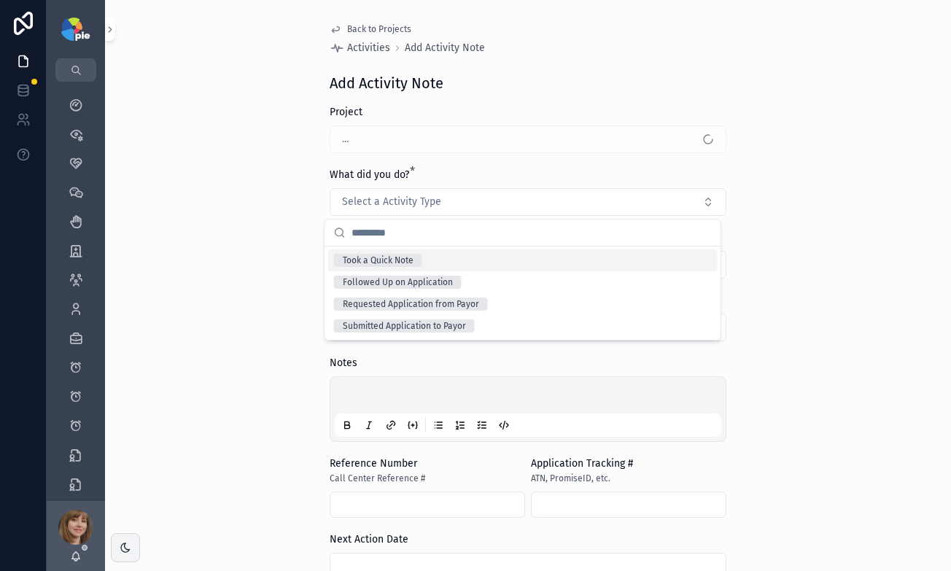
click at [478, 275] on div "Followed Up on Application" at bounding box center [522, 282] width 389 height 22
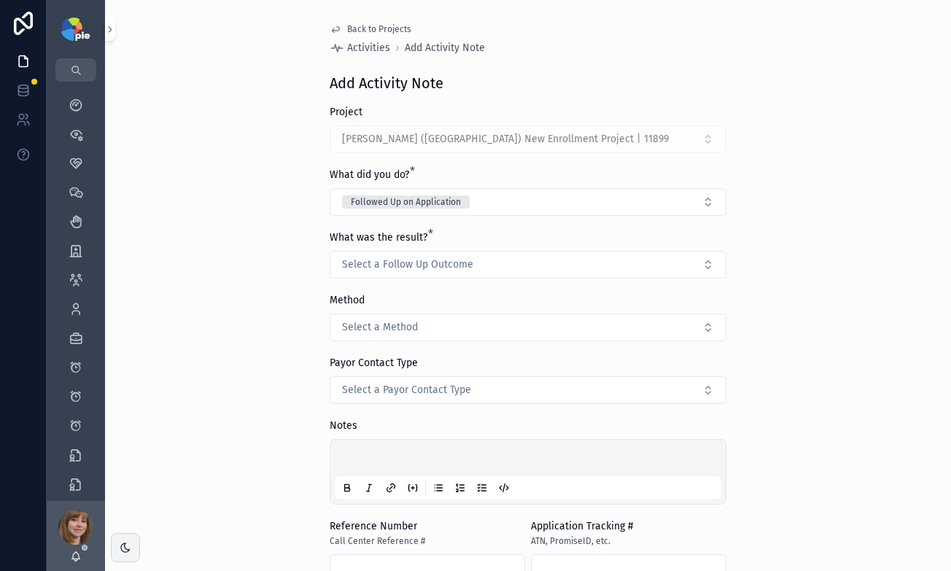
click at [481, 264] on button "Select a Follow Up Outcome" at bounding box center [528, 265] width 397 height 28
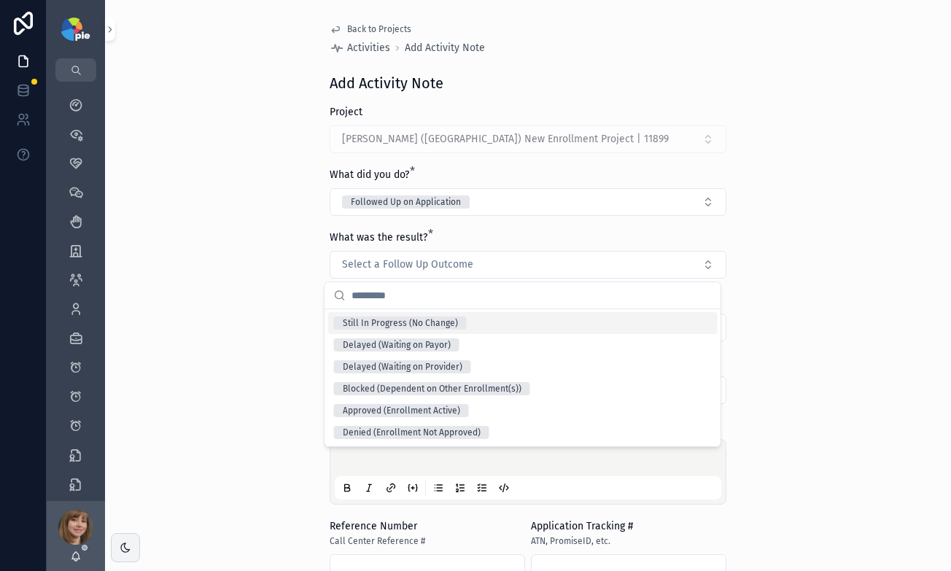
drag, startPoint x: 863, startPoint y: 346, endPoint x: 461, endPoint y: 325, distance: 402.4
click at [461, 325] on span "Still In Progress (No Change)" at bounding box center [400, 323] width 133 height 13
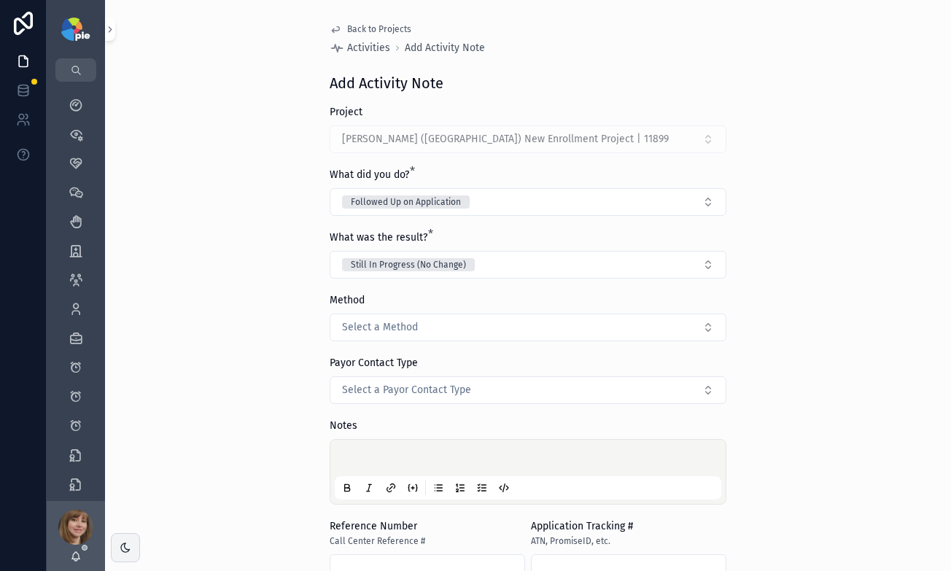
click at [379, 456] on p "scrollable content" at bounding box center [531, 460] width 387 height 15
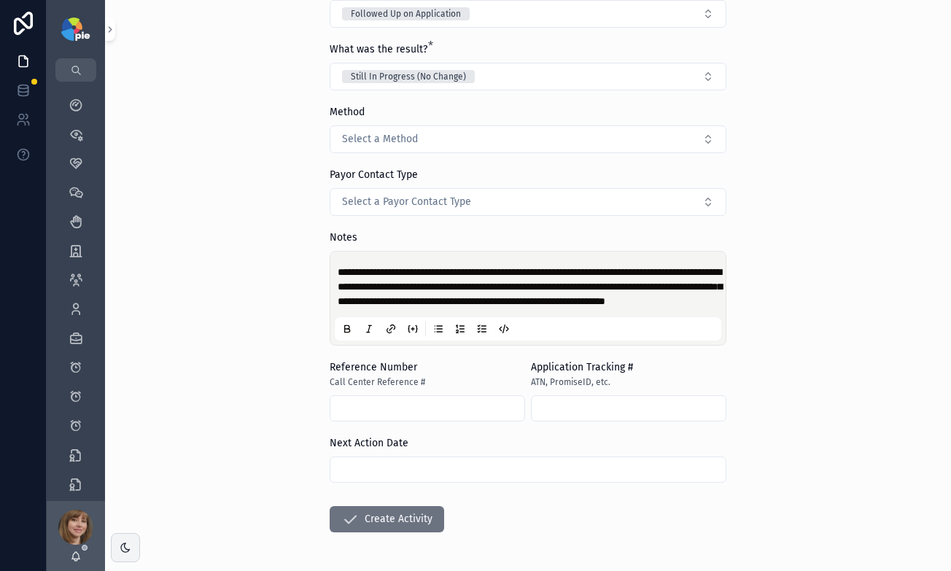
scroll to position [182, 0]
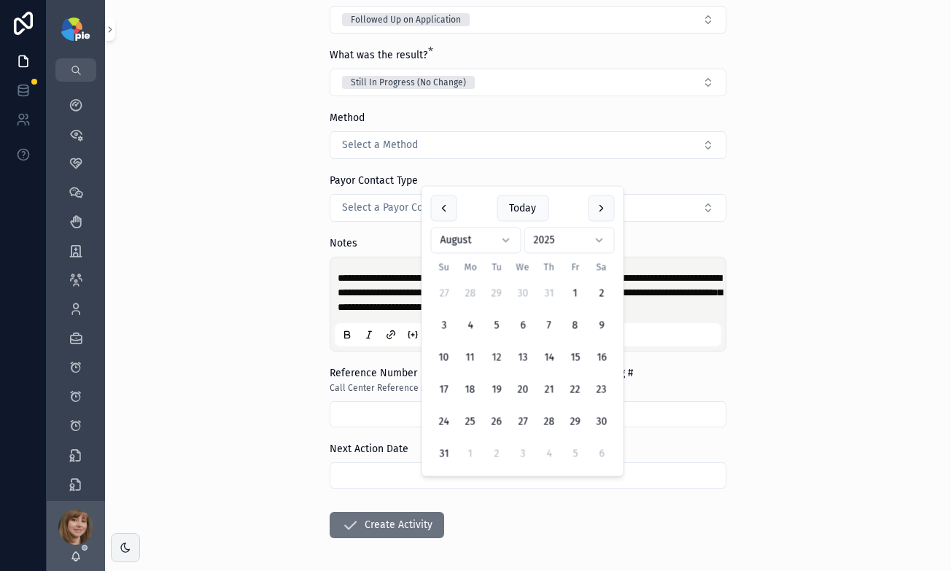
click at [455, 486] on input "scrollable content" at bounding box center [527, 475] width 395 height 20
drag, startPoint x: 461, startPoint y: 325, endPoint x: 607, endPoint y: 209, distance: 186.4
click at [607, 209] on button "scrollable content" at bounding box center [602, 208] width 26 height 26
click at [492, 354] on button "9" at bounding box center [497, 358] width 26 height 26
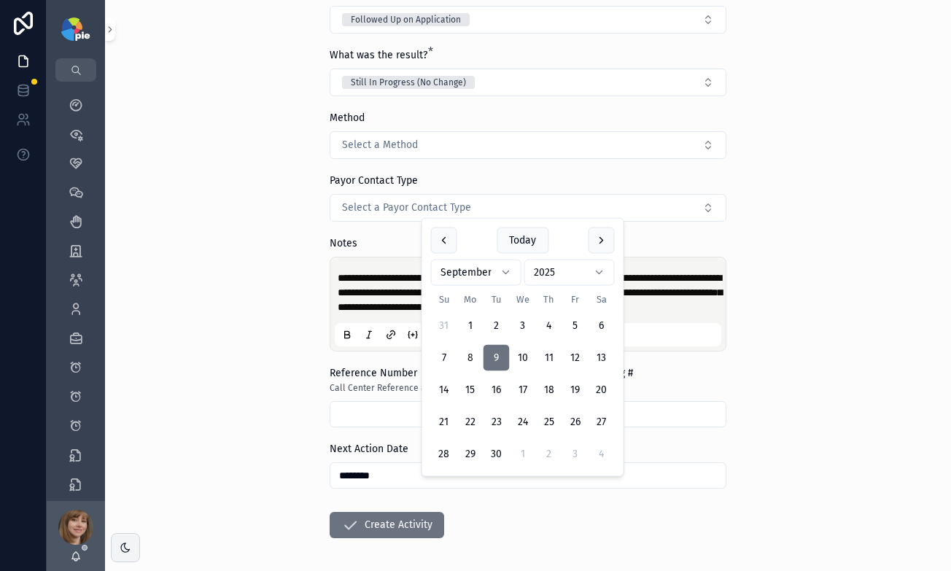
drag, startPoint x: 607, startPoint y: 209, endPoint x: 470, endPoint y: 351, distance: 197.6
click at [470, 351] on button "8" at bounding box center [470, 358] width 26 height 26
type input "********"
click at [372, 538] on button "Create Activity" at bounding box center [387, 525] width 115 height 26
